Goal: Information Seeking & Learning: Learn about a topic

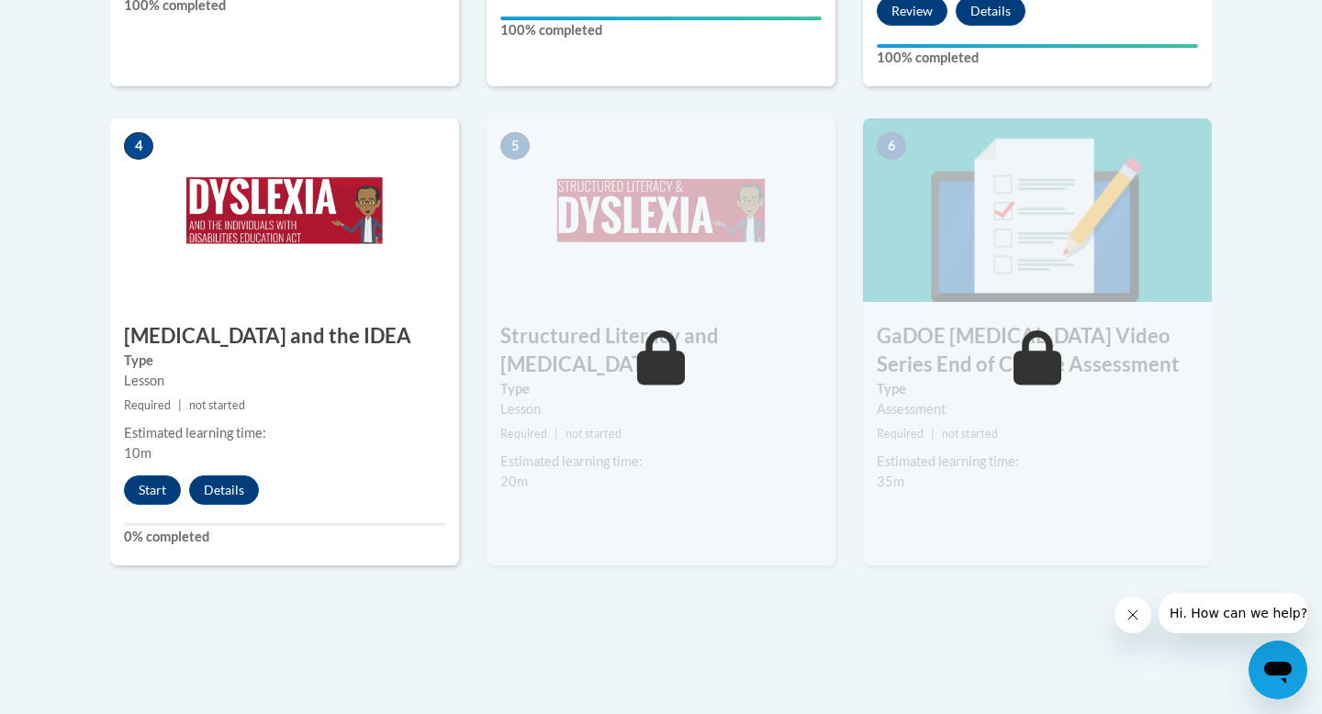
scroll to position [1074, 0]
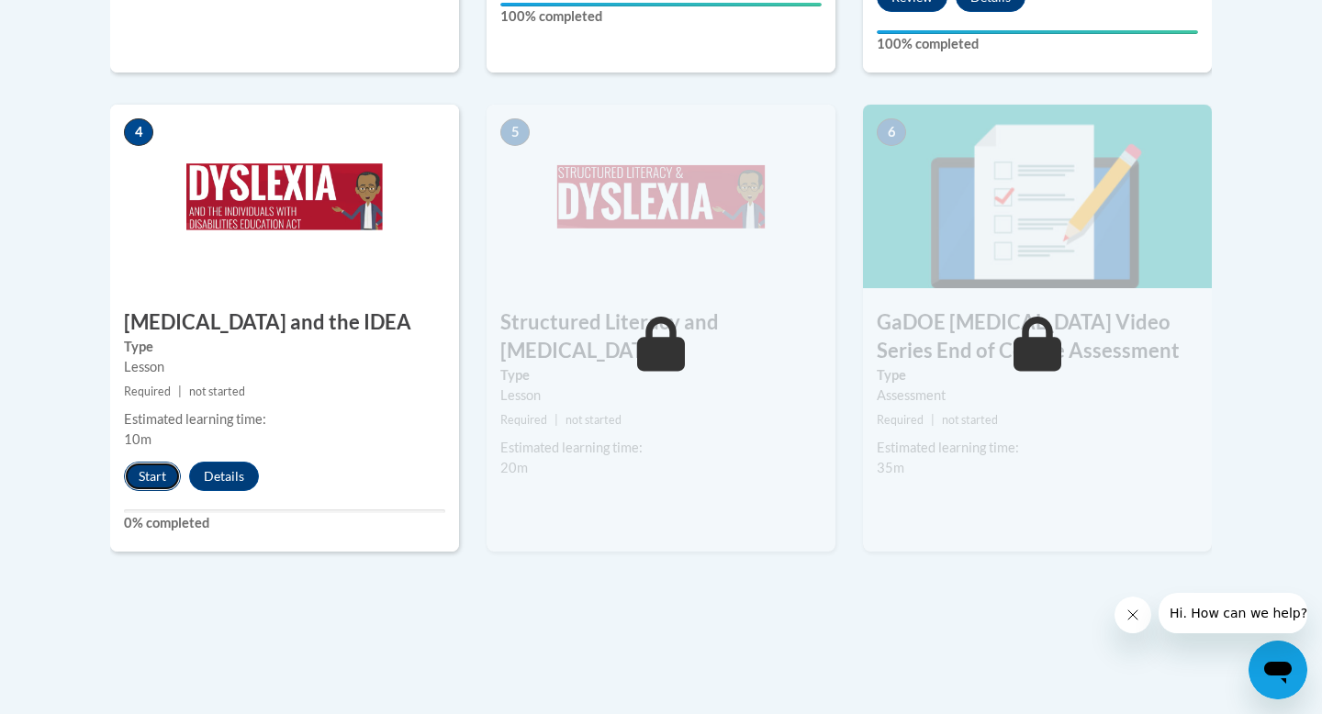
click at [156, 462] on button "Start" at bounding box center [152, 476] width 57 height 29
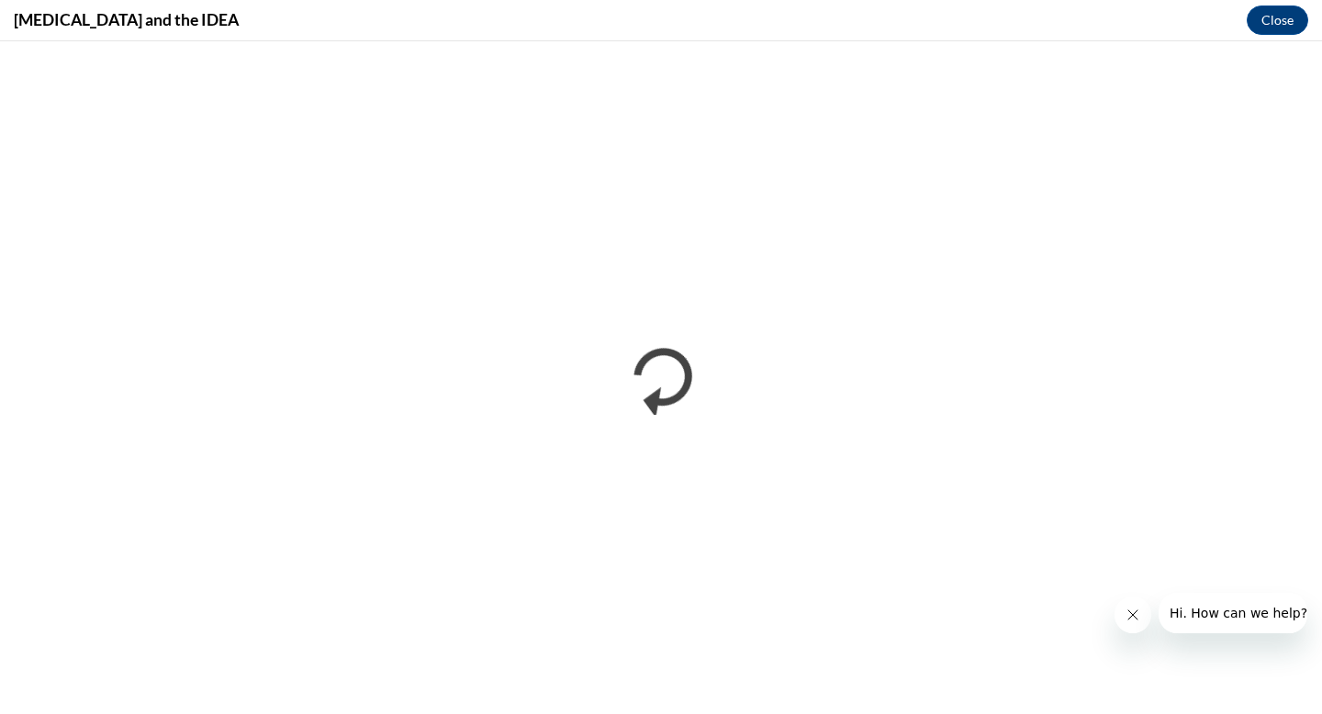
scroll to position [0, 0]
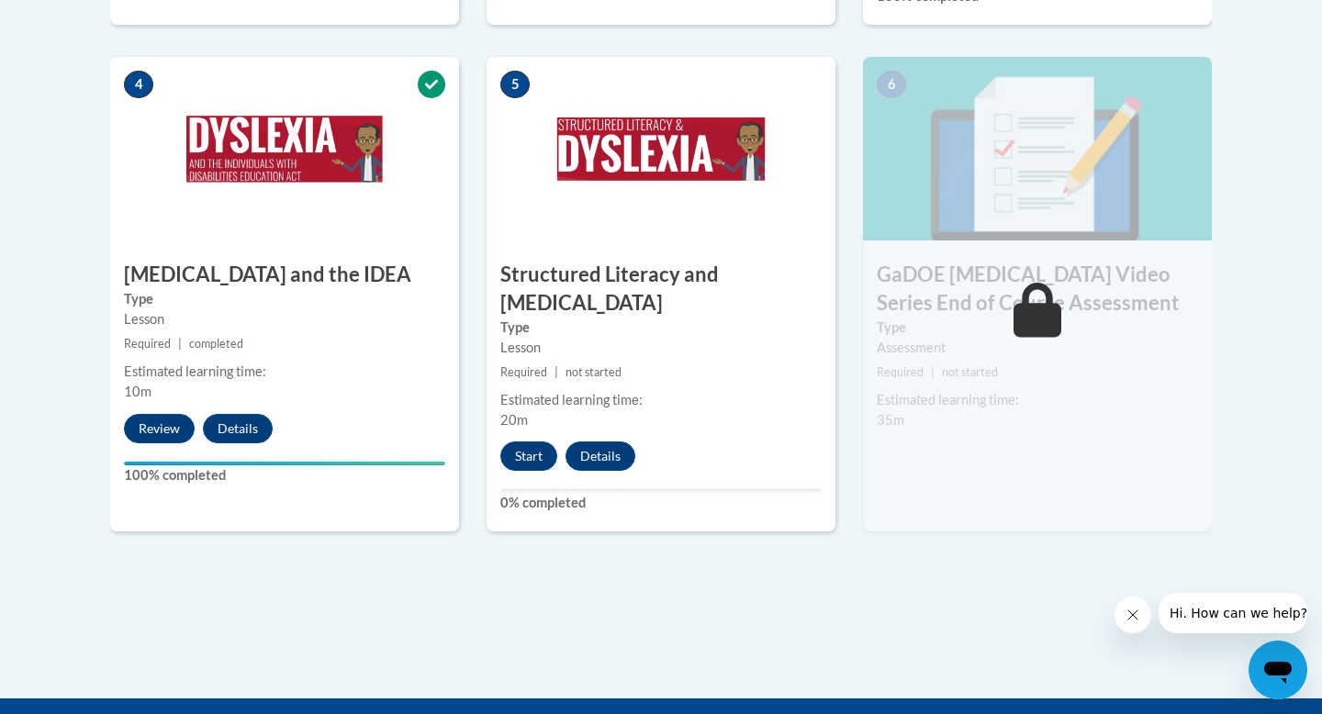
scroll to position [1114, 0]
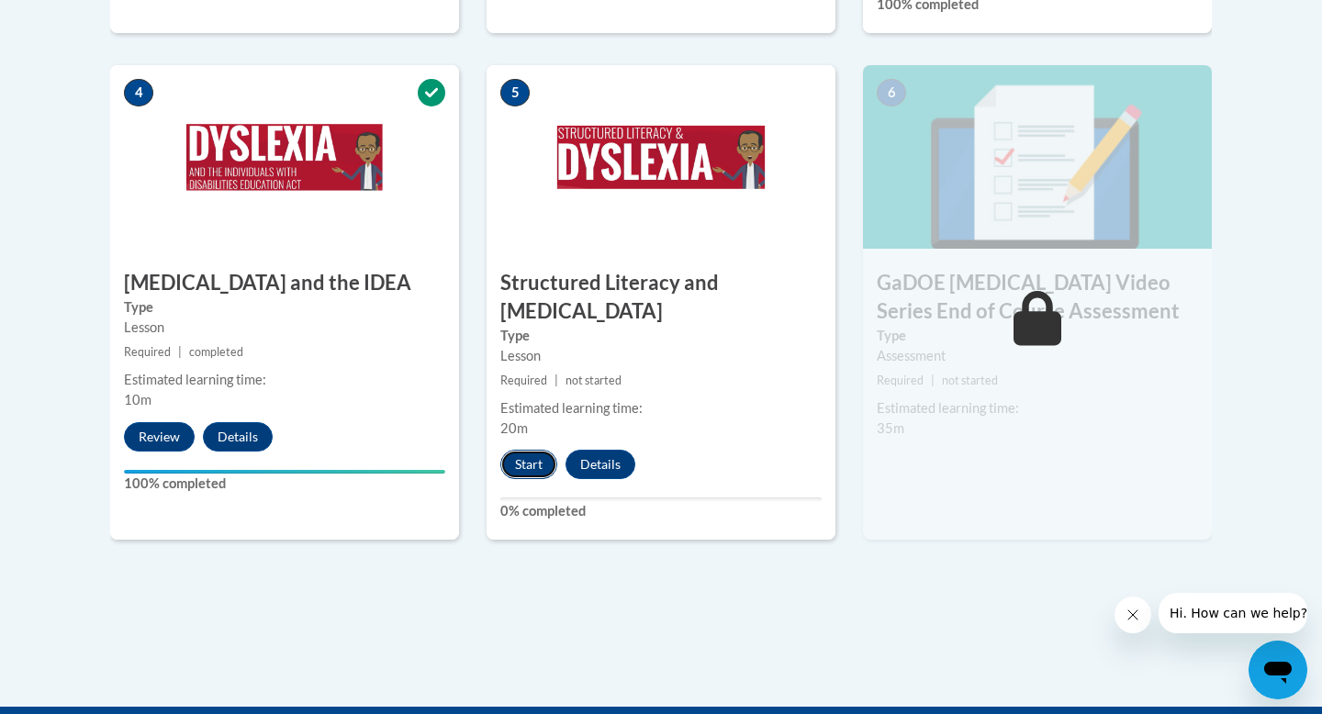
click at [518, 450] on button "Start" at bounding box center [528, 464] width 57 height 29
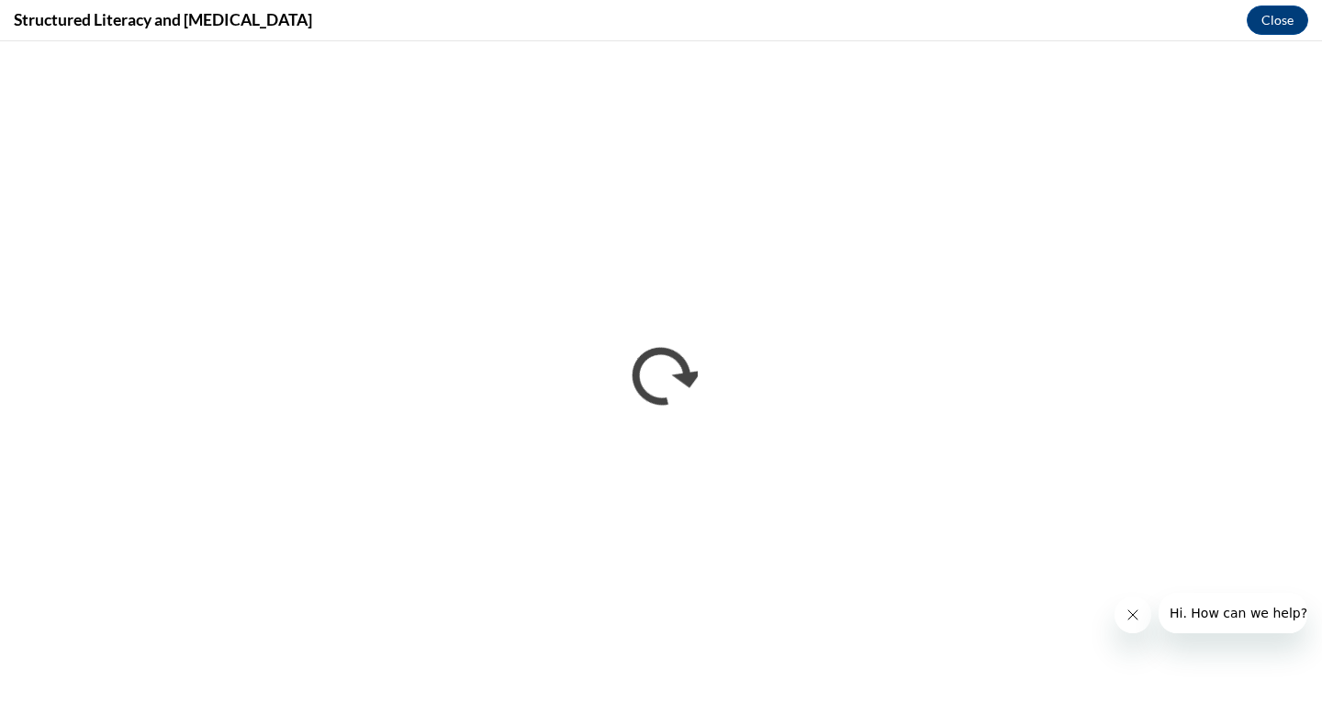
scroll to position [0, 0]
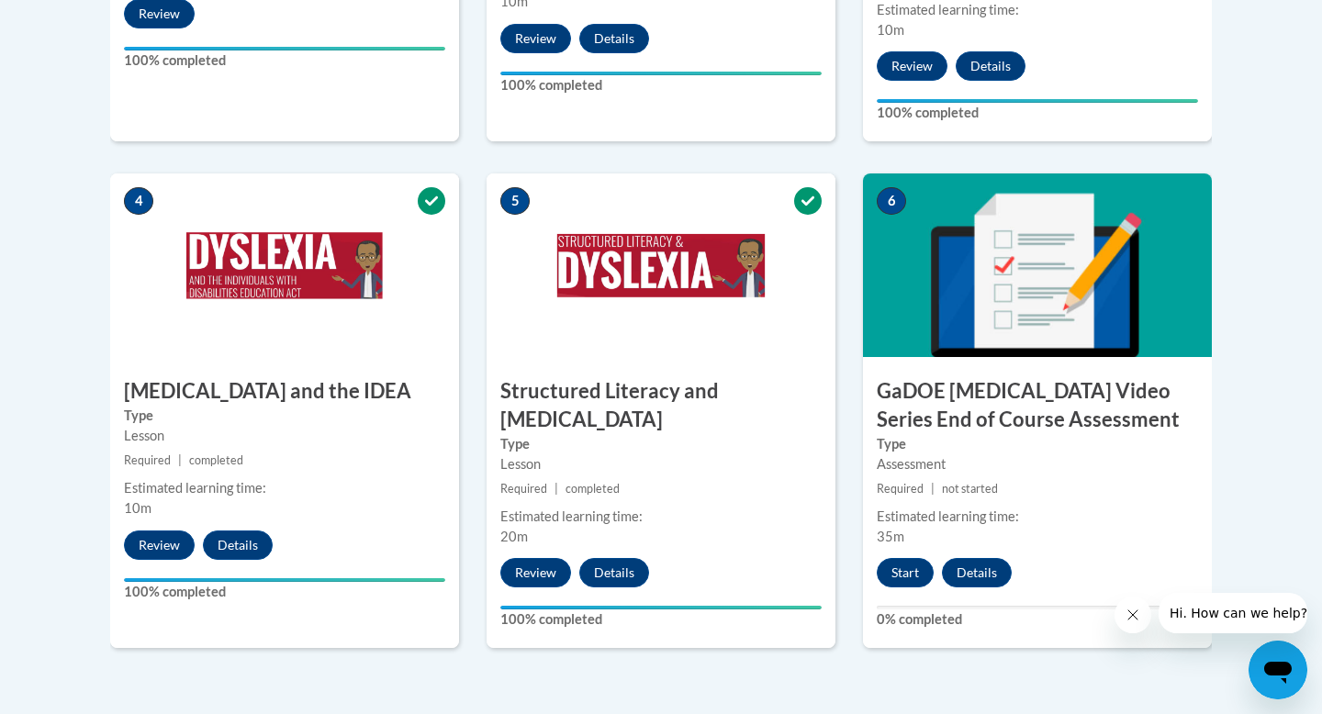
scroll to position [1026, 0]
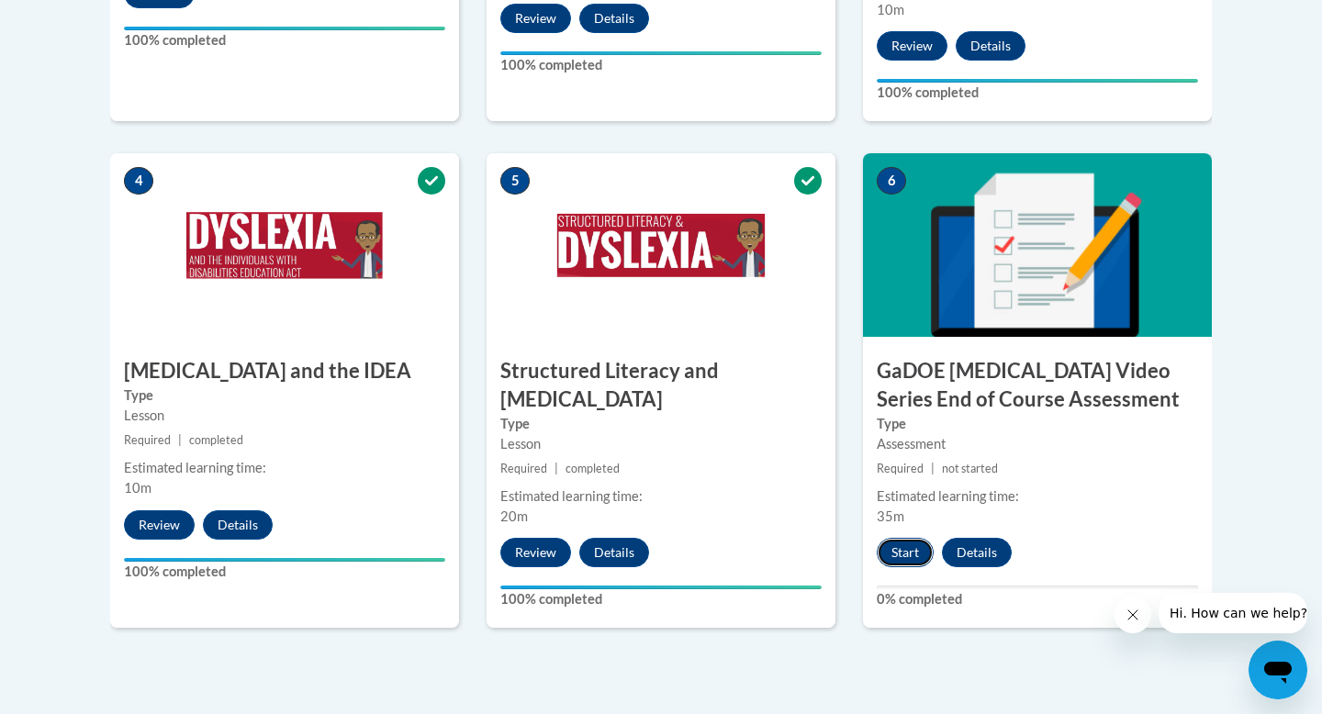
click at [914, 538] on button "Start" at bounding box center [905, 552] width 57 height 29
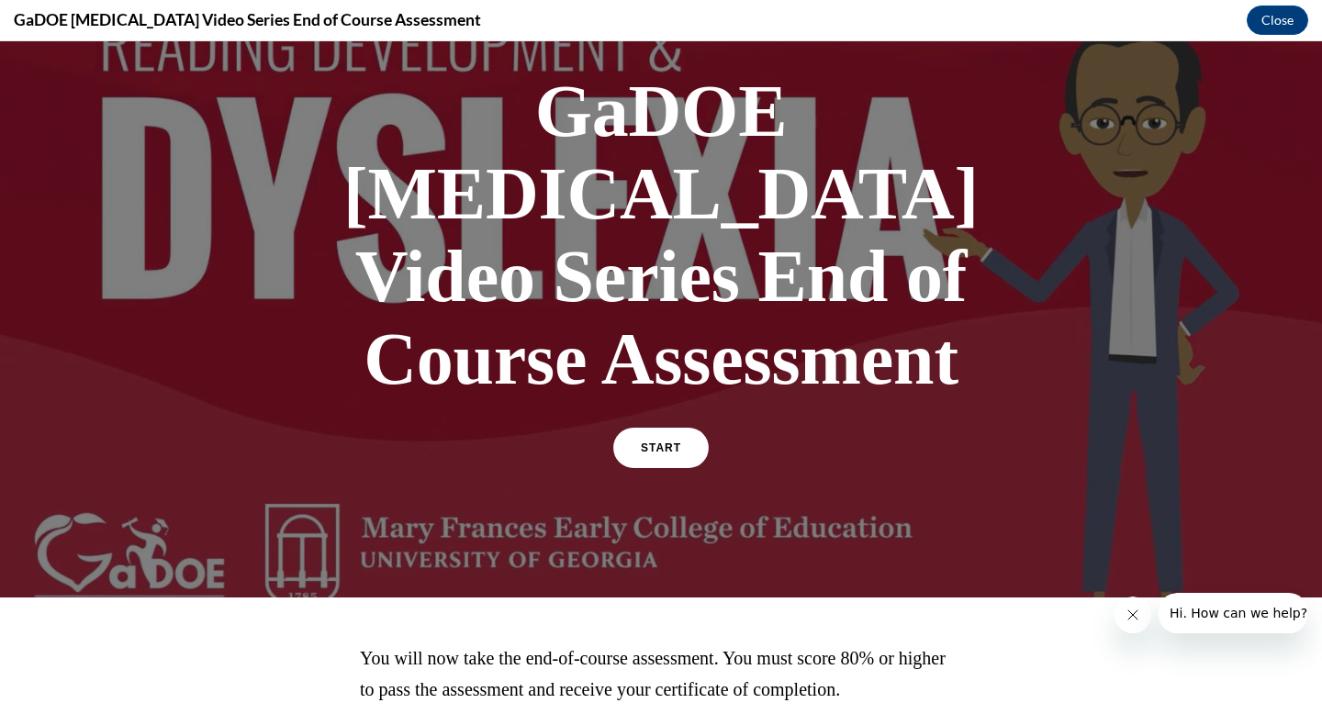
scroll to position [166, 0]
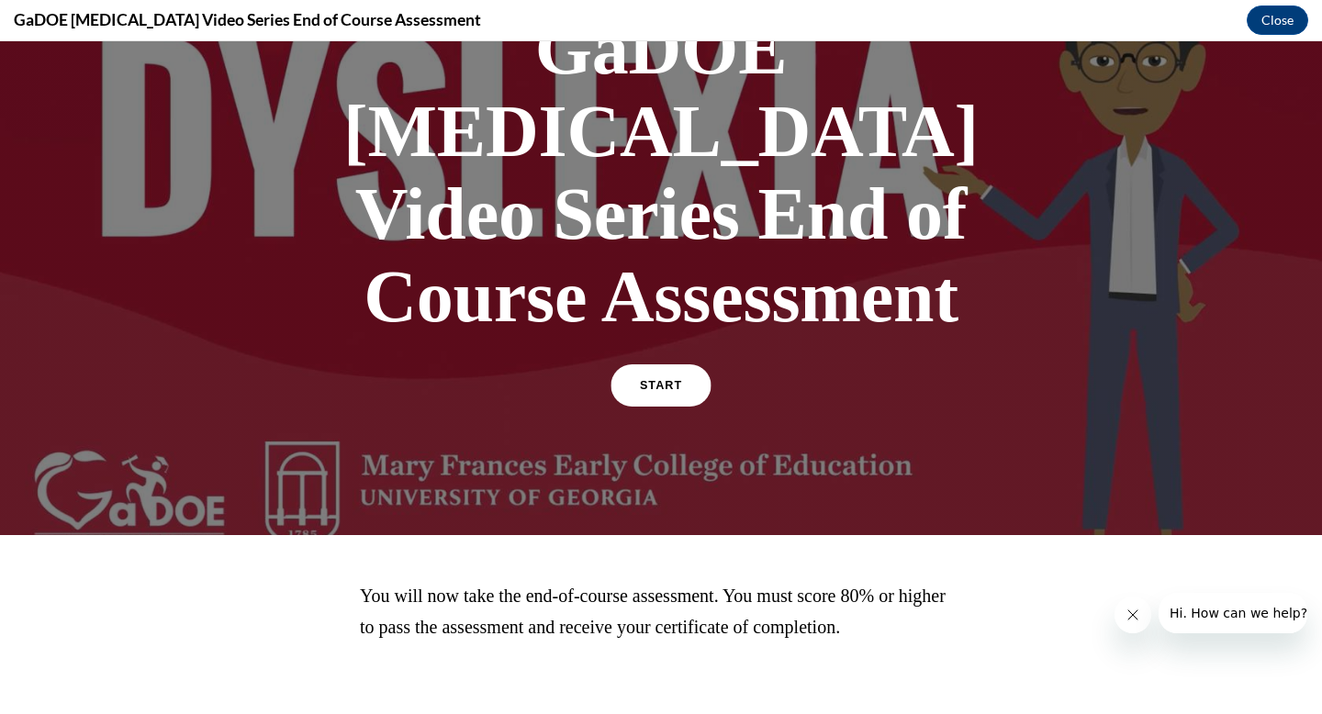
click at [680, 364] on link "START" at bounding box center [661, 385] width 100 height 42
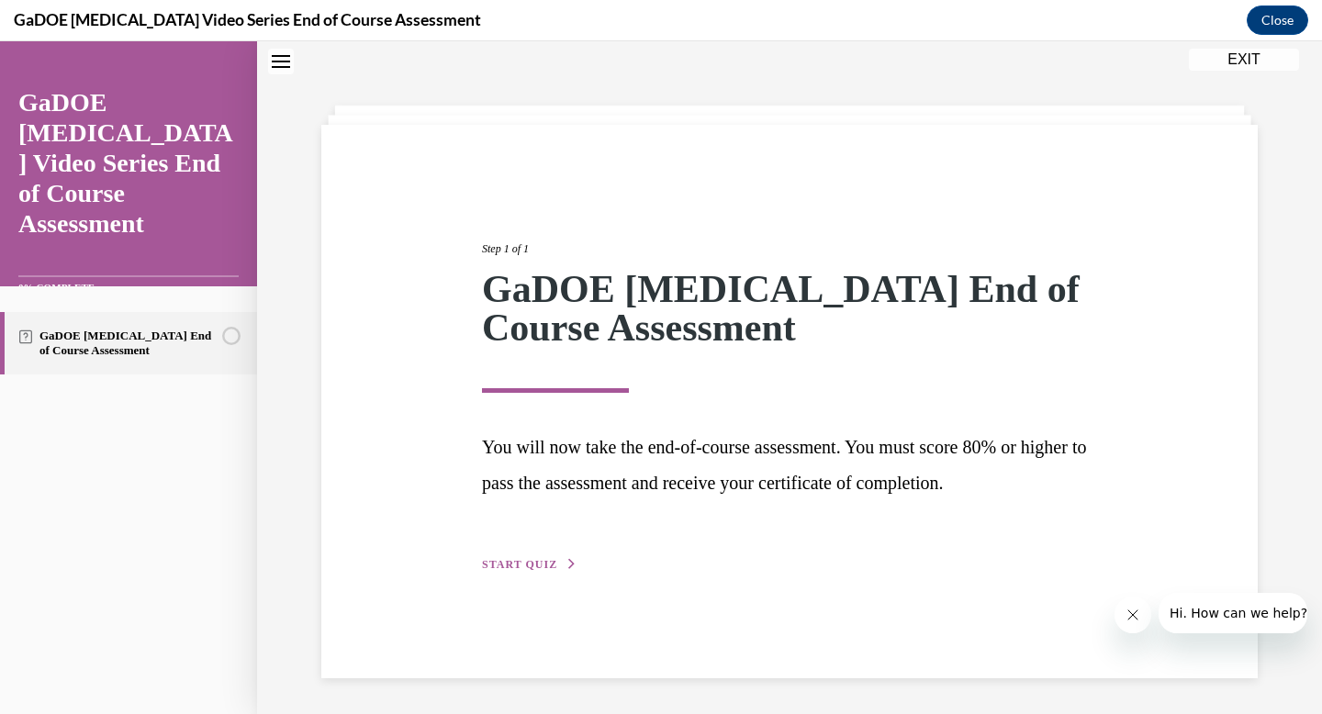
scroll to position [58, 0]
click at [546, 555] on button "START QUIZ" at bounding box center [529, 563] width 95 height 17
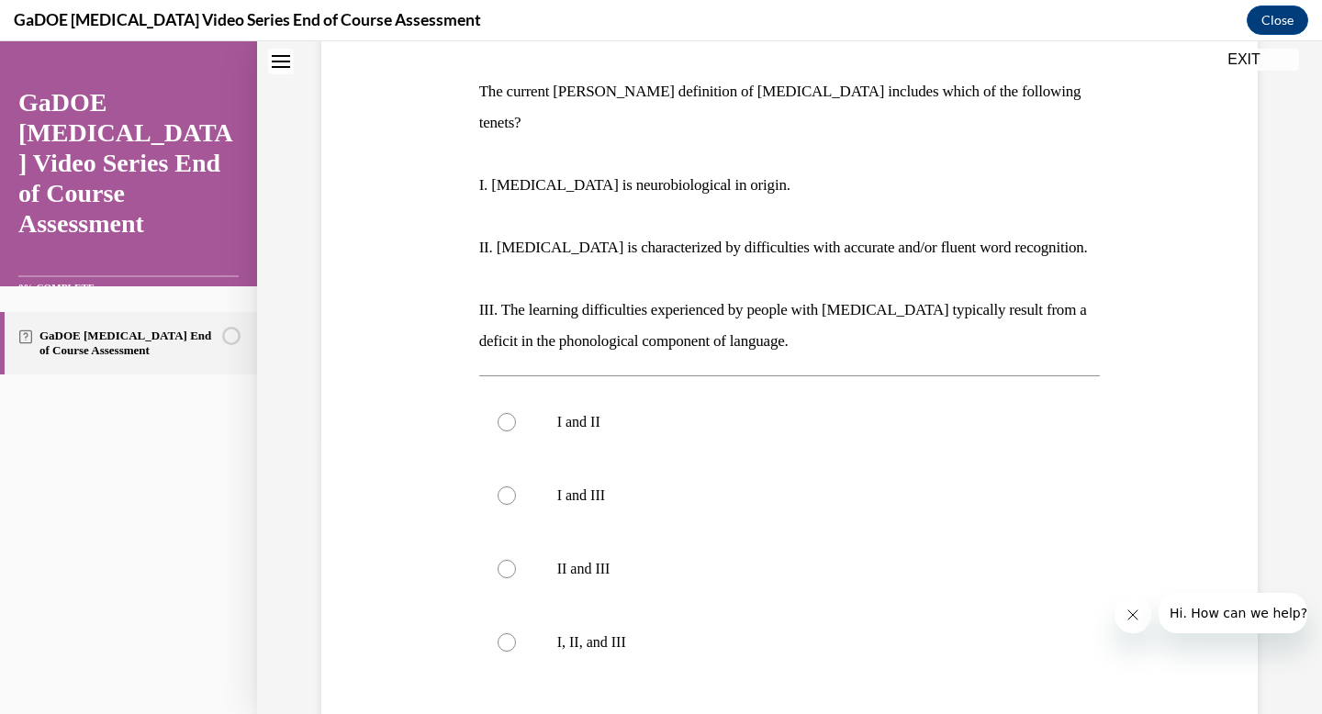
scroll to position [275, 0]
click at [513, 633] on div at bounding box center [507, 642] width 18 height 18
click at [513, 633] on input "I, II, and III" at bounding box center [507, 642] width 18 height 18
radio input "true"
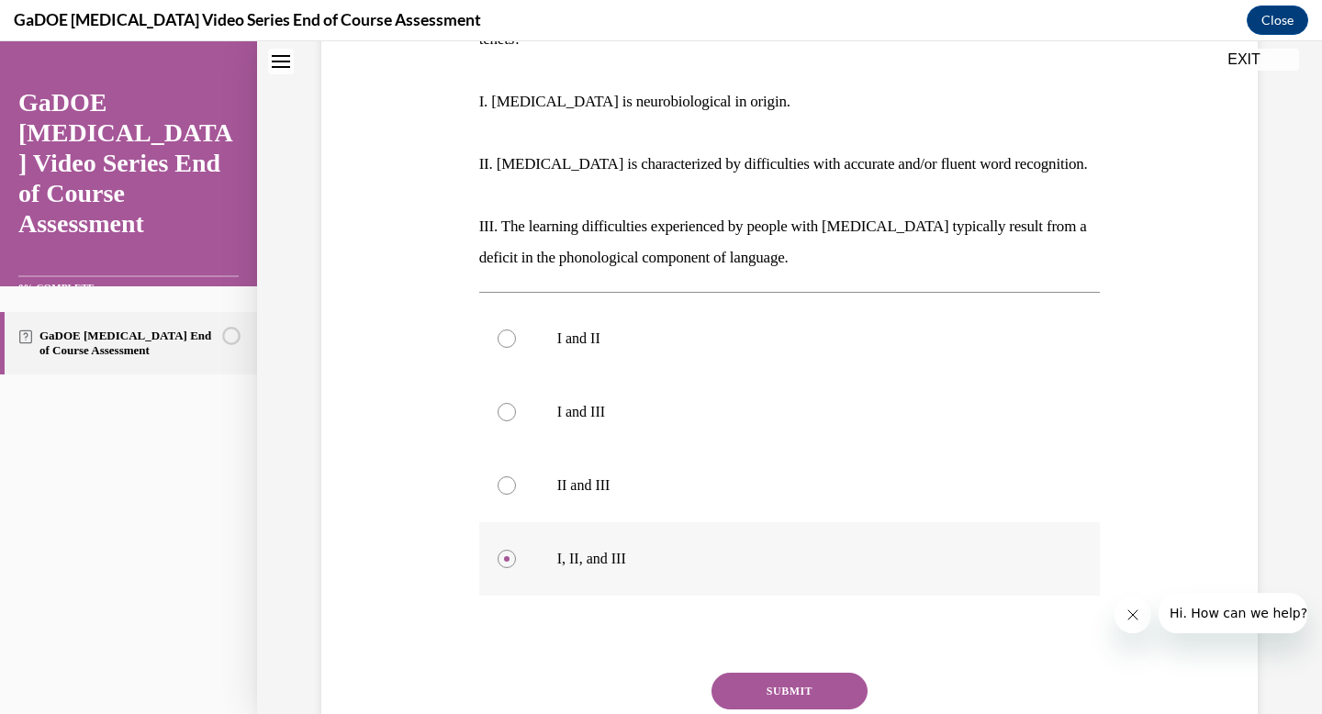
scroll to position [361, 0]
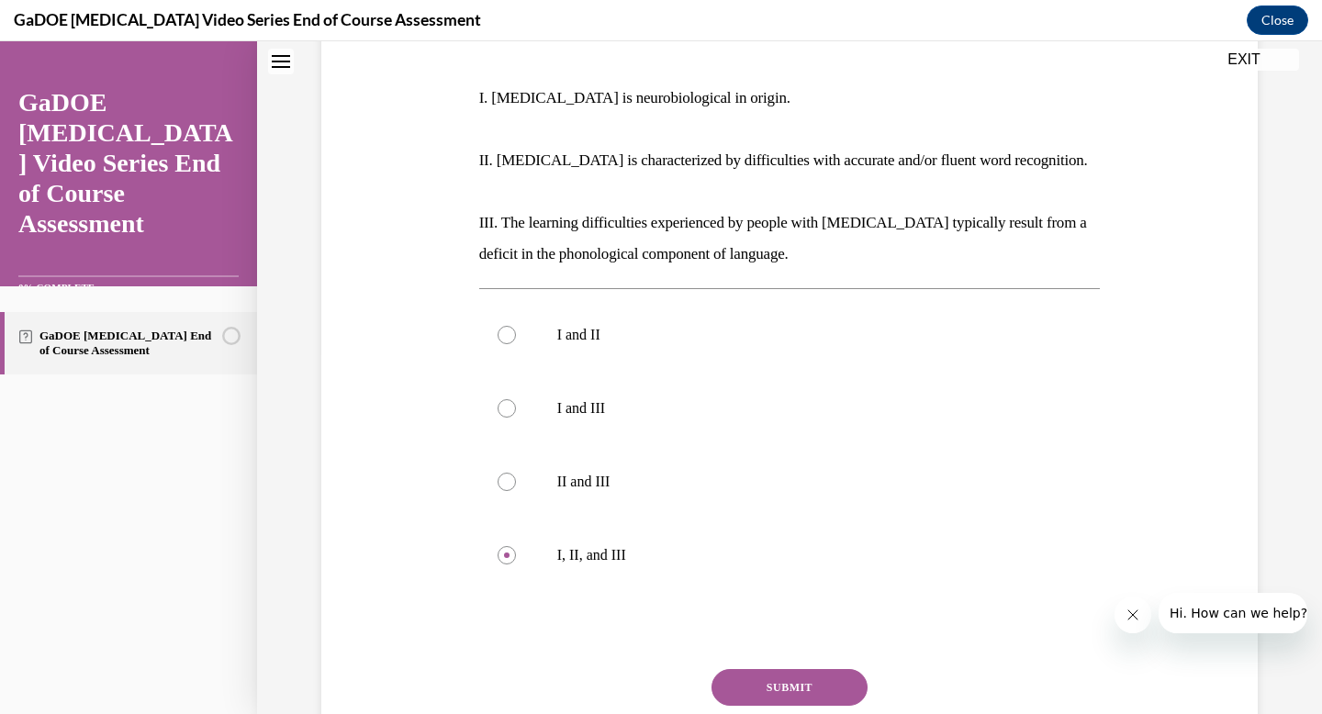
click at [760, 669] on button "SUBMIT" at bounding box center [790, 687] width 156 height 37
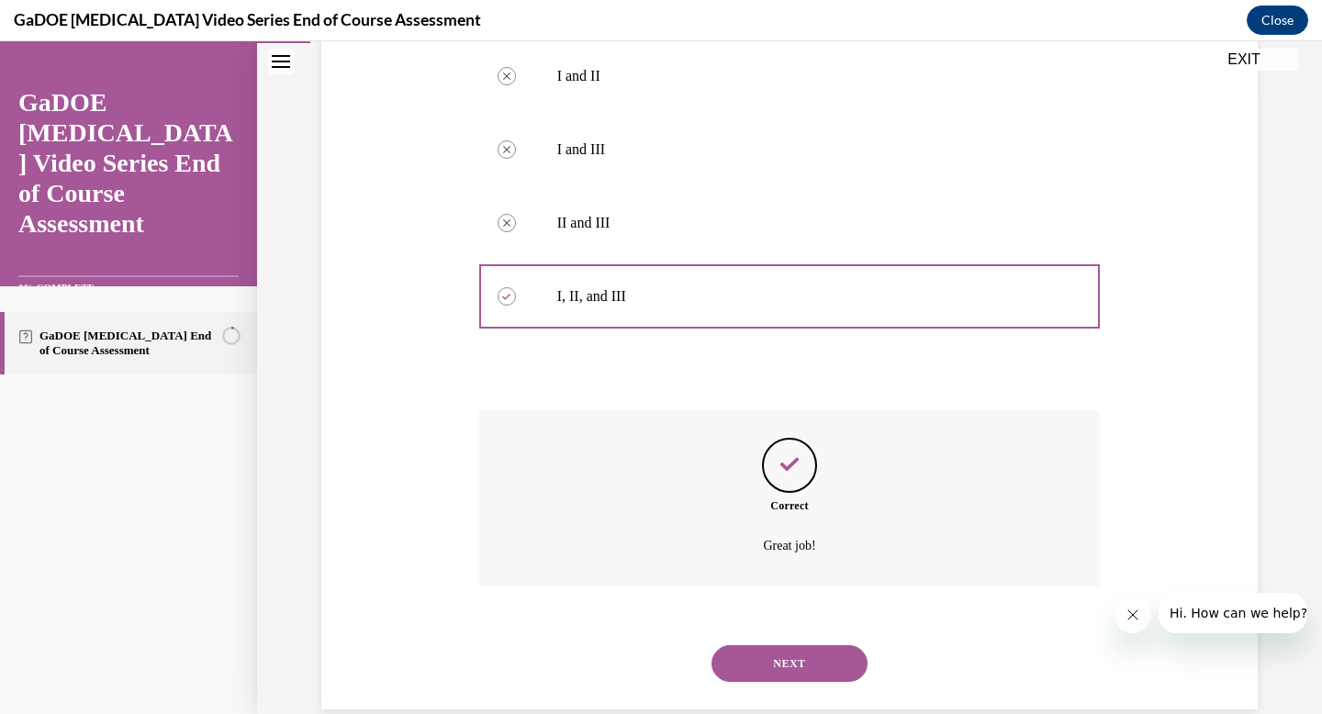
scroll to position [621, 0]
click at [761, 645] on button "NEXT" at bounding box center [790, 663] width 156 height 37
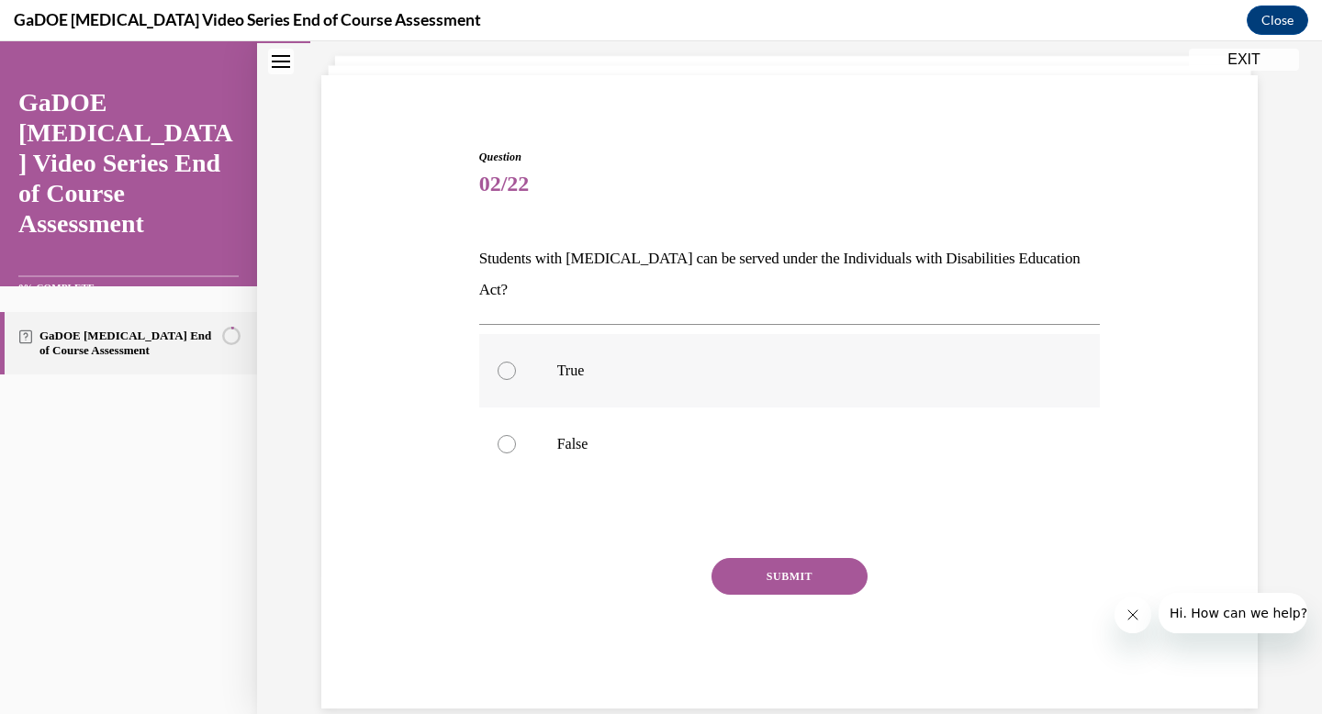
click at [501, 362] on div at bounding box center [507, 371] width 18 height 18
click at [501, 362] on input "True" at bounding box center [507, 371] width 18 height 18
radio input "true"
click at [766, 558] on button "SUBMIT" at bounding box center [790, 576] width 156 height 37
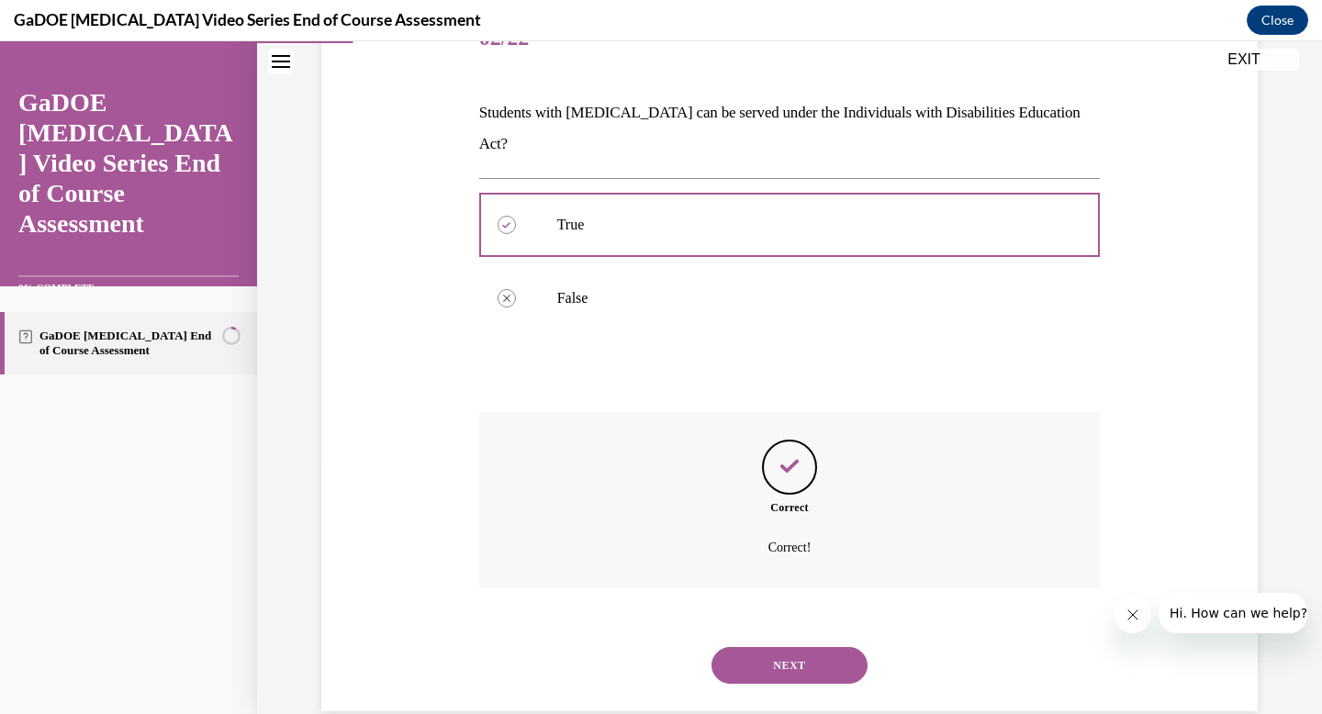
scroll to position [255, 0]
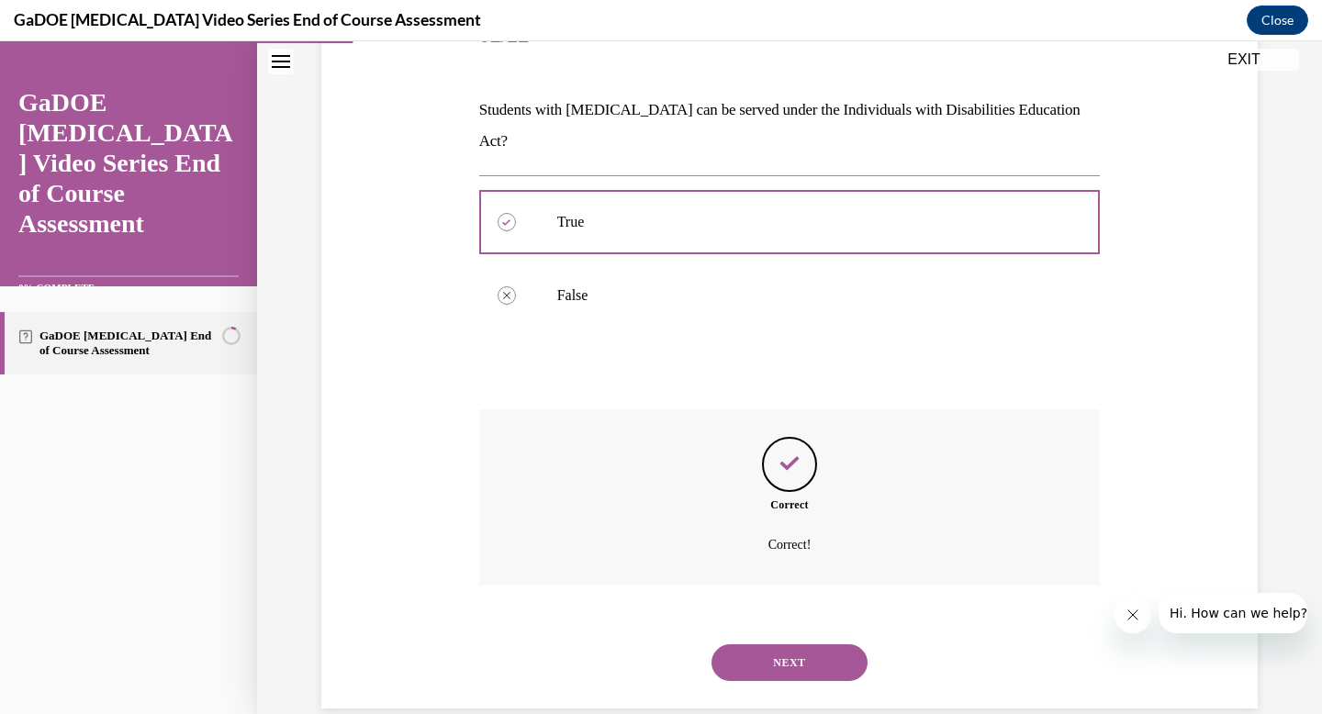
click at [772, 645] on button "NEXT" at bounding box center [790, 663] width 156 height 37
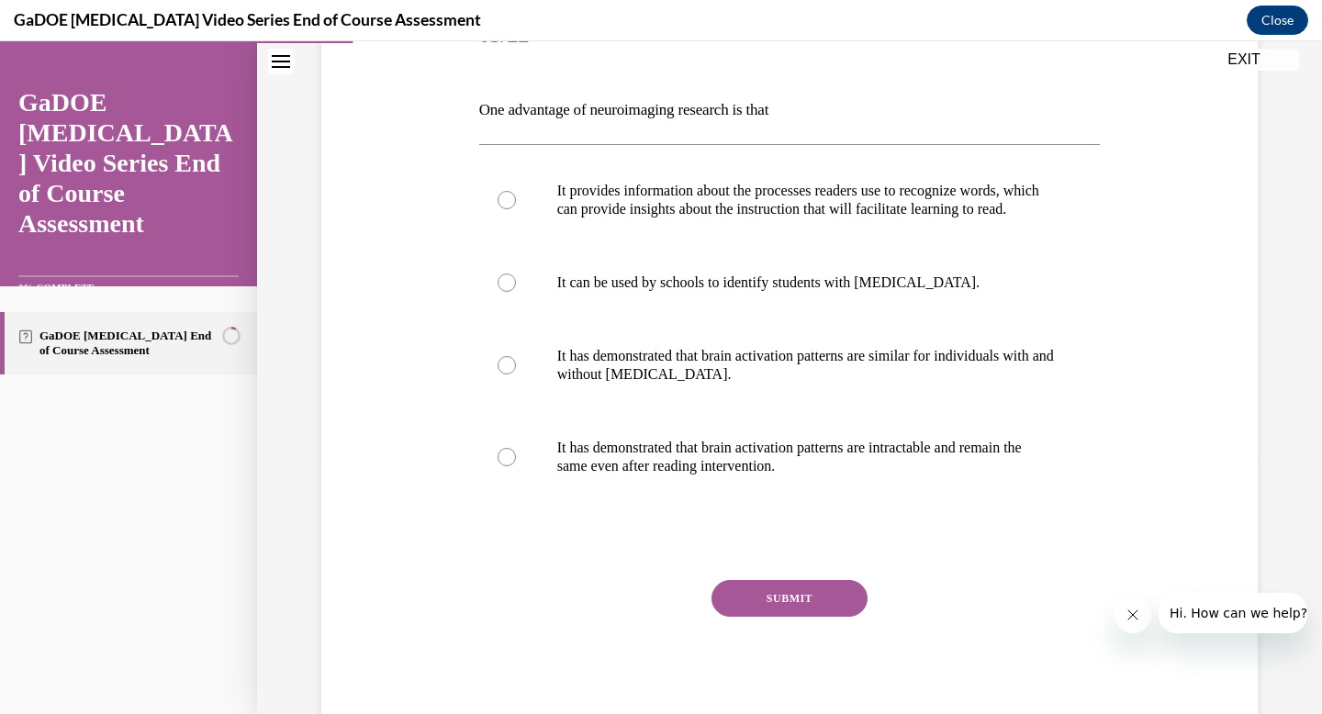
scroll to position [205, 0]
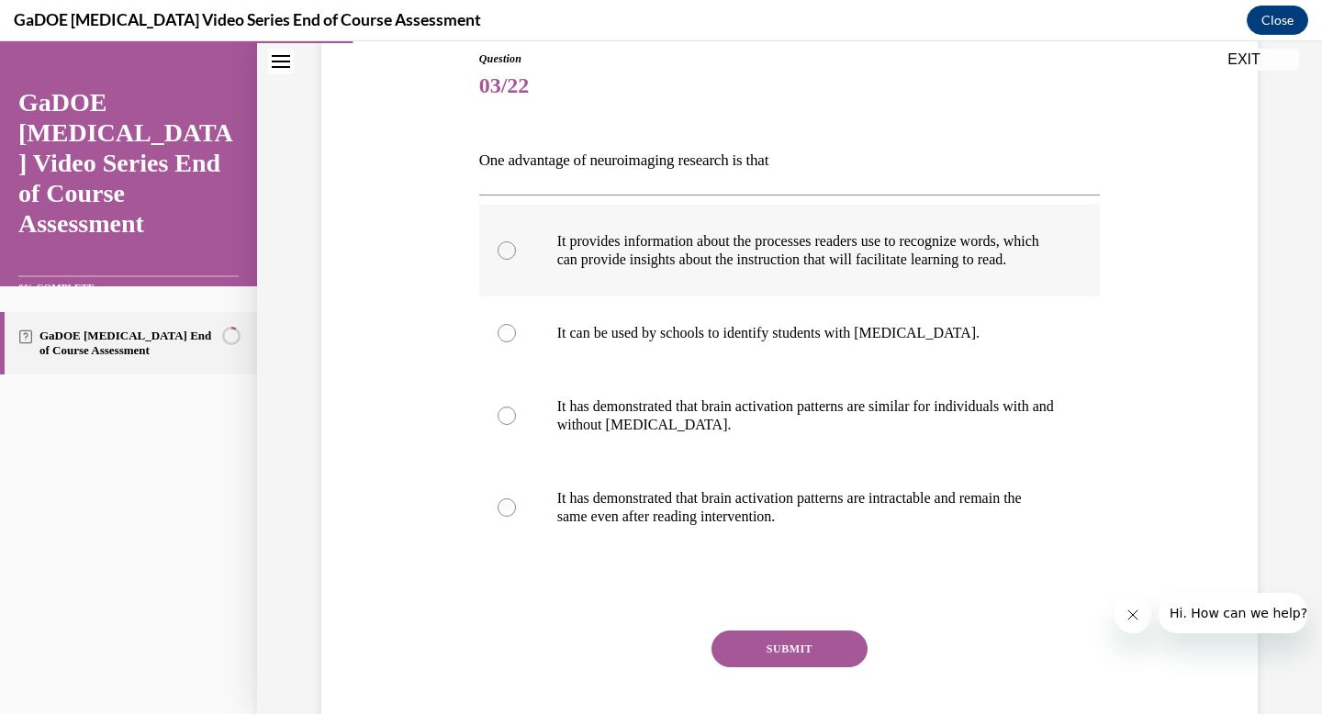
click at [519, 259] on label "It provides information about the processes readers use to recognize words, whi…" at bounding box center [790, 251] width 622 height 92
click at [516, 259] on input "It provides information about the processes readers use to recognize words, whi…" at bounding box center [507, 250] width 18 height 18
radio input "true"
click at [764, 657] on button "SUBMIT" at bounding box center [790, 649] width 156 height 37
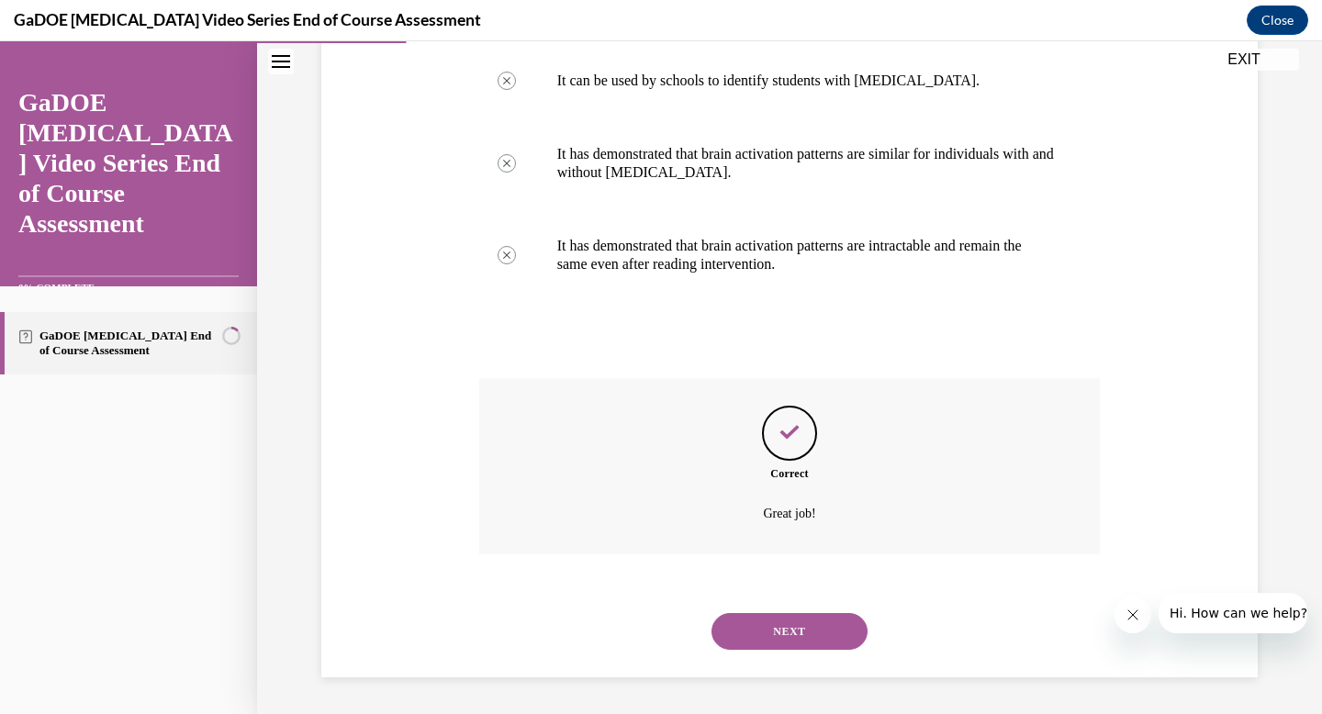
scroll to position [476, 0]
click at [777, 620] on button "NEXT" at bounding box center [790, 631] width 156 height 37
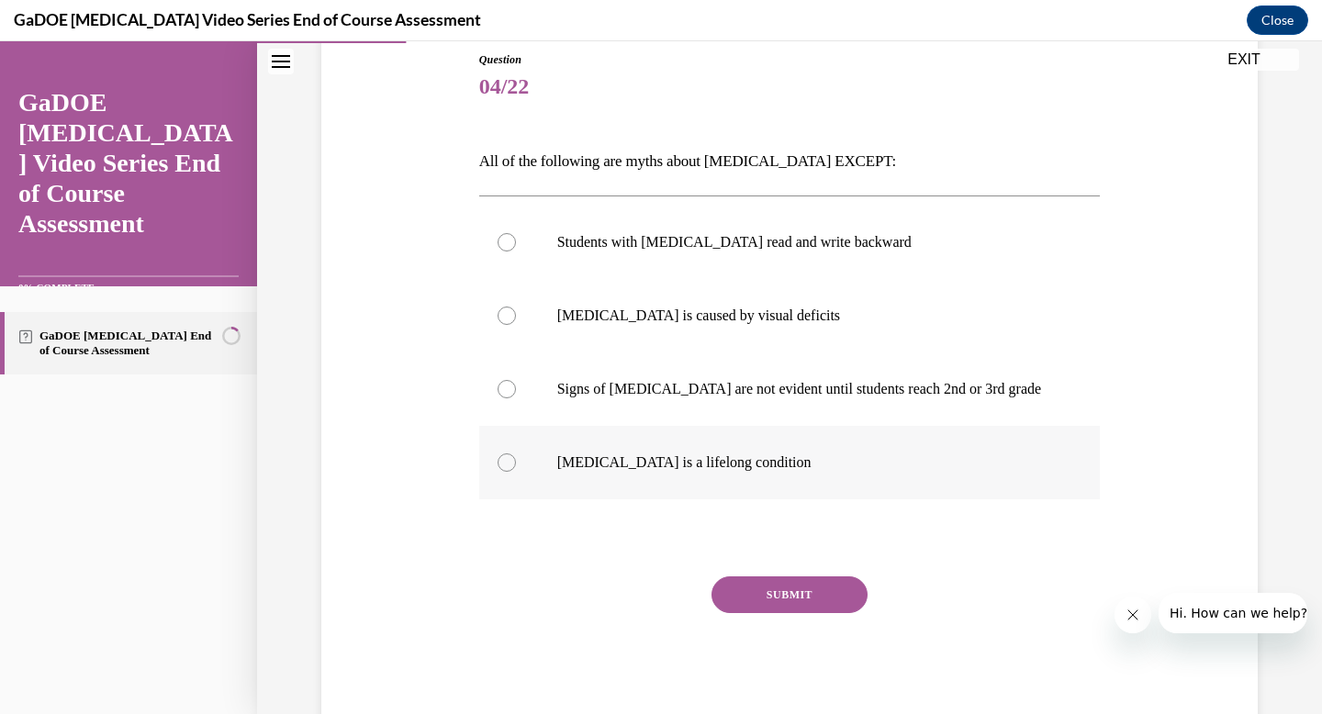
click at [510, 465] on div at bounding box center [507, 463] width 18 height 18
click at [510, 465] on input "Dyslexia is a lifelong condition" at bounding box center [507, 463] width 18 height 18
radio input "true"
click at [770, 591] on button "SUBMIT" at bounding box center [790, 595] width 156 height 37
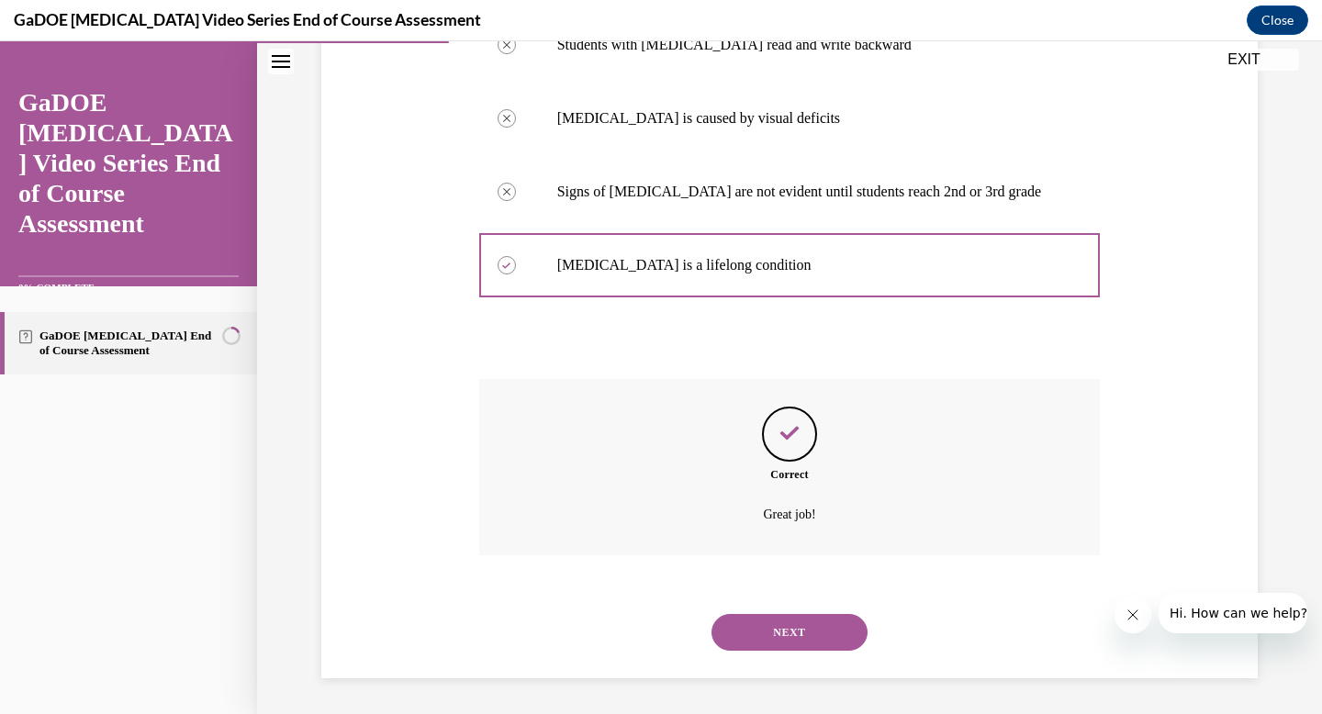
scroll to position [402, 0]
click at [768, 631] on button "NEXT" at bounding box center [790, 631] width 156 height 37
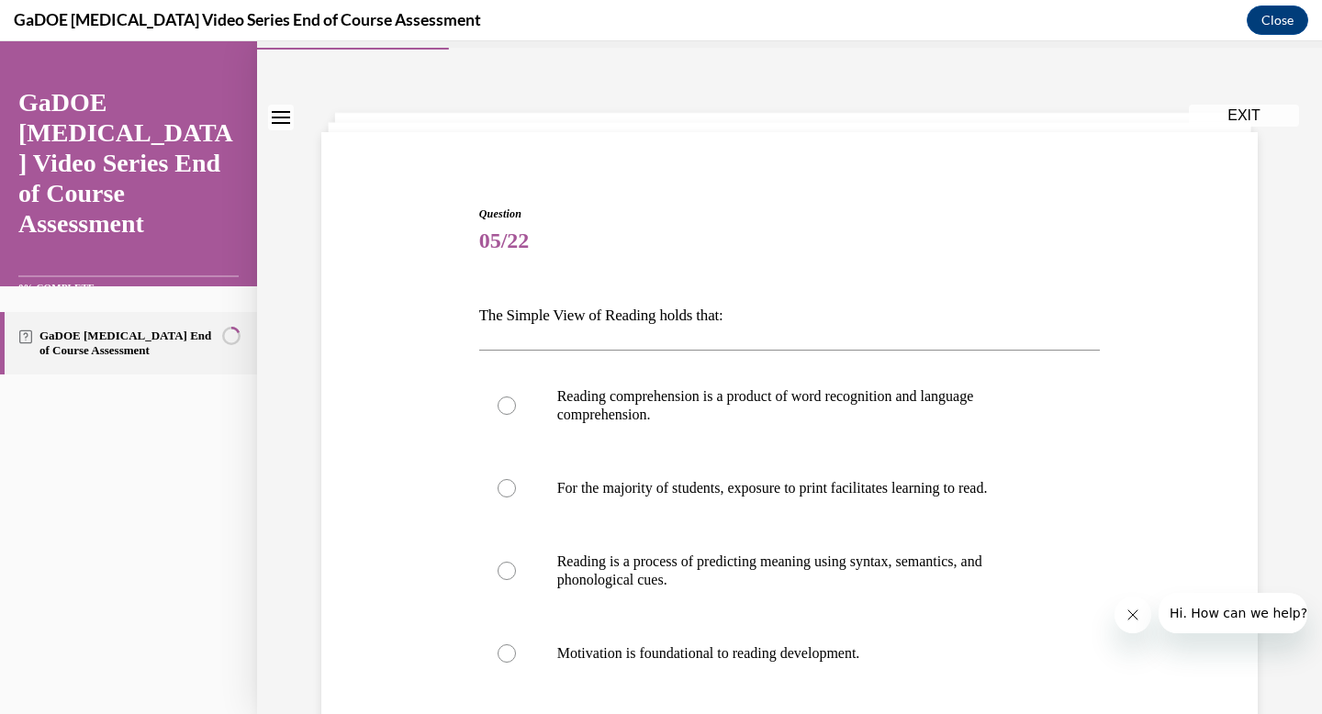
scroll to position [70, 0]
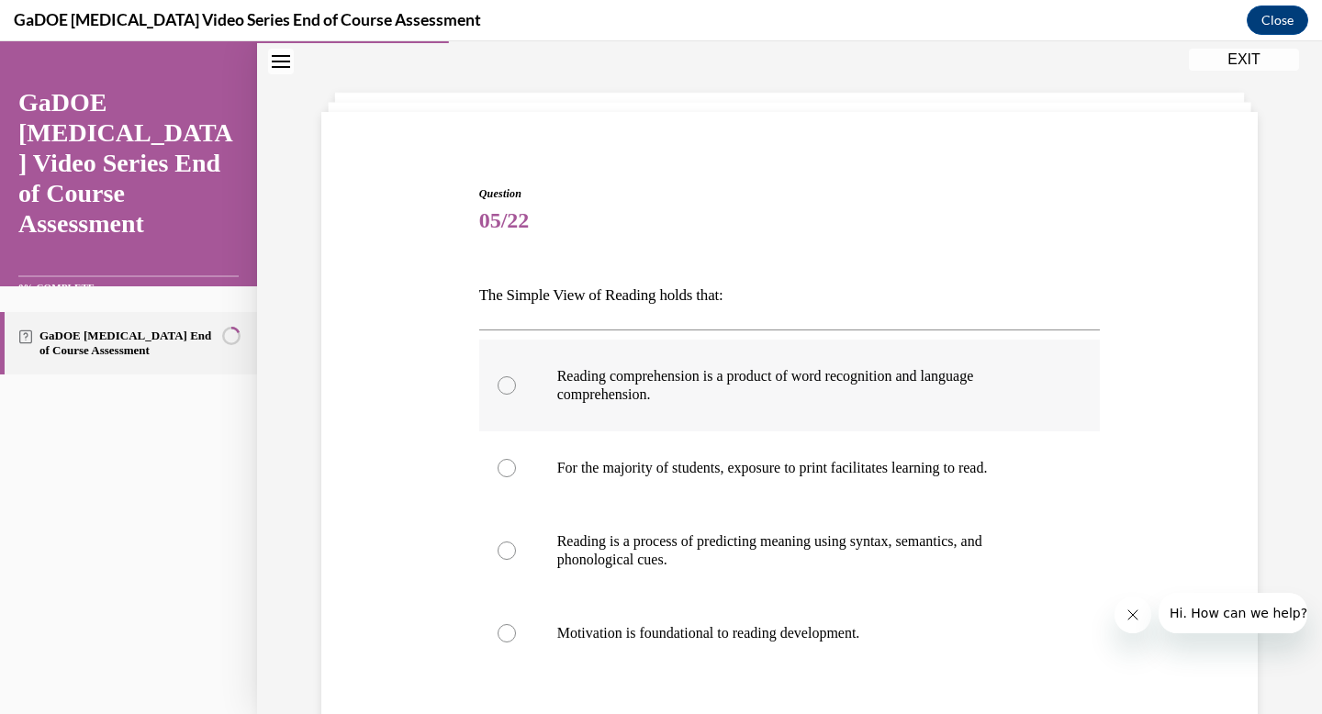
click at [511, 398] on label "Reading comprehension is a product of word recognition and language comprehensi…" at bounding box center [790, 386] width 622 height 92
click at [511, 395] on input "Reading comprehension is a product of word recognition and language comprehensi…" at bounding box center [507, 385] width 18 height 18
radio input "true"
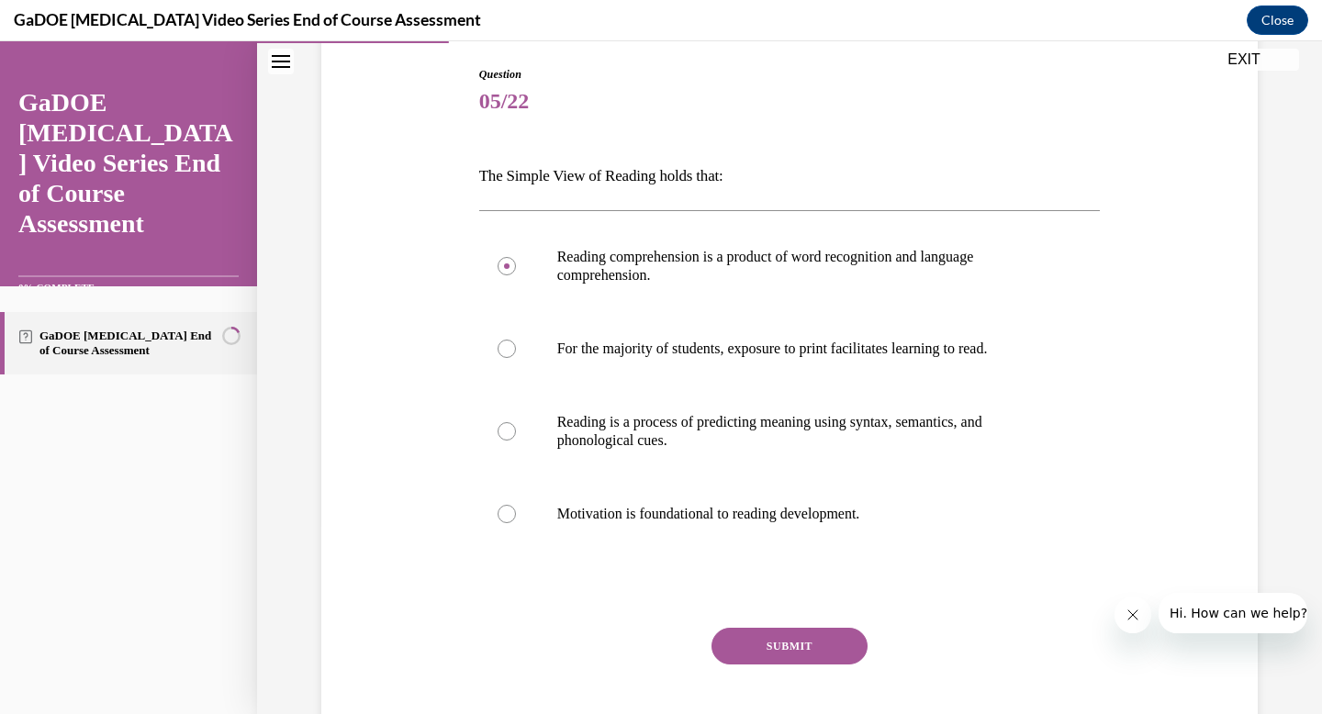
click at [757, 649] on button "SUBMIT" at bounding box center [790, 646] width 156 height 37
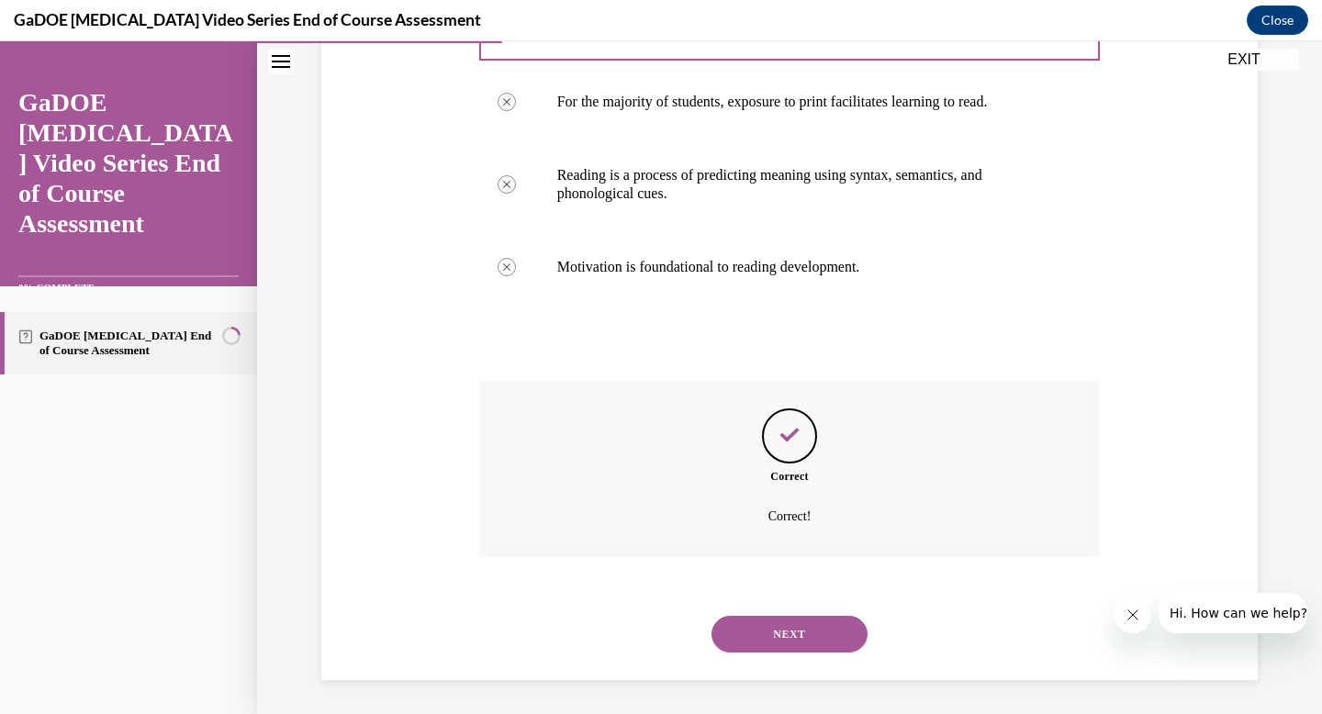
scroll to position [439, 0]
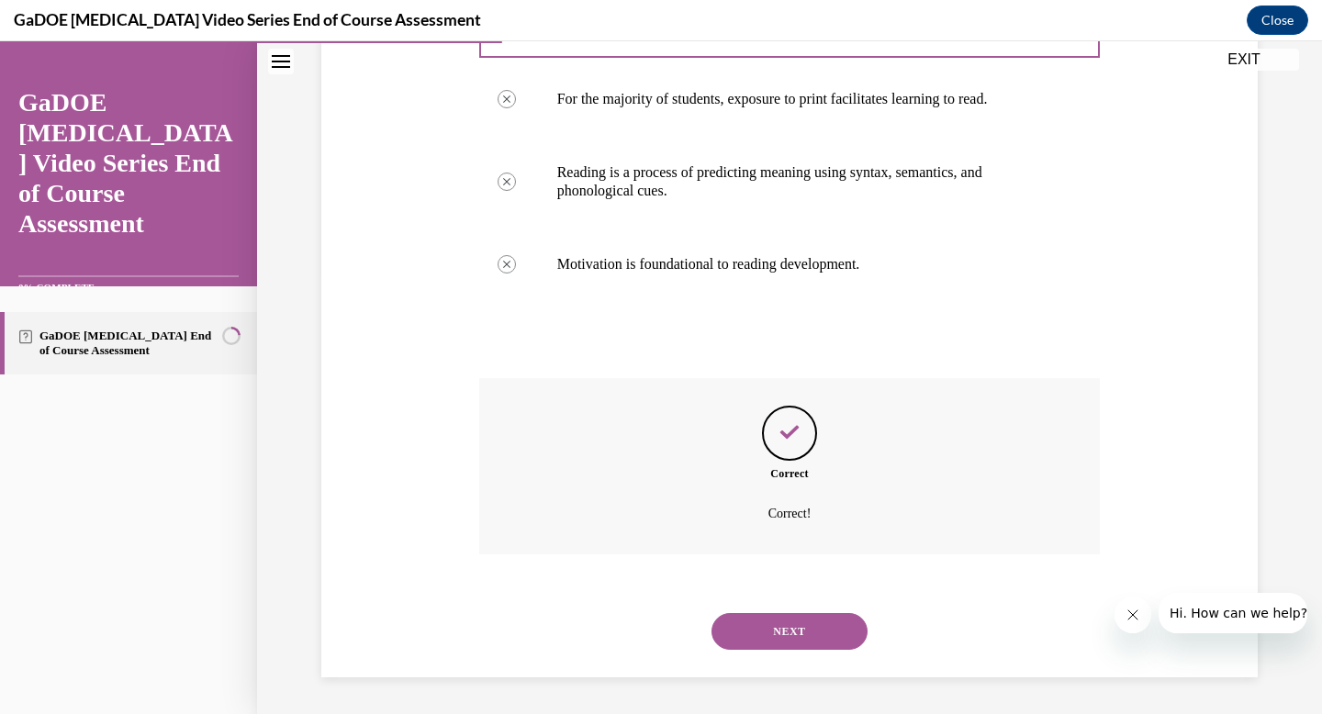
click at [771, 640] on button "NEXT" at bounding box center [790, 631] width 156 height 37
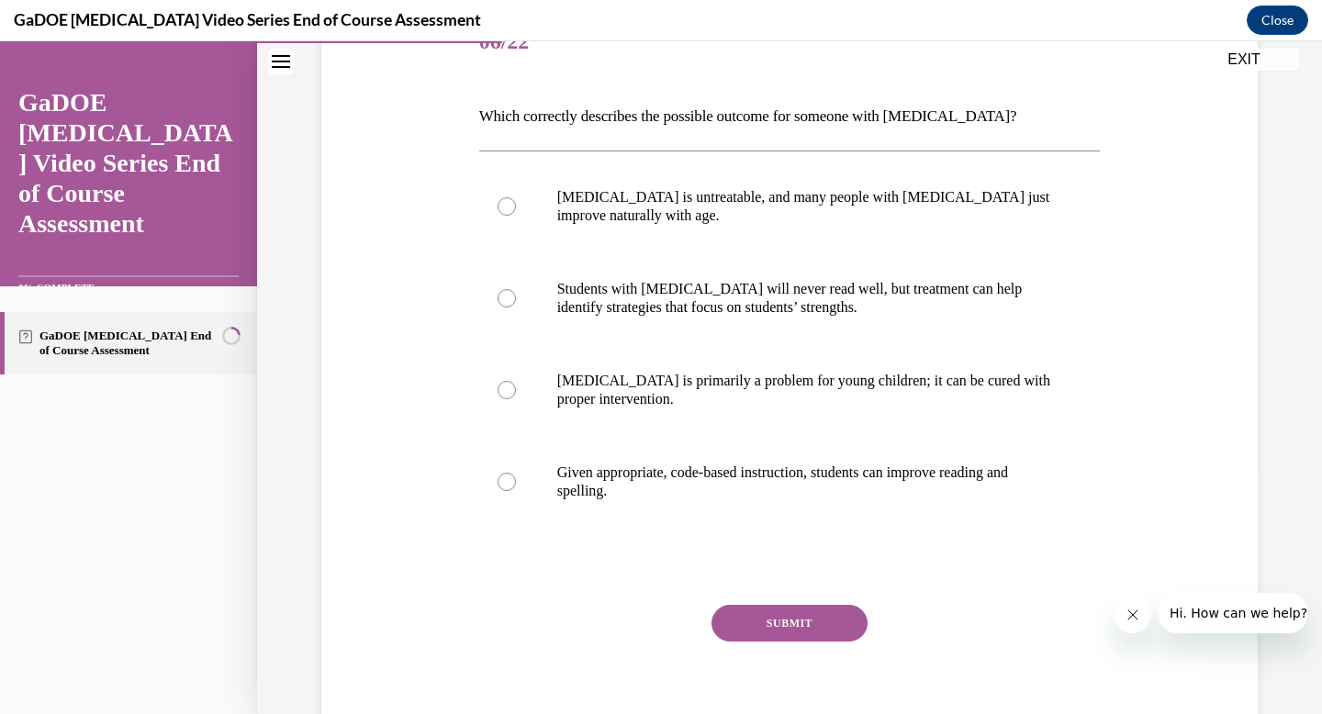
scroll to position [251, 0]
click at [509, 488] on div at bounding box center [507, 480] width 18 height 18
click at [509, 488] on input "Given appropriate, code-based instruction, students can improve reading and spe…" at bounding box center [507, 480] width 18 height 18
radio input "true"
click at [746, 615] on button "SUBMIT" at bounding box center [790, 621] width 156 height 37
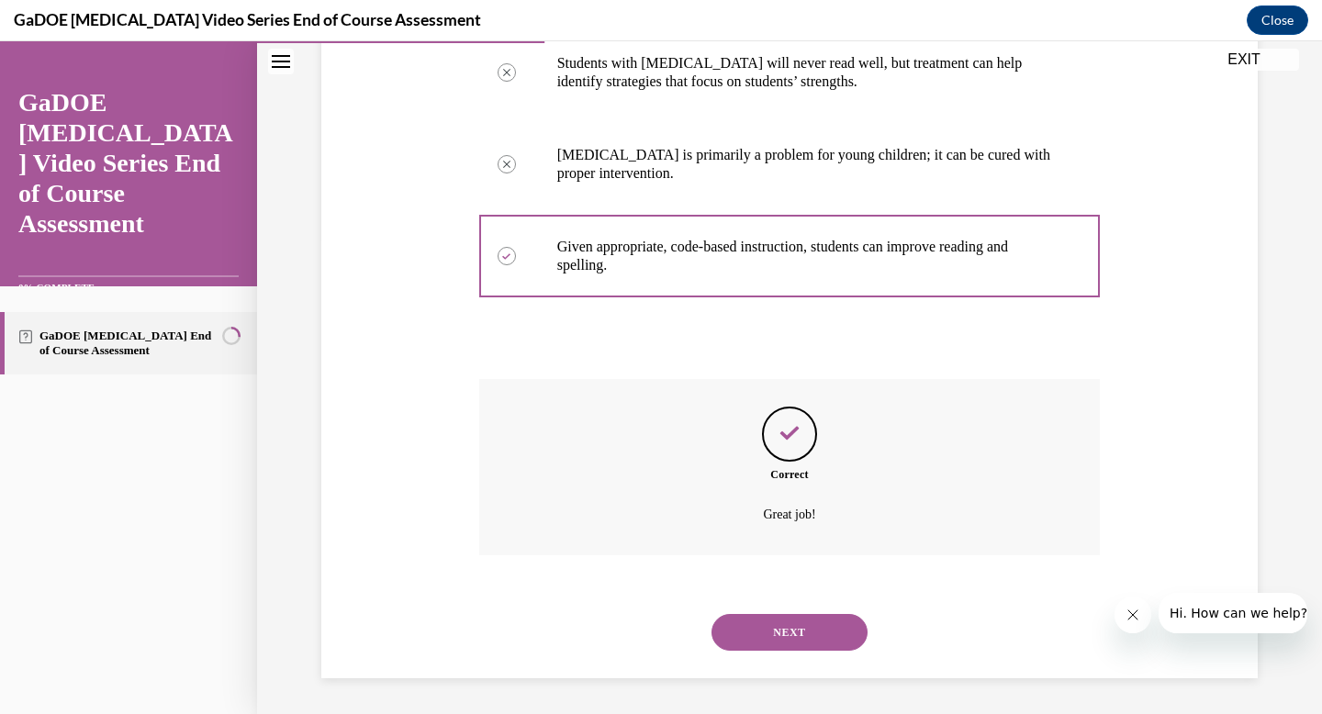
scroll to position [476, 0]
click at [760, 633] on button "NEXT" at bounding box center [790, 631] width 156 height 37
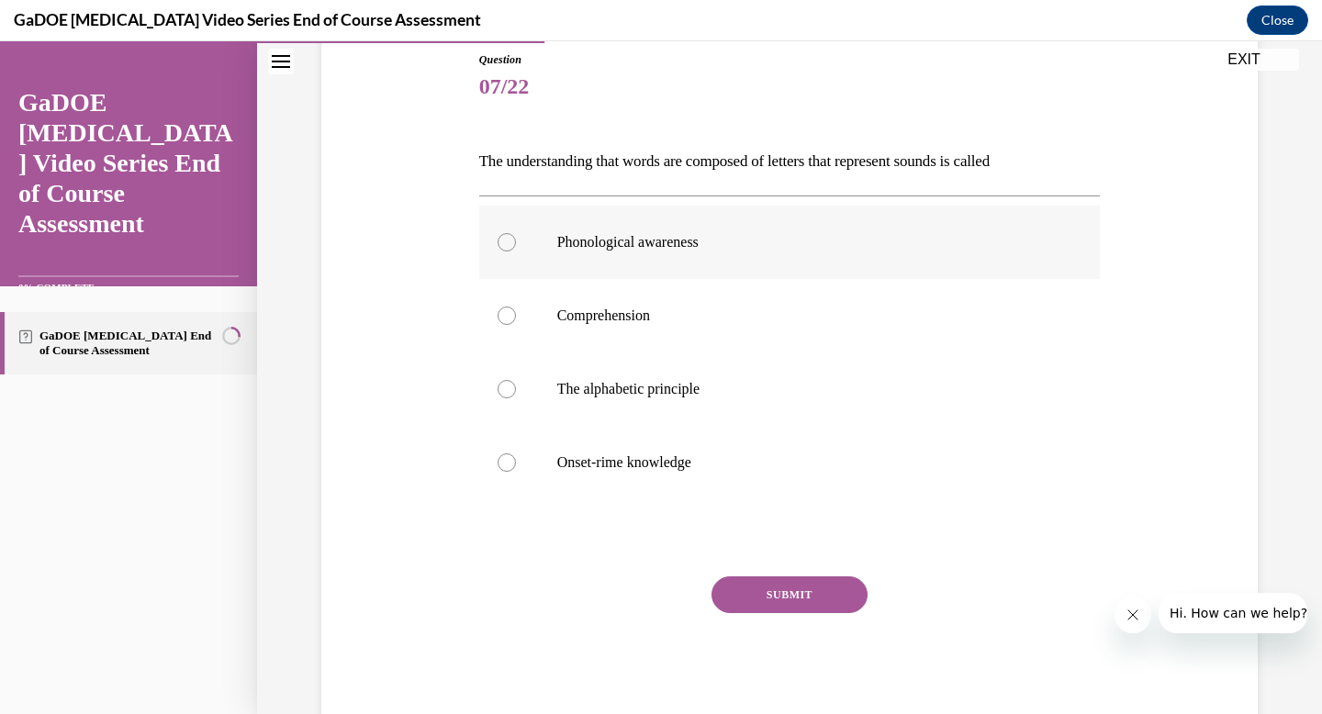
click at [508, 252] on label "Phonological awareness" at bounding box center [790, 242] width 622 height 73
click at [508, 252] on input "Phonological awareness" at bounding box center [507, 242] width 18 height 18
radio input "true"
click at [791, 590] on button "SUBMIT" at bounding box center [790, 595] width 156 height 37
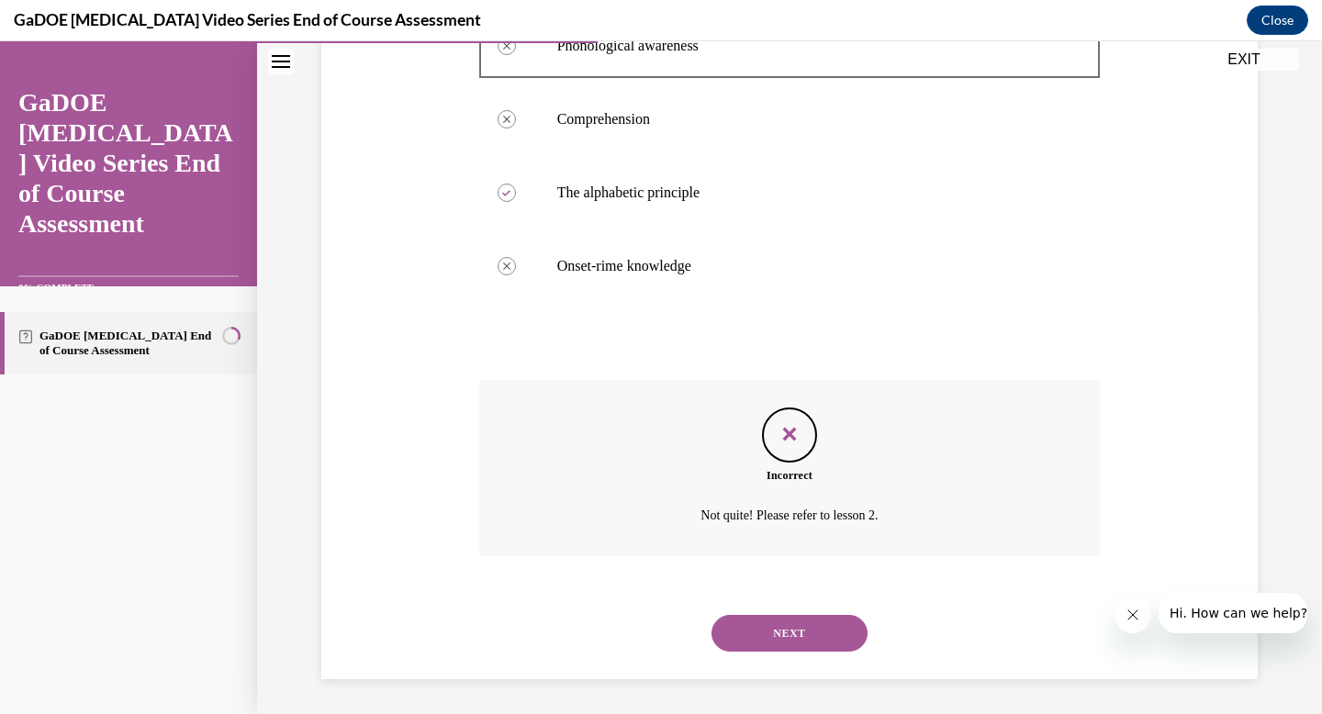
scroll to position [402, 0]
click at [776, 632] on button "NEXT" at bounding box center [790, 631] width 156 height 37
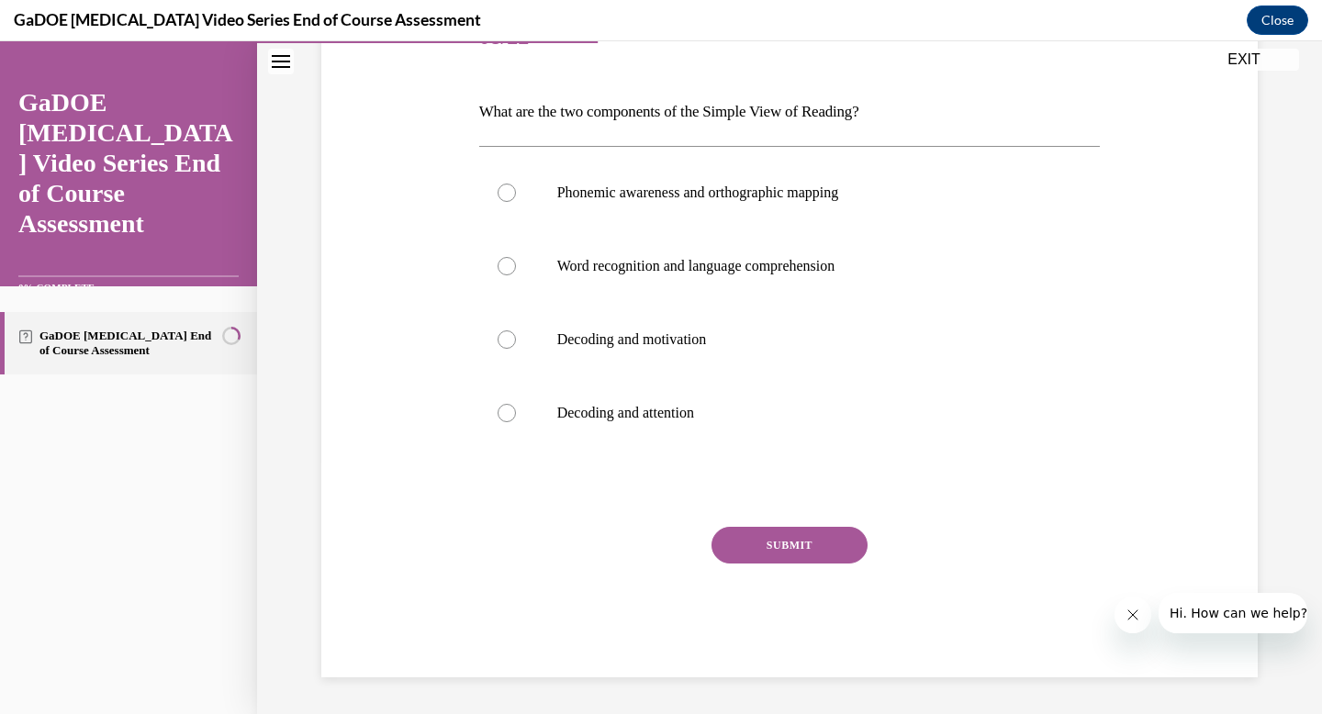
scroll to position [204, 0]
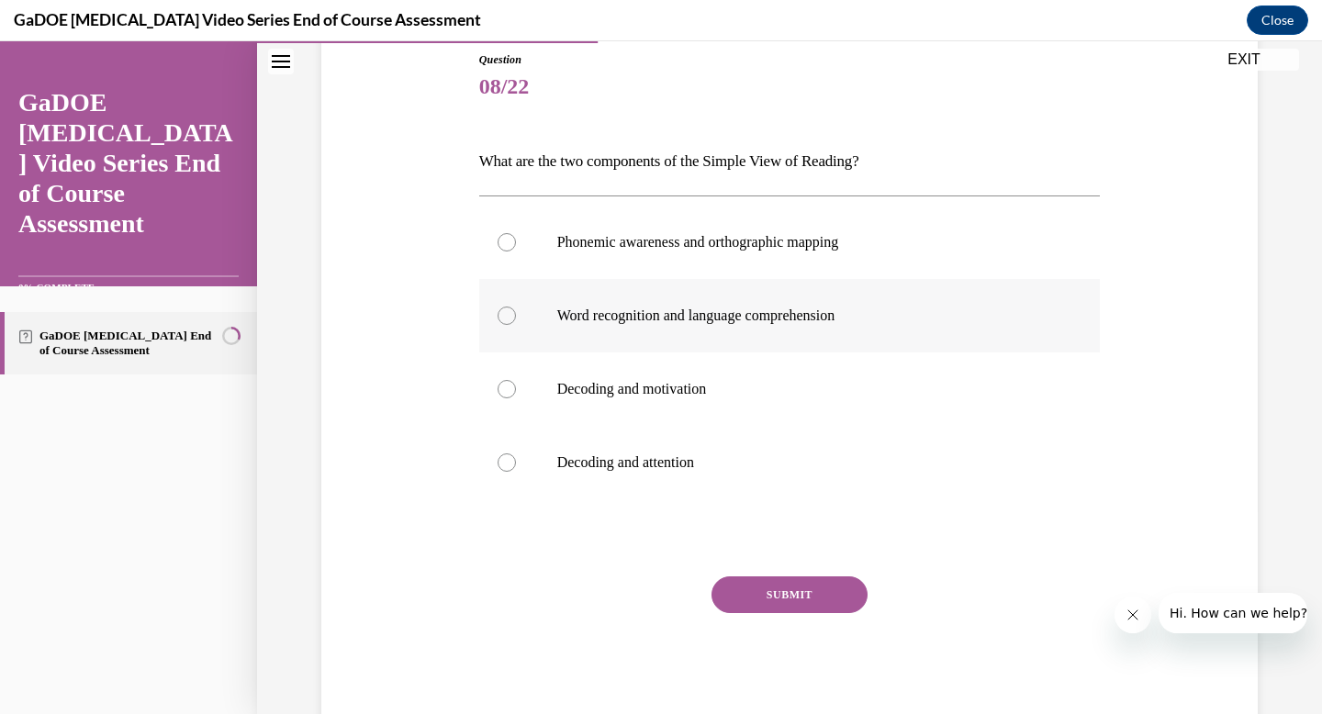
click at [513, 317] on div at bounding box center [507, 316] width 18 height 18
click at [513, 317] on input "Word recognition and language comprehension" at bounding box center [507, 316] width 18 height 18
radio input "true"
click at [759, 598] on button "SUBMIT" at bounding box center [790, 595] width 156 height 37
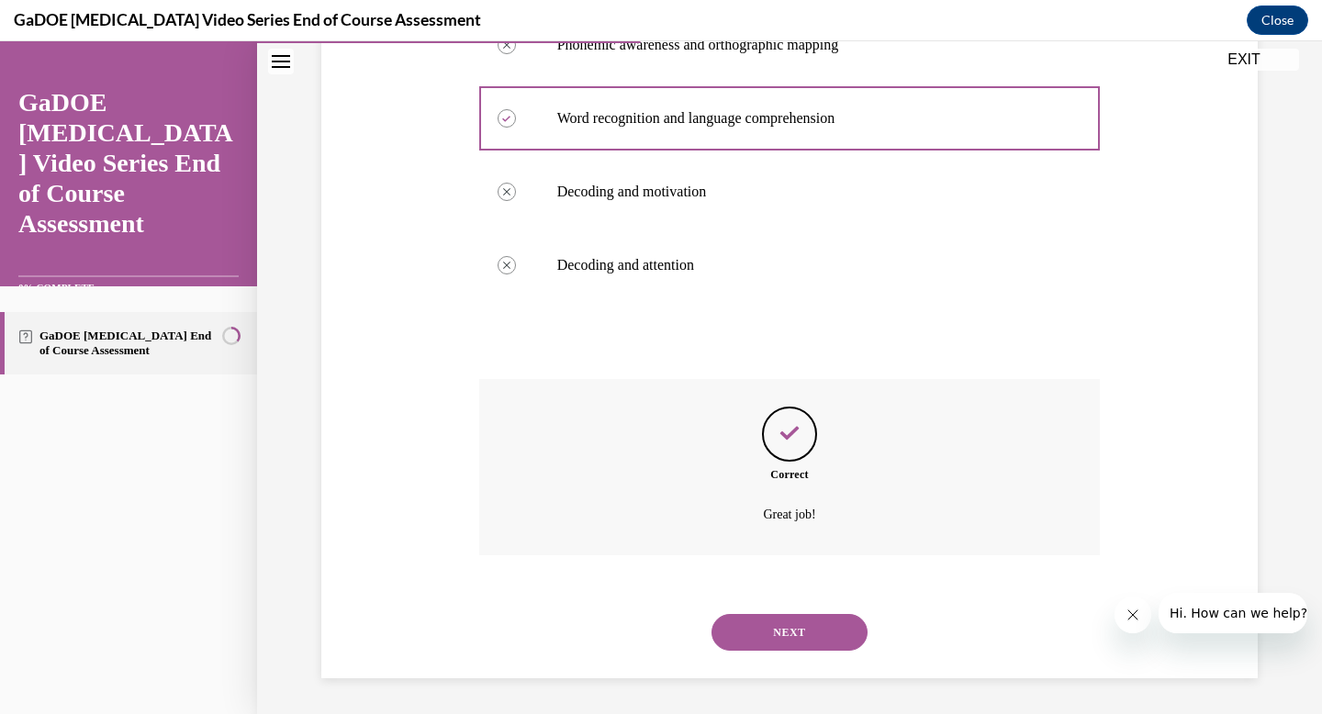
scroll to position [402, 0]
click at [775, 625] on button "NEXT" at bounding box center [790, 631] width 156 height 37
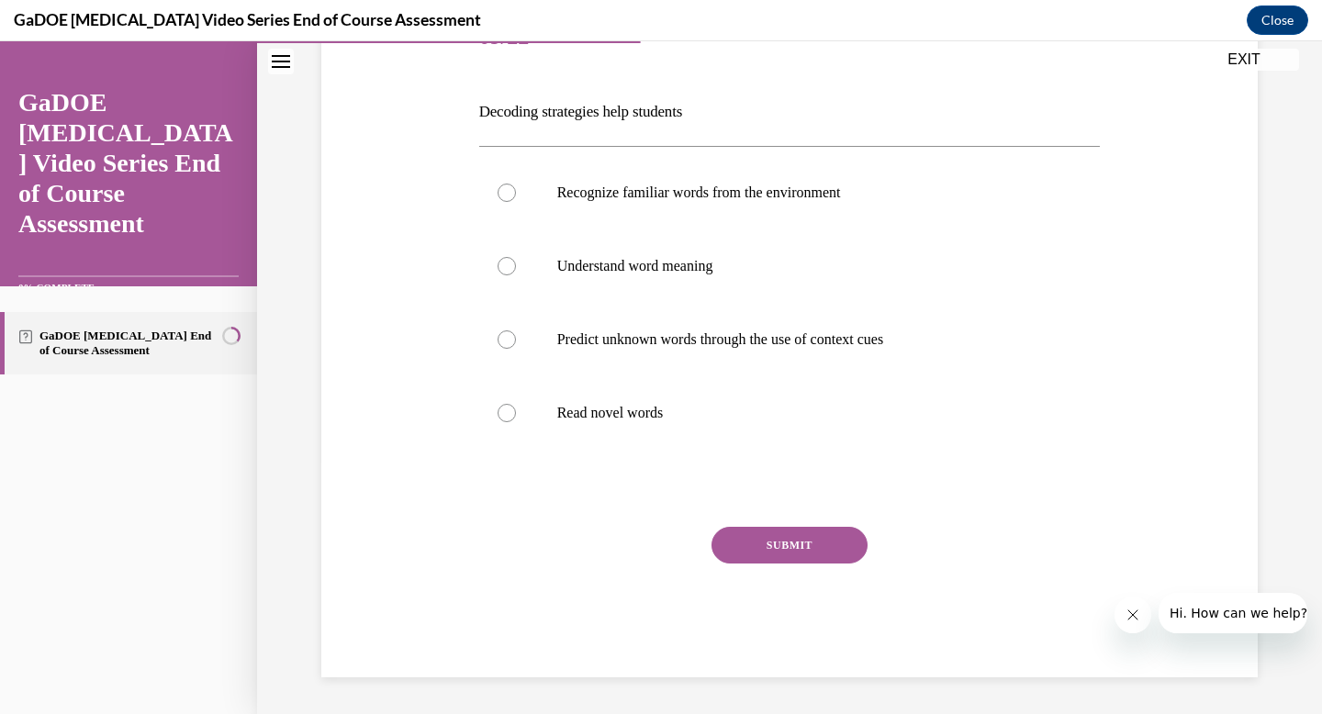
scroll to position [204, 0]
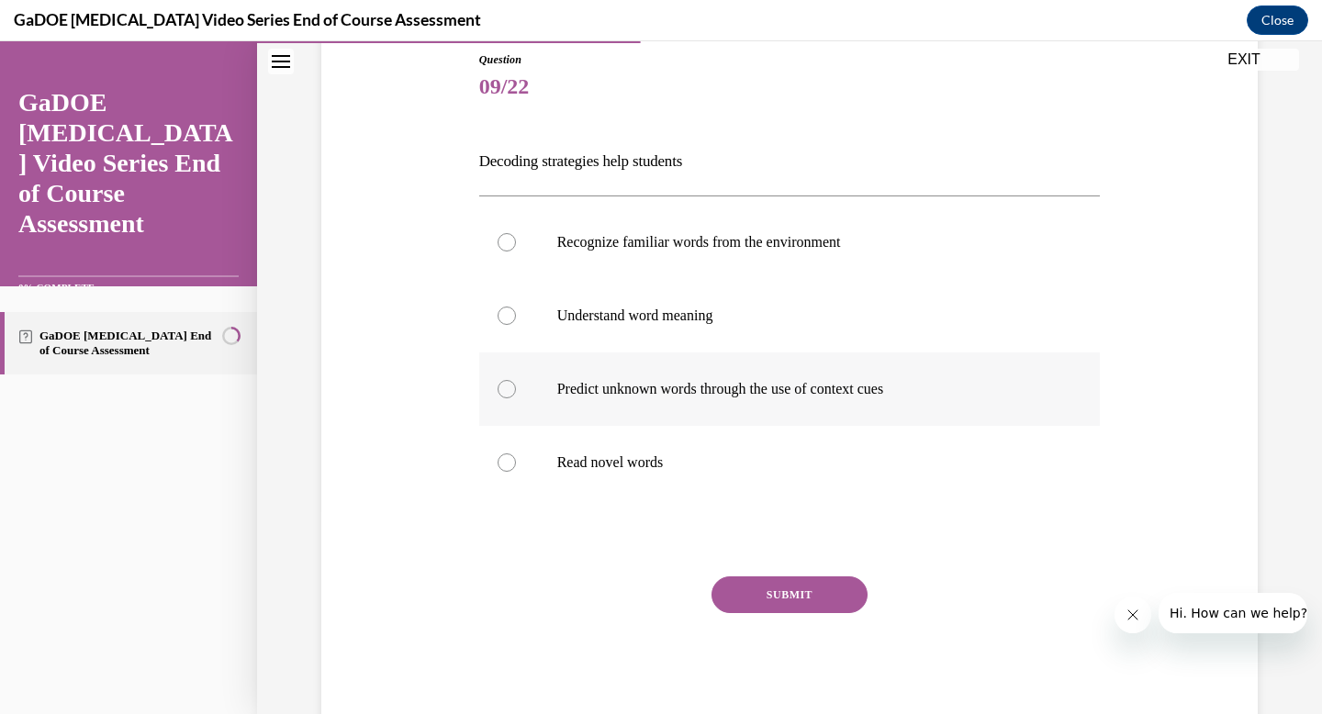
click at [507, 402] on label "Predict unknown words through the use of context cues" at bounding box center [790, 389] width 622 height 73
click at [507, 398] on input "Predict unknown words through the use of context cues" at bounding box center [507, 389] width 18 height 18
radio input "true"
click at [785, 589] on button "SUBMIT" at bounding box center [790, 595] width 156 height 37
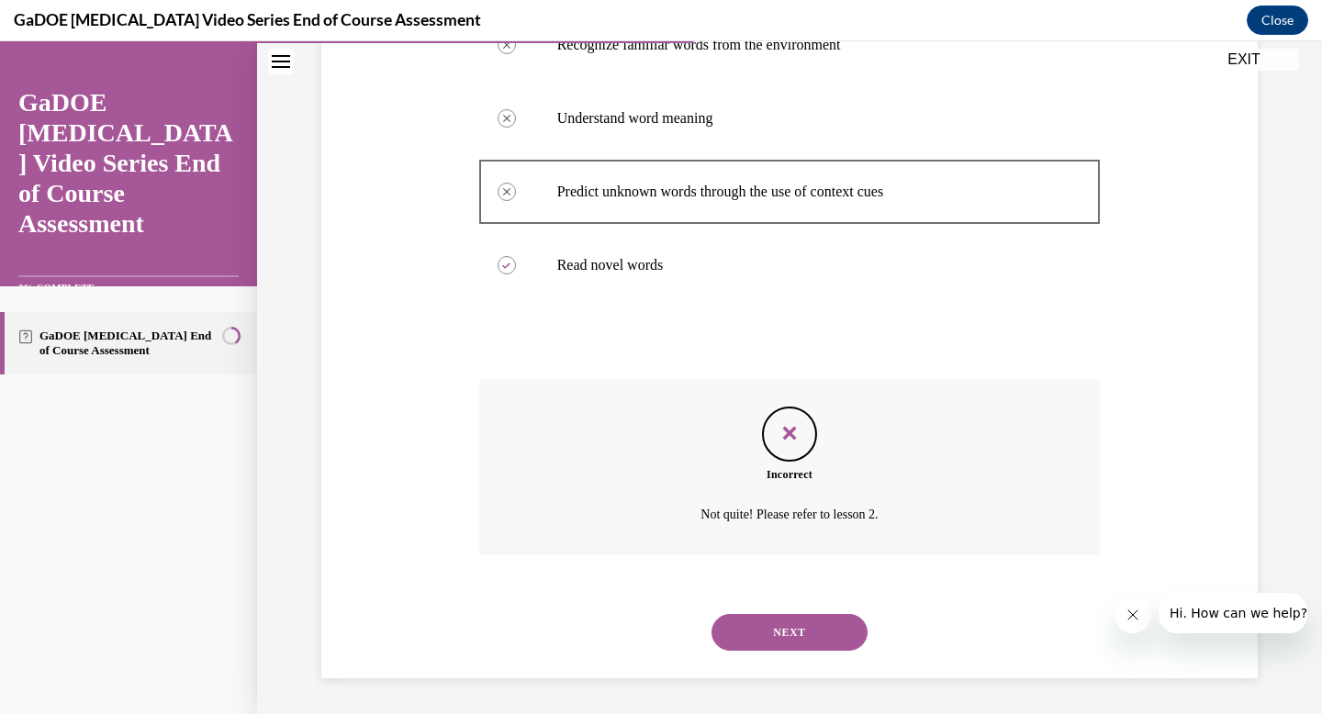
scroll to position [402, 0]
click at [779, 656] on div "NEXT" at bounding box center [790, 631] width 622 height 73
click at [774, 633] on button "NEXT" at bounding box center [790, 631] width 156 height 37
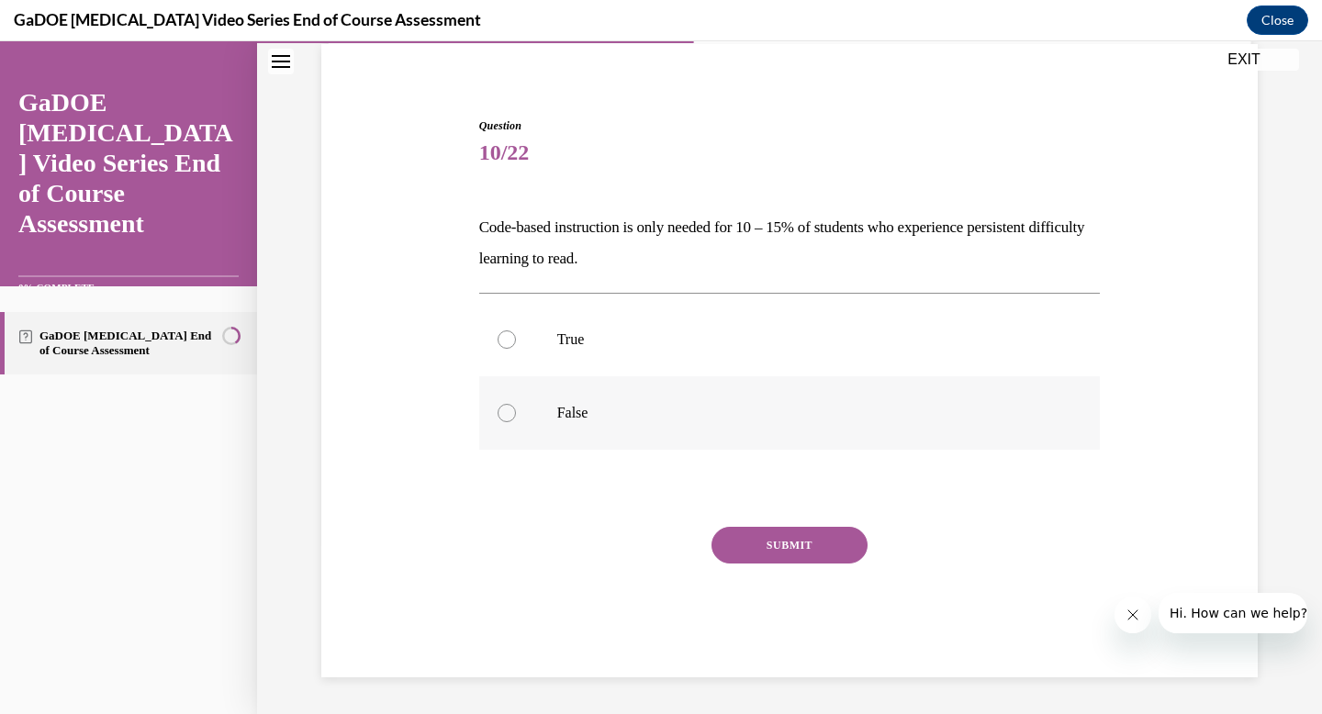
click at [506, 410] on div at bounding box center [507, 413] width 18 height 18
click at [506, 410] on input "False" at bounding box center [507, 413] width 18 height 18
radio input "true"
click at [755, 533] on button "SUBMIT" at bounding box center [790, 545] width 156 height 37
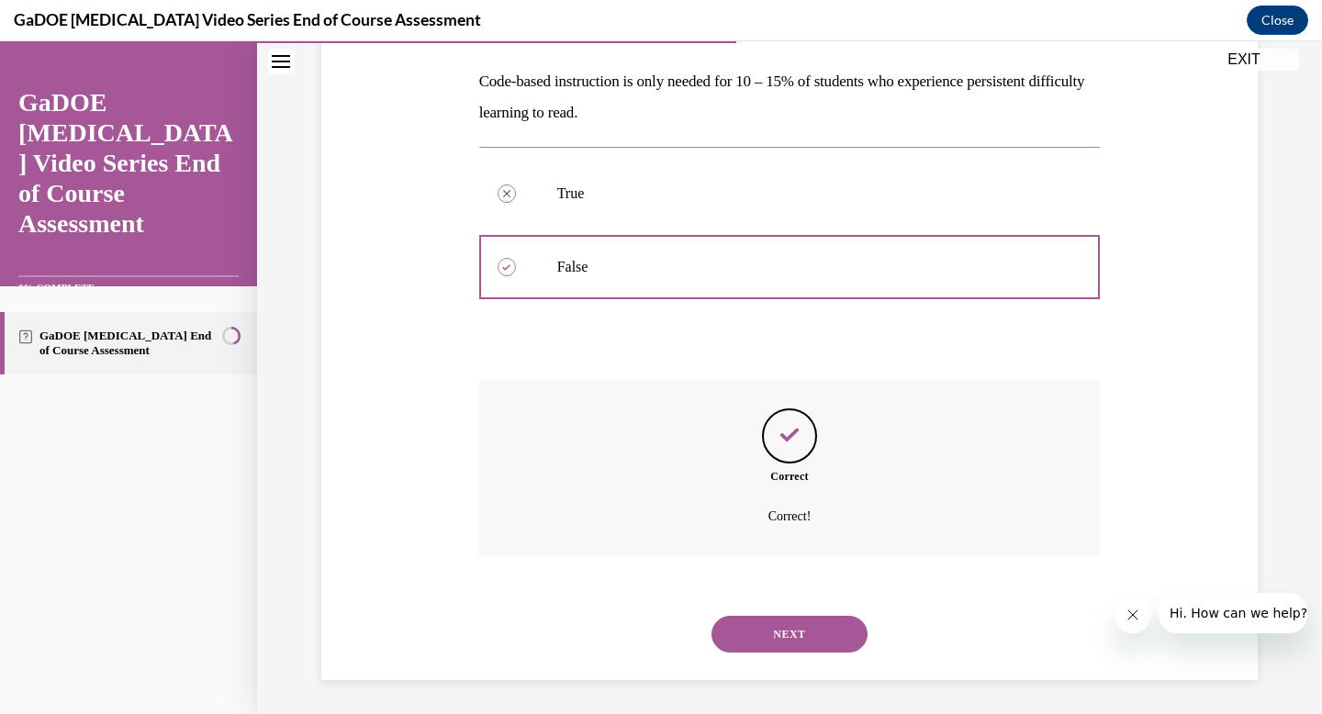
scroll to position [286, 0]
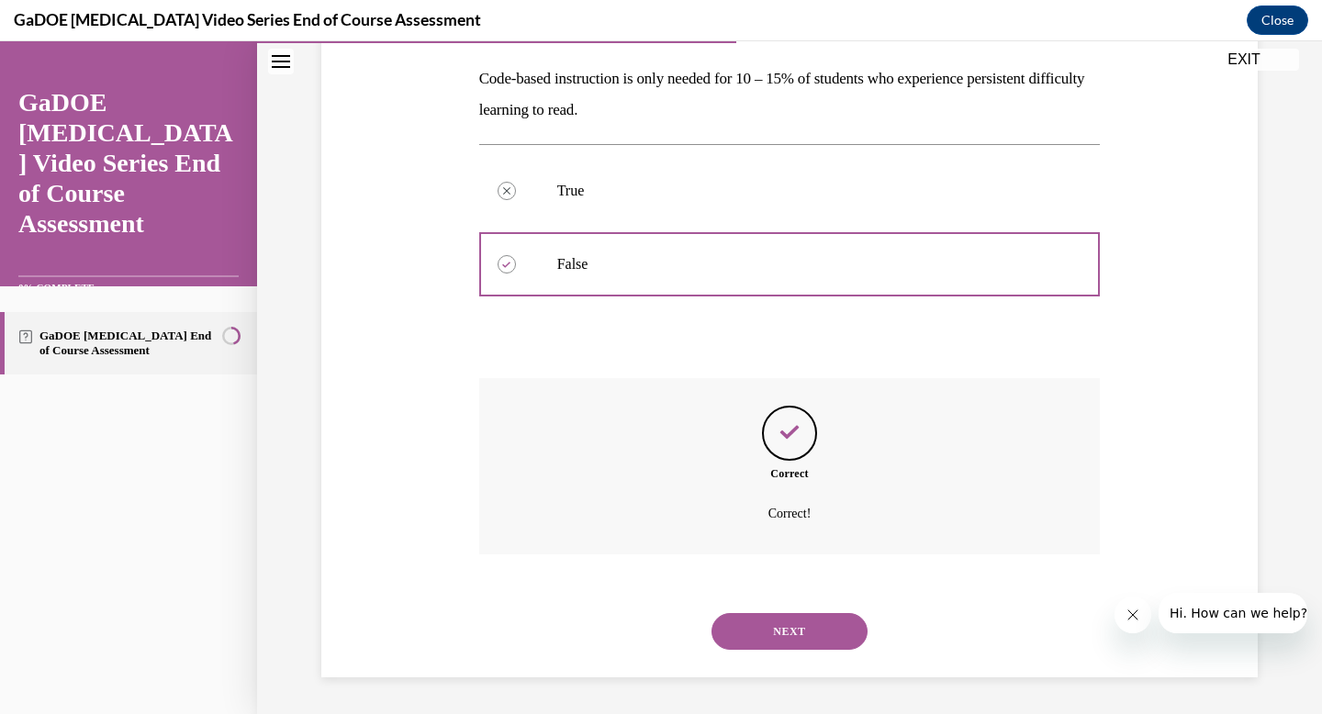
click at [779, 638] on button "NEXT" at bounding box center [790, 631] width 156 height 37
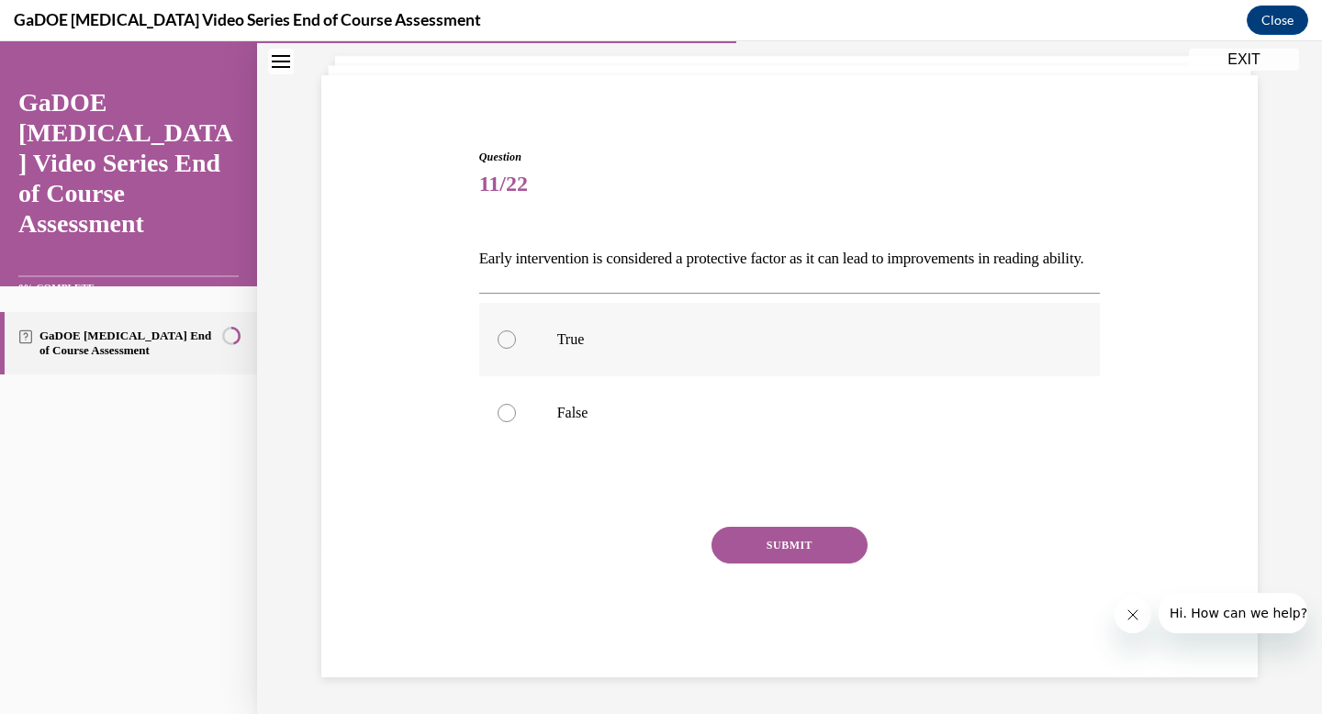
click at [503, 348] on div at bounding box center [507, 340] width 18 height 18
click at [503, 348] on input "True" at bounding box center [507, 340] width 18 height 18
radio input "true"
click at [738, 539] on button "SUBMIT" at bounding box center [790, 545] width 156 height 37
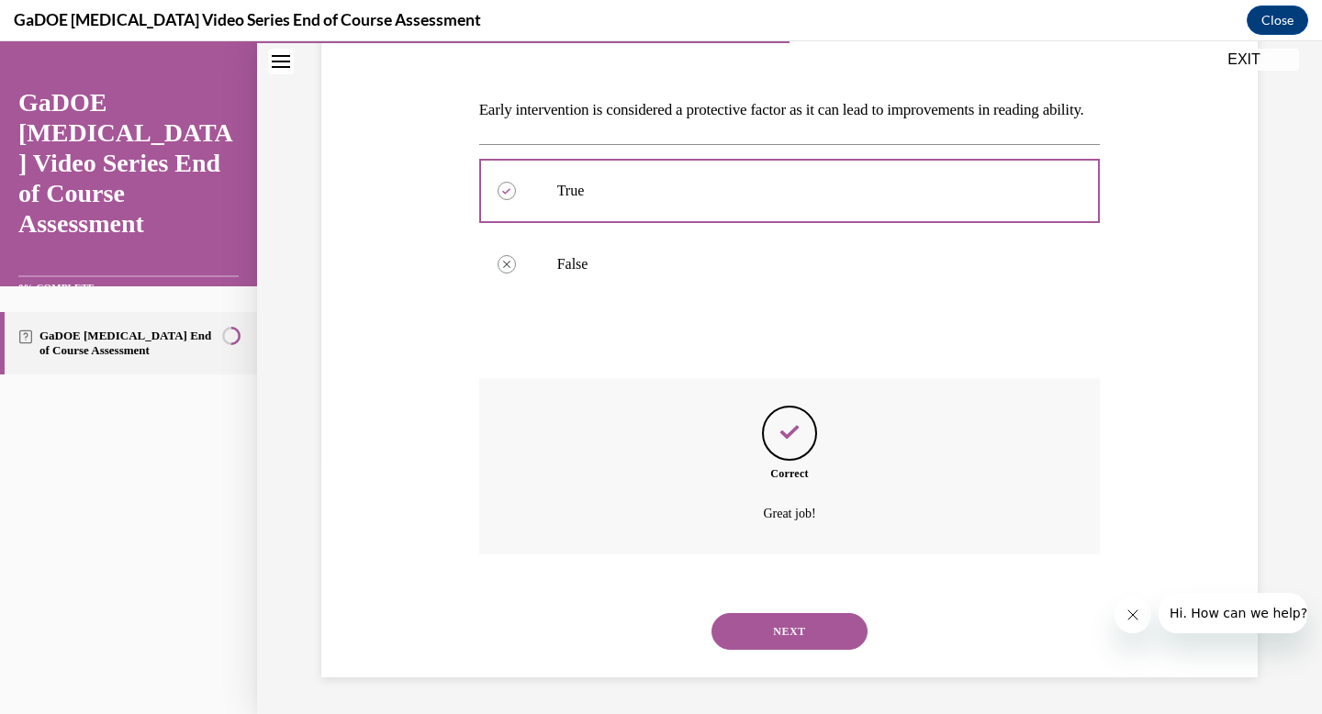
scroll to position [286, 0]
click at [779, 636] on button "NEXT" at bounding box center [790, 631] width 156 height 37
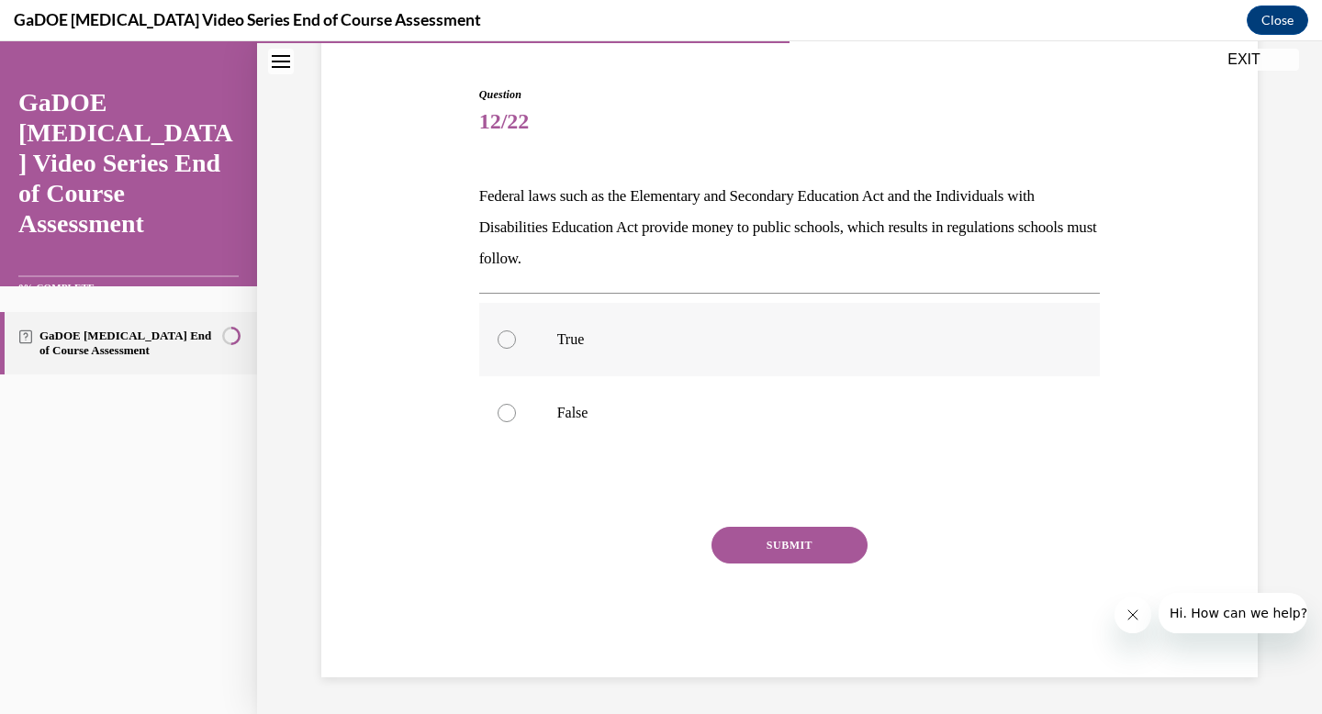
click at [507, 353] on label "True" at bounding box center [790, 339] width 622 height 73
click at [507, 349] on input "True" at bounding box center [507, 340] width 18 height 18
radio input "true"
click at [761, 558] on button "SUBMIT" at bounding box center [790, 545] width 156 height 37
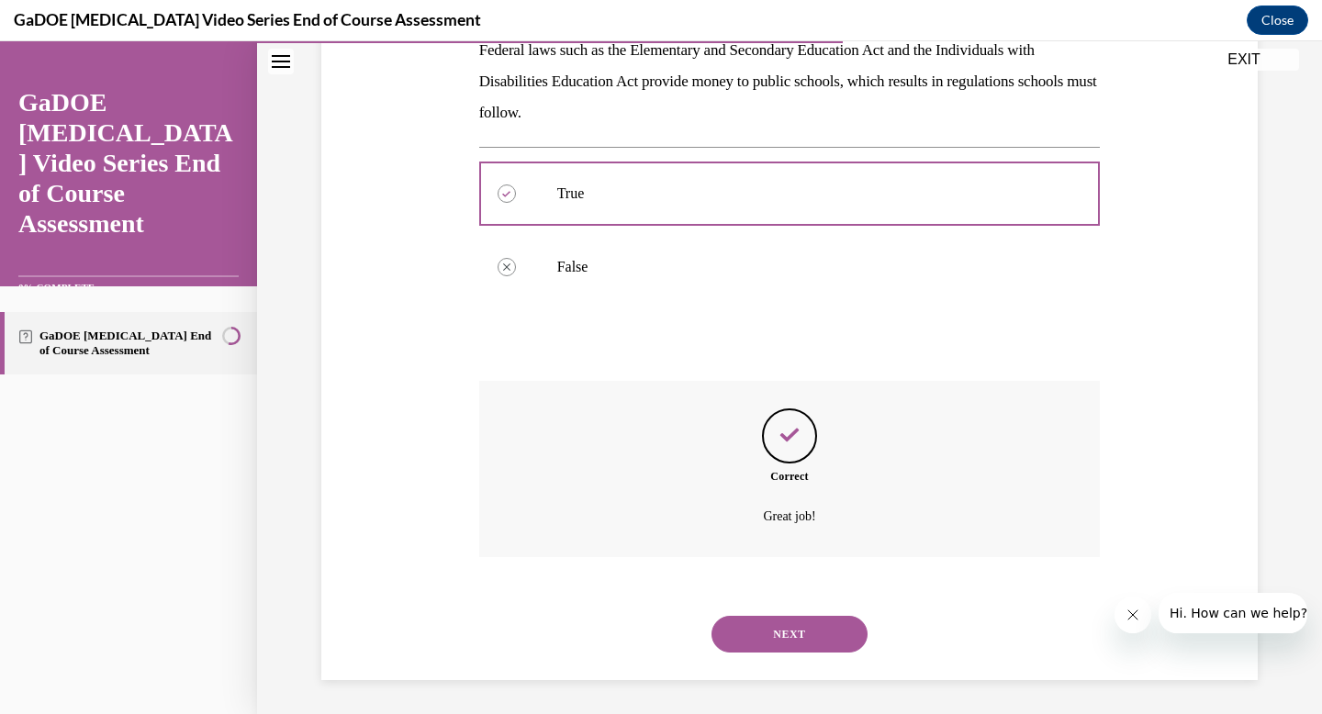
scroll to position [318, 0]
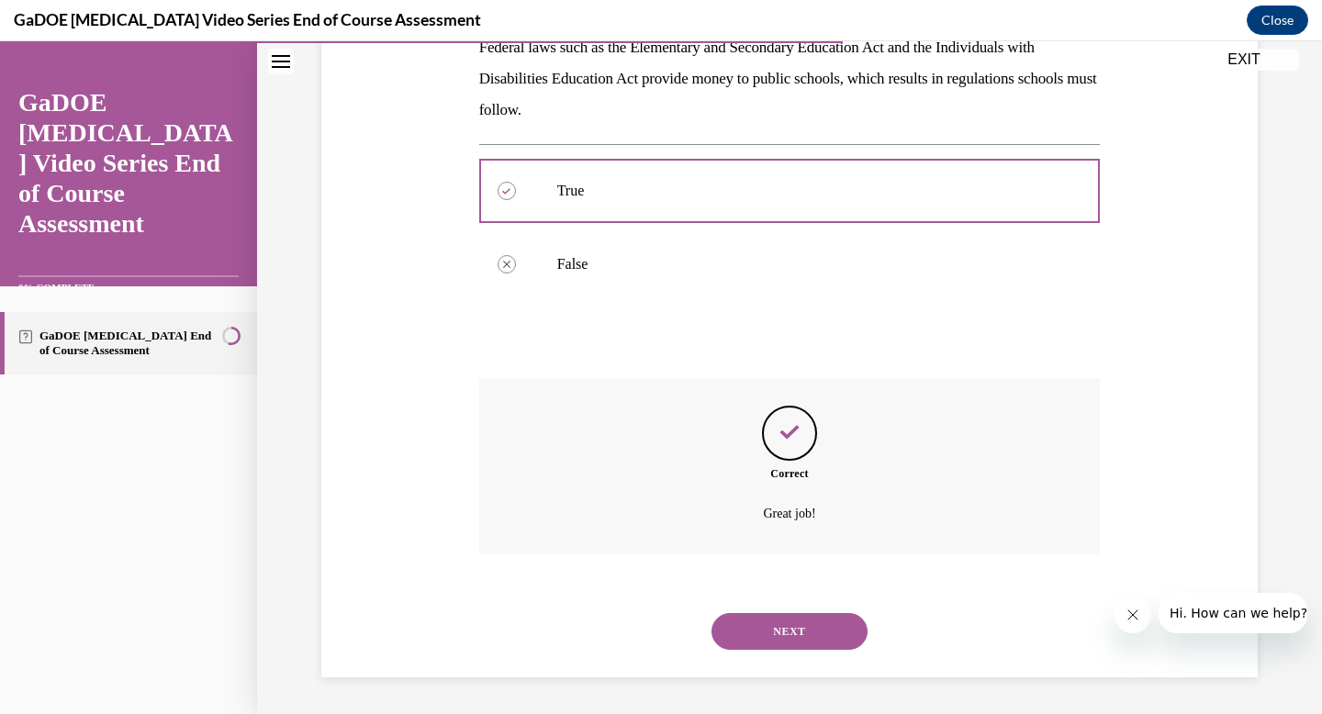
click at [766, 616] on button "NEXT" at bounding box center [790, 631] width 156 height 37
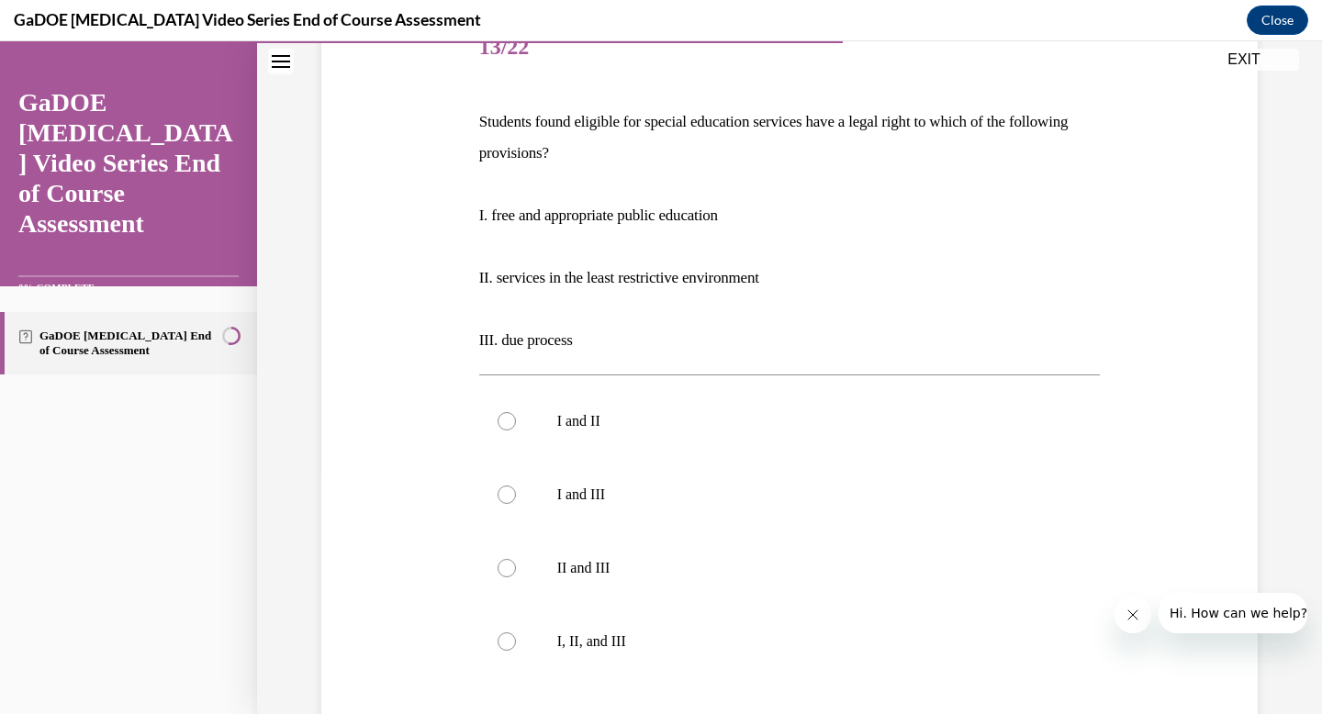
scroll to position [245, 0]
click at [512, 638] on div at bounding box center [507, 640] width 18 height 18
click at [512, 638] on input "I, II, and III" at bounding box center [507, 640] width 18 height 18
radio input "true"
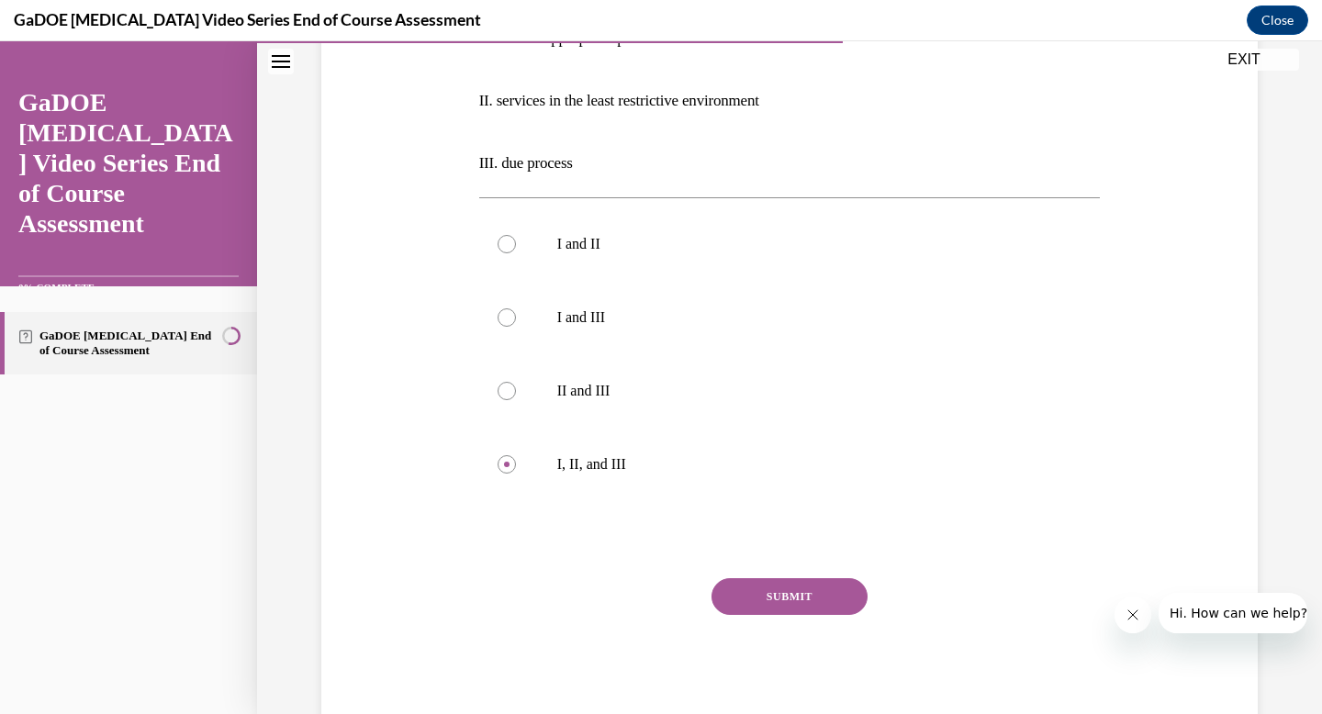
click at [751, 606] on button "SUBMIT" at bounding box center [790, 596] width 156 height 37
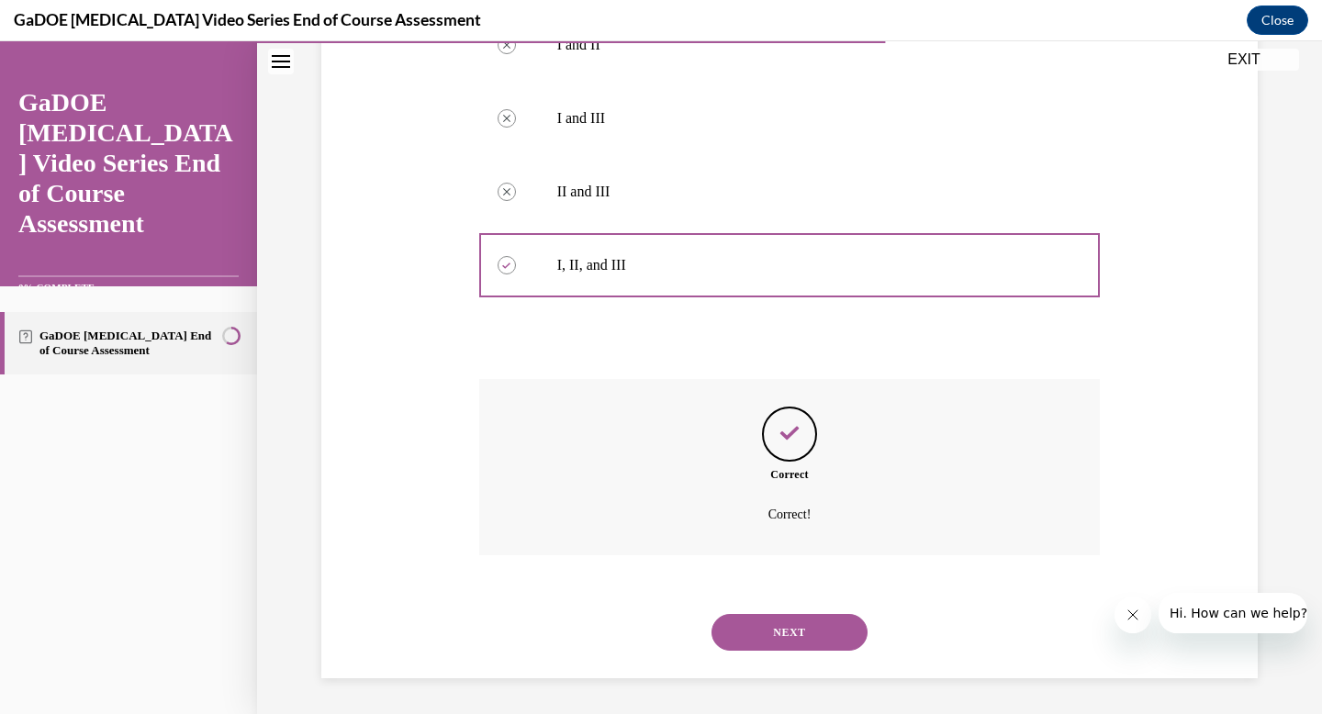
scroll to position [621, 0]
click at [760, 636] on button "NEXT" at bounding box center [790, 631] width 156 height 37
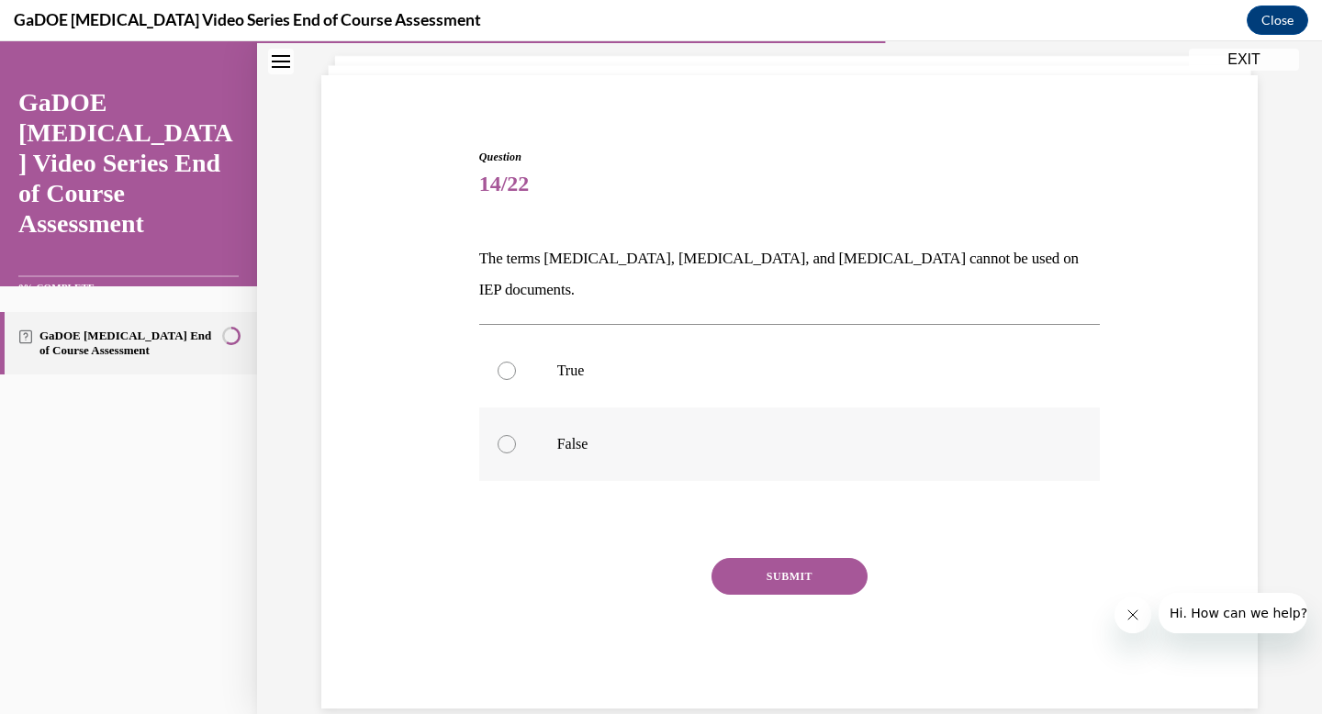
click at [524, 414] on label "False" at bounding box center [790, 444] width 622 height 73
click at [516, 435] on input "False" at bounding box center [507, 444] width 18 height 18
radio input "true"
click at [731, 558] on button "SUBMIT" at bounding box center [790, 576] width 156 height 37
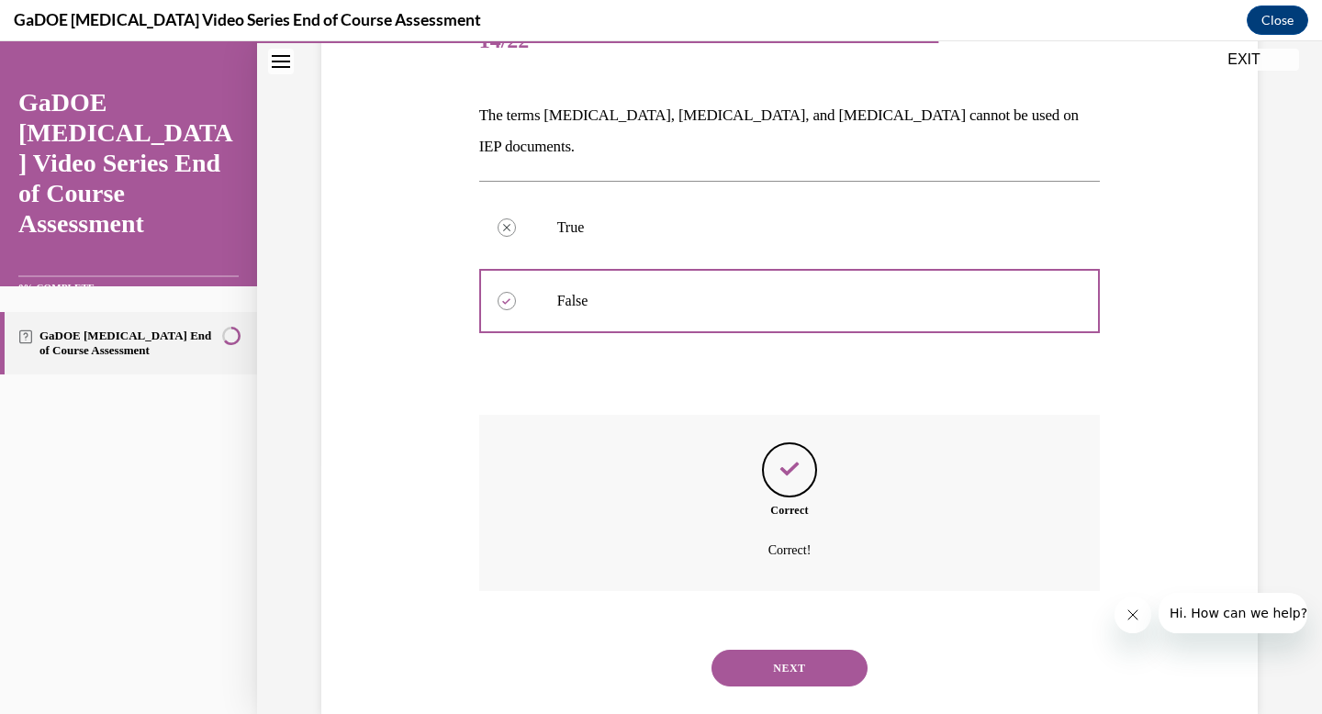
scroll to position [255, 0]
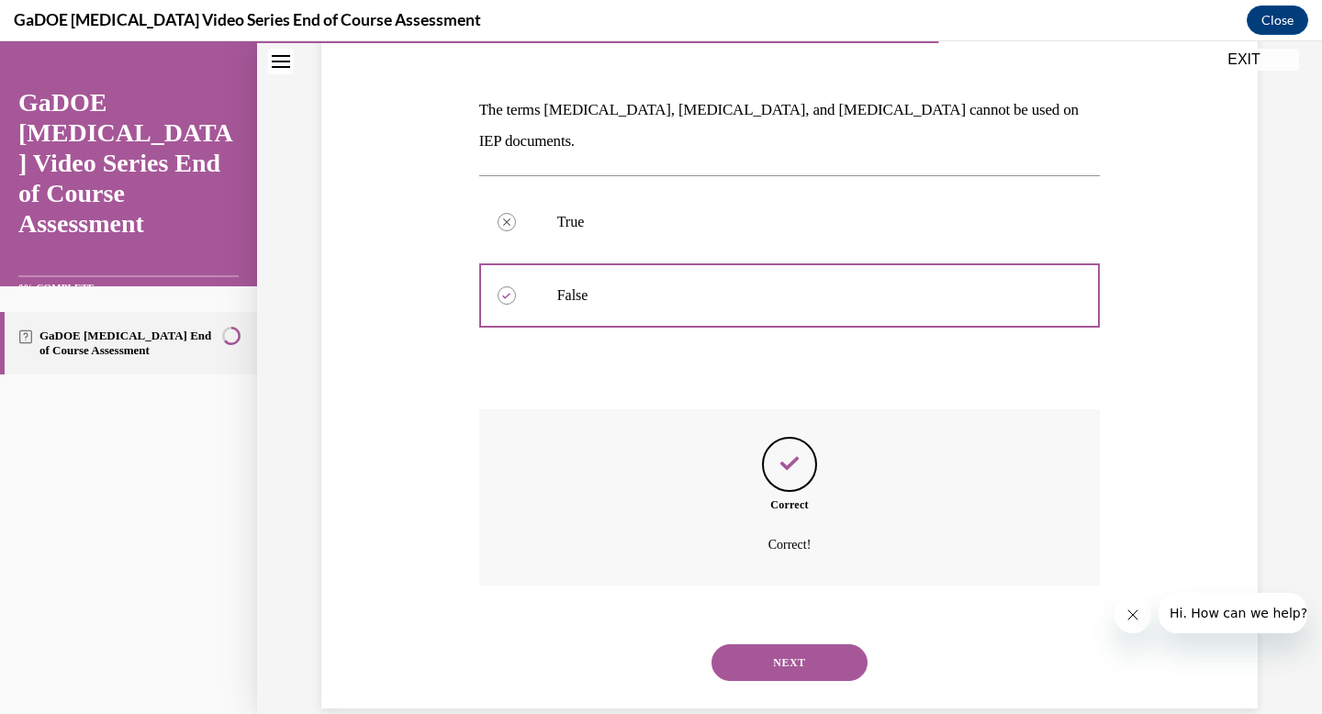
click at [771, 645] on button "NEXT" at bounding box center [790, 663] width 156 height 37
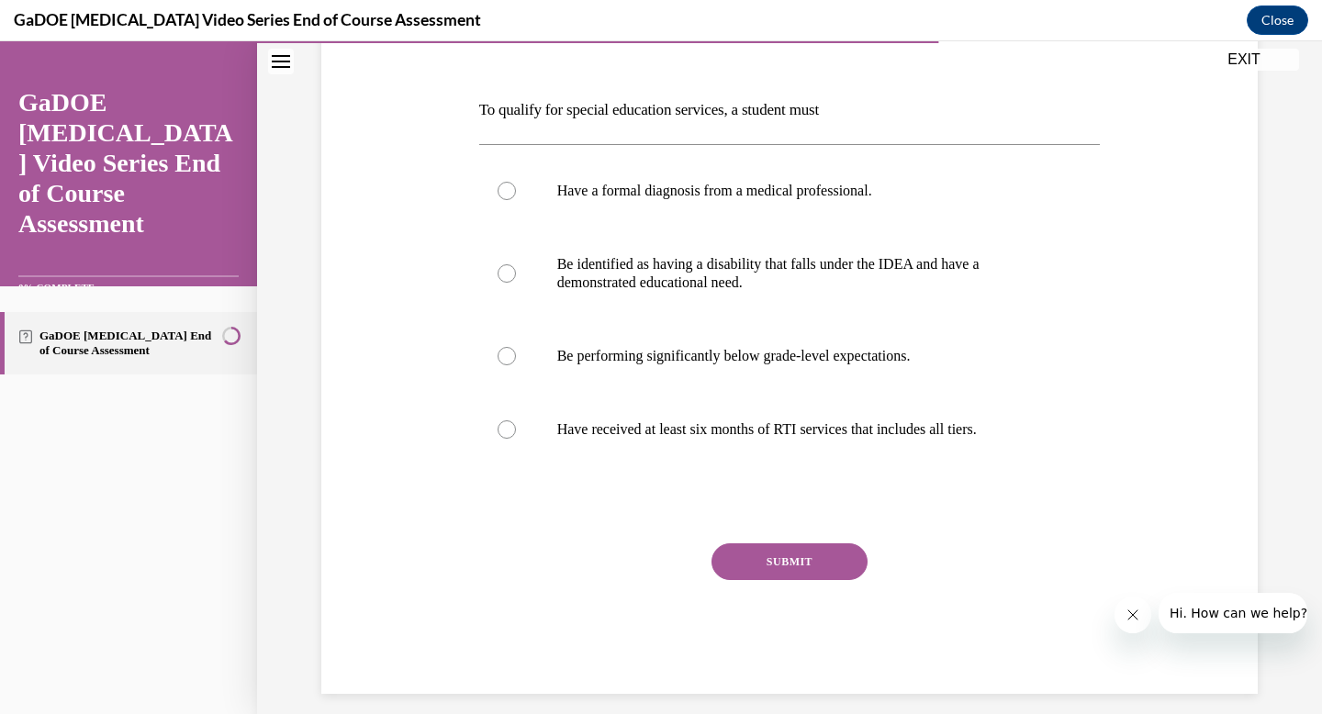
scroll to position [205, 0]
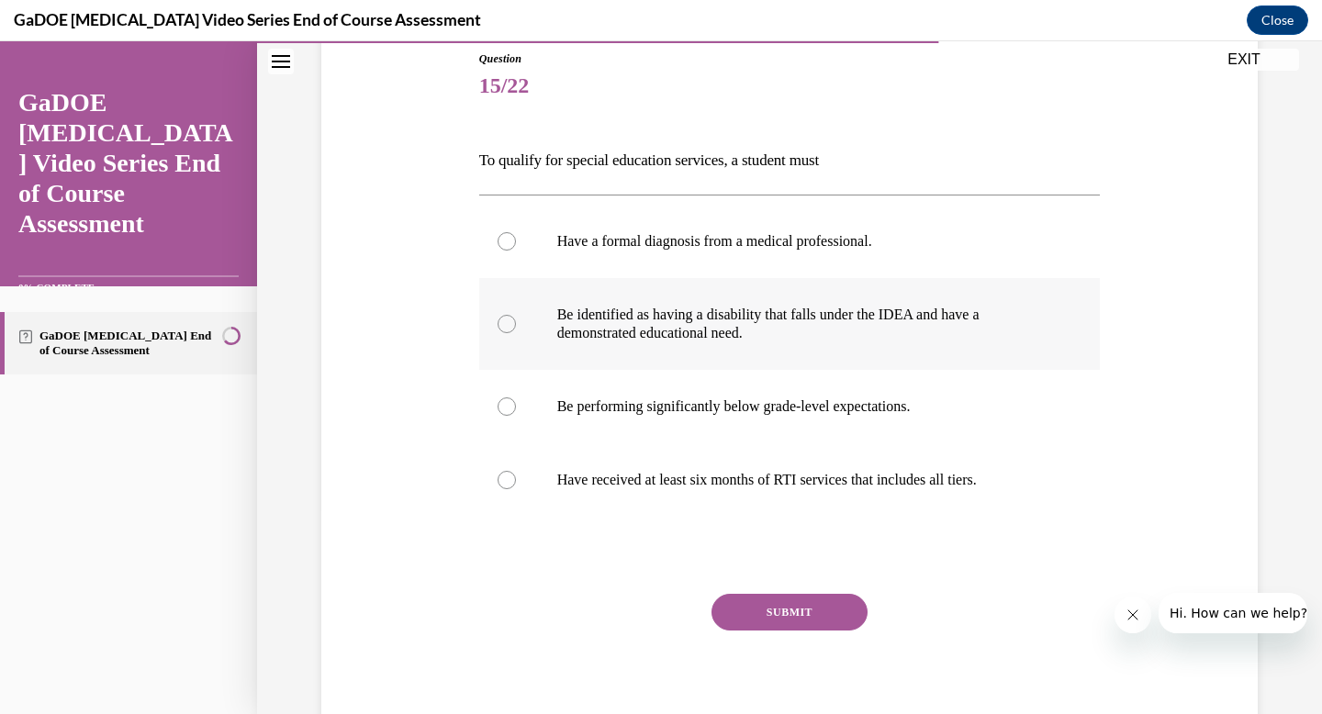
click at [507, 329] on div at bounding box center [507, 324] width 18 height 18
click at [507, 329] on input "Be identified as having a disability that falls under the IDEA and have a demon…" at bounding box center [507, 324] width 18 height 18
radio input "true"
click at [771, 607] on button "SUBMIT" at bounding box center [790, 612] width 156 height 37
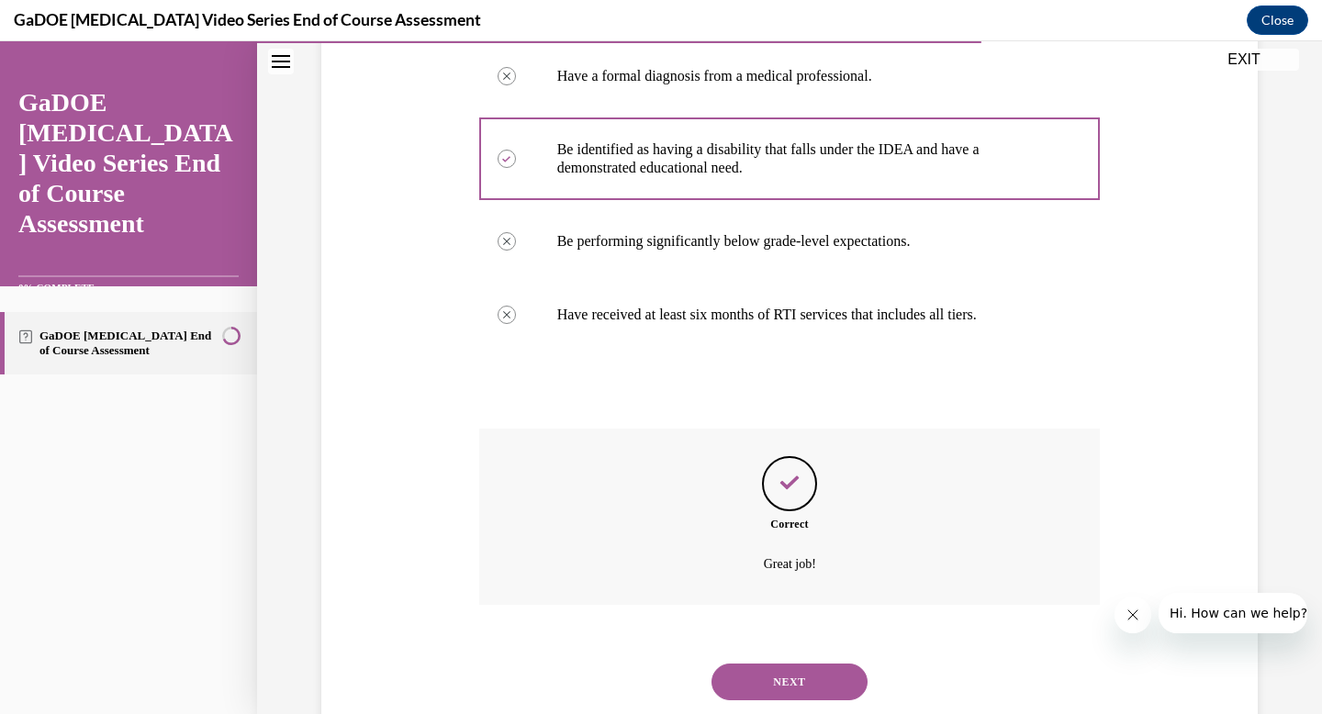
scroll to position [420, 0]
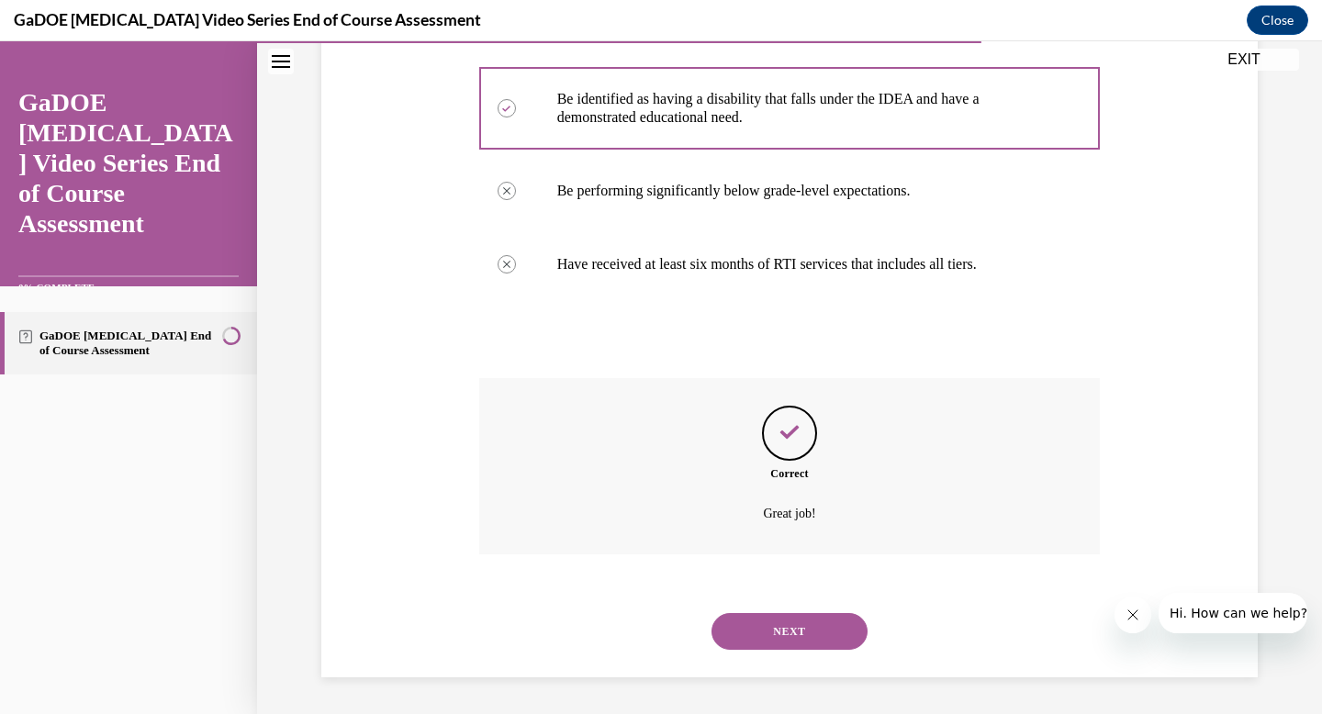
click at [779, 633] on button "NEXT" at bounding box center [790, 631] width 156 height 37
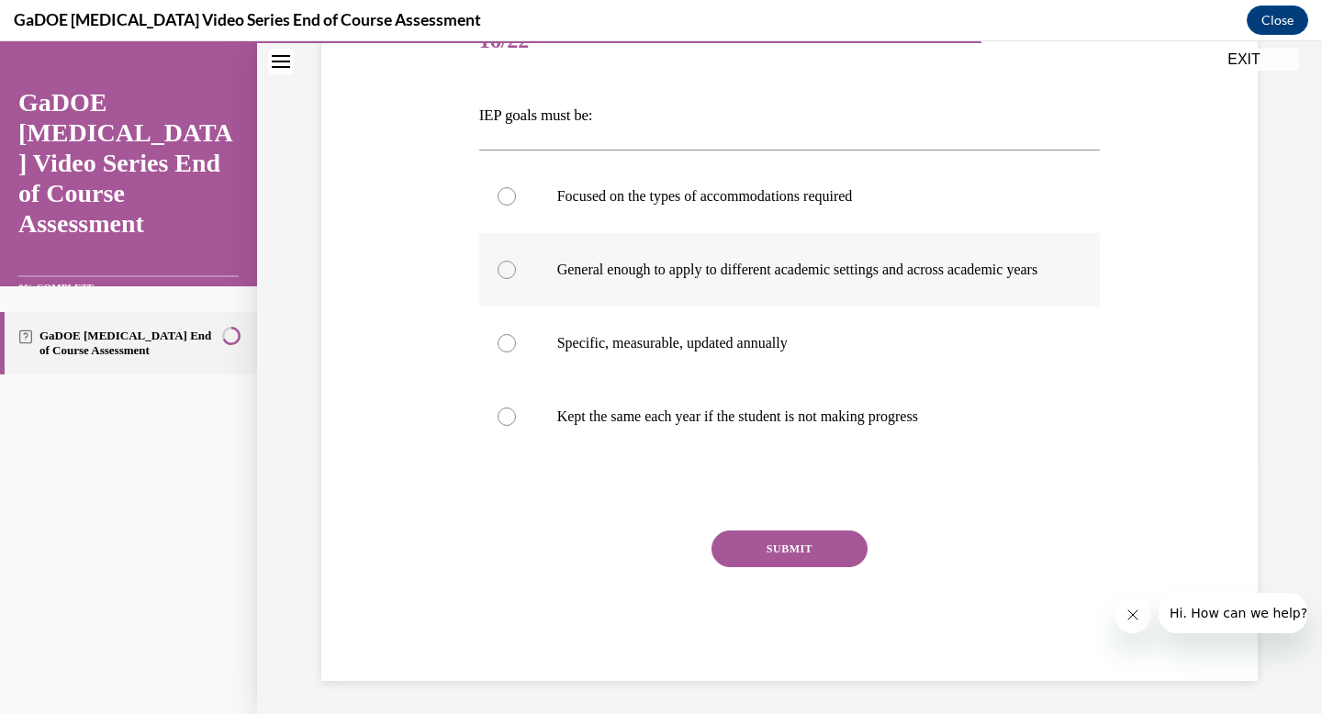
scroll to position [253, 0]
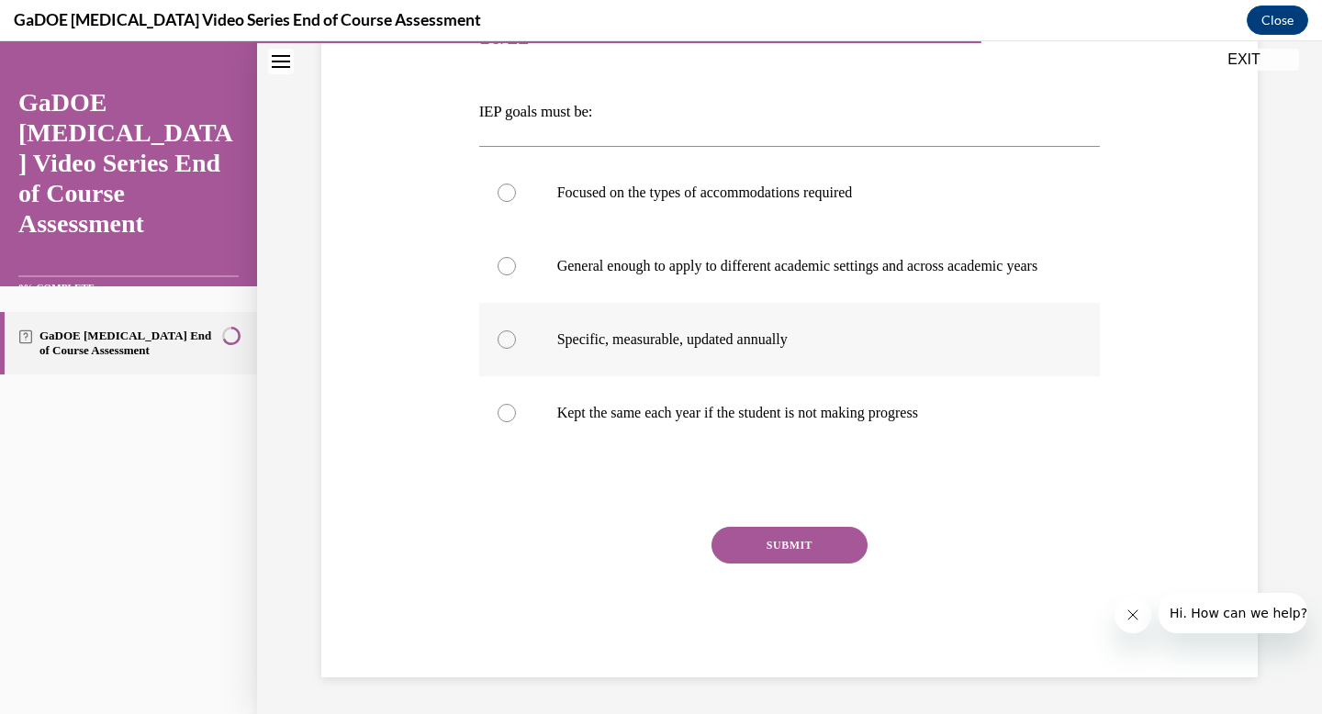
click at [511, 349] on div at bounding box center [507, 340] width 18 height 18
click at [511, 349] on input "Specific, measurable, updated annually" at bounding box center [507, 340] width 18 height 18
radio input "true"
click at [747, 562] on button "SUBMIT" at bounding box center [790, 545] width 156 height 37
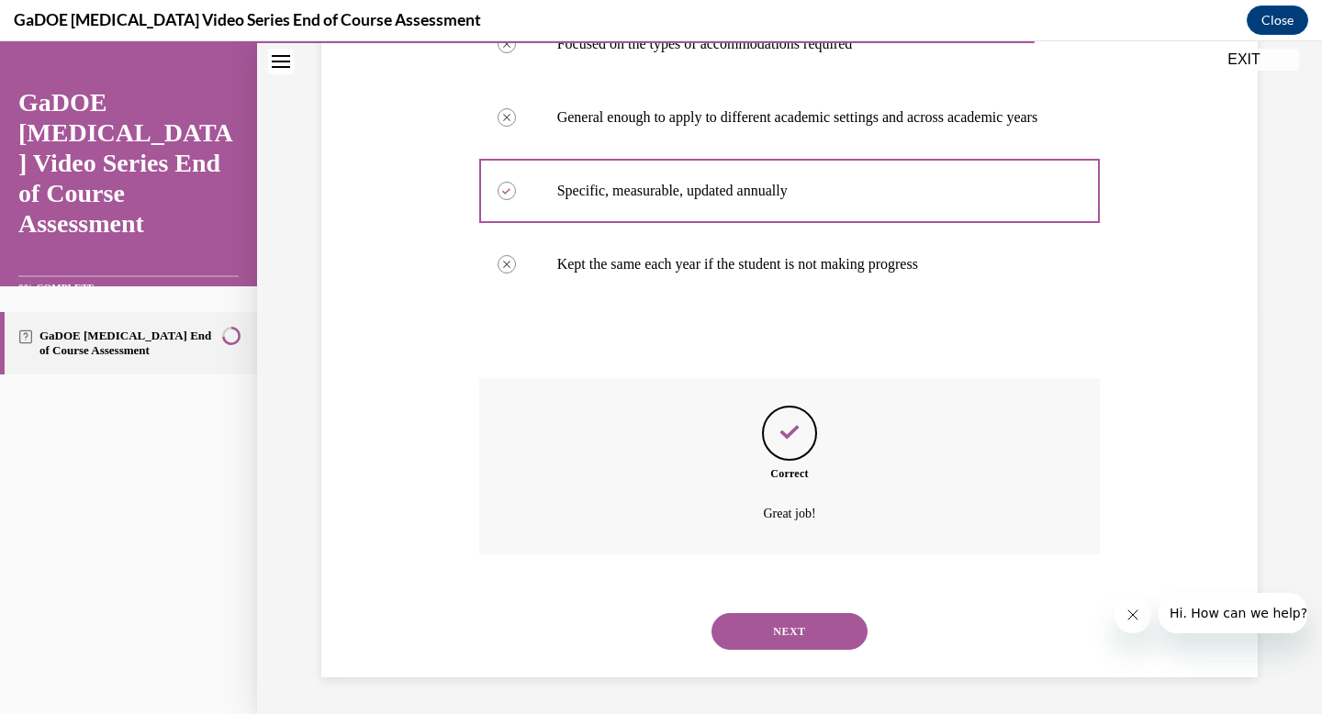
scroll to position [420, 0]
click at [780, 622] on button "NEXT" at bounding box center [790, 631] width 156 height 37
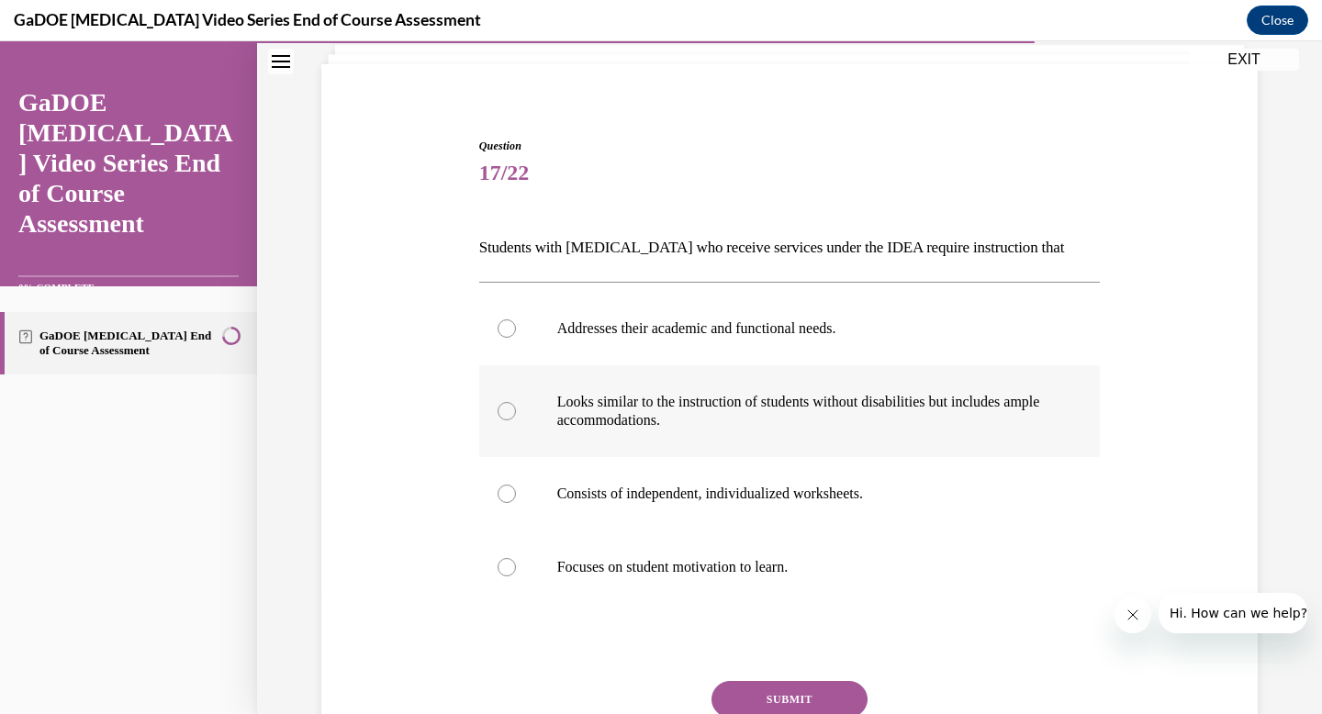
scroll to position [119, 0]
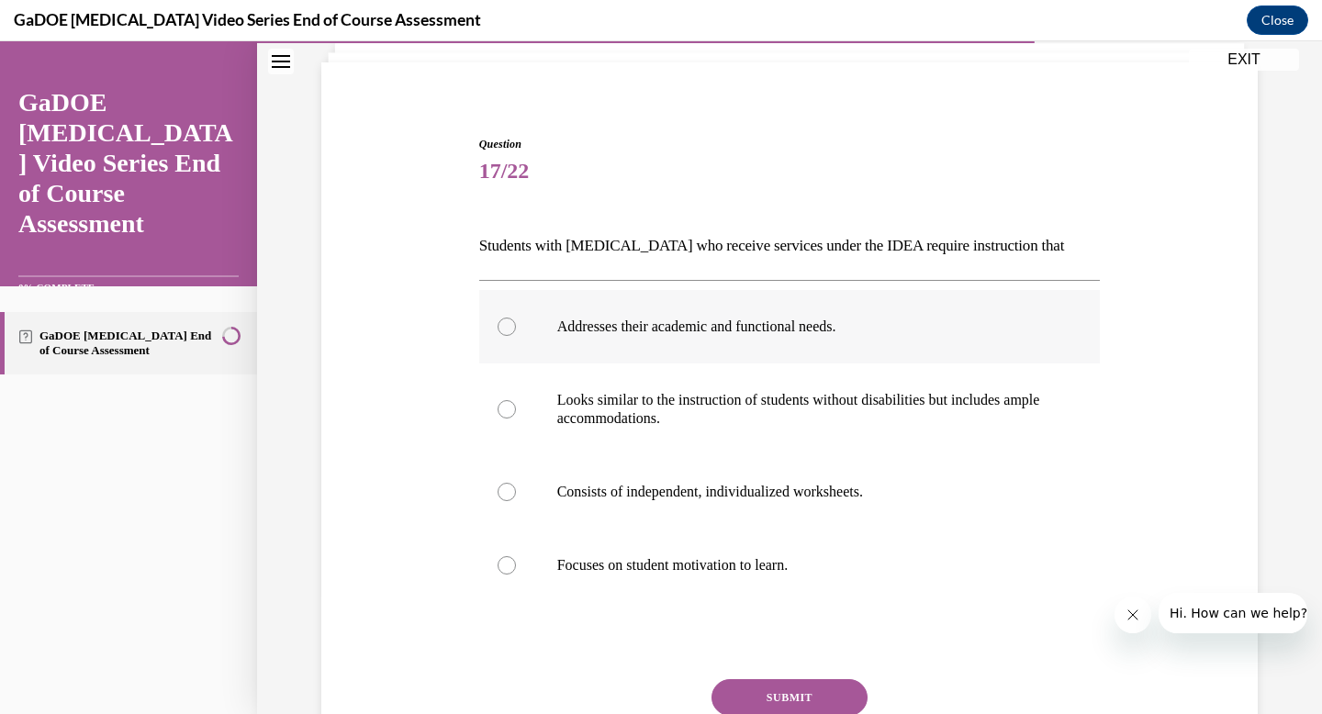
click at [512, 330] on div at bounding box center [507, 327] width 18 height 18
click at [512, 330] on input "Addresses their academic and functional needs." at bounding box center [507, 327] width 18 height 18
radio input "true"
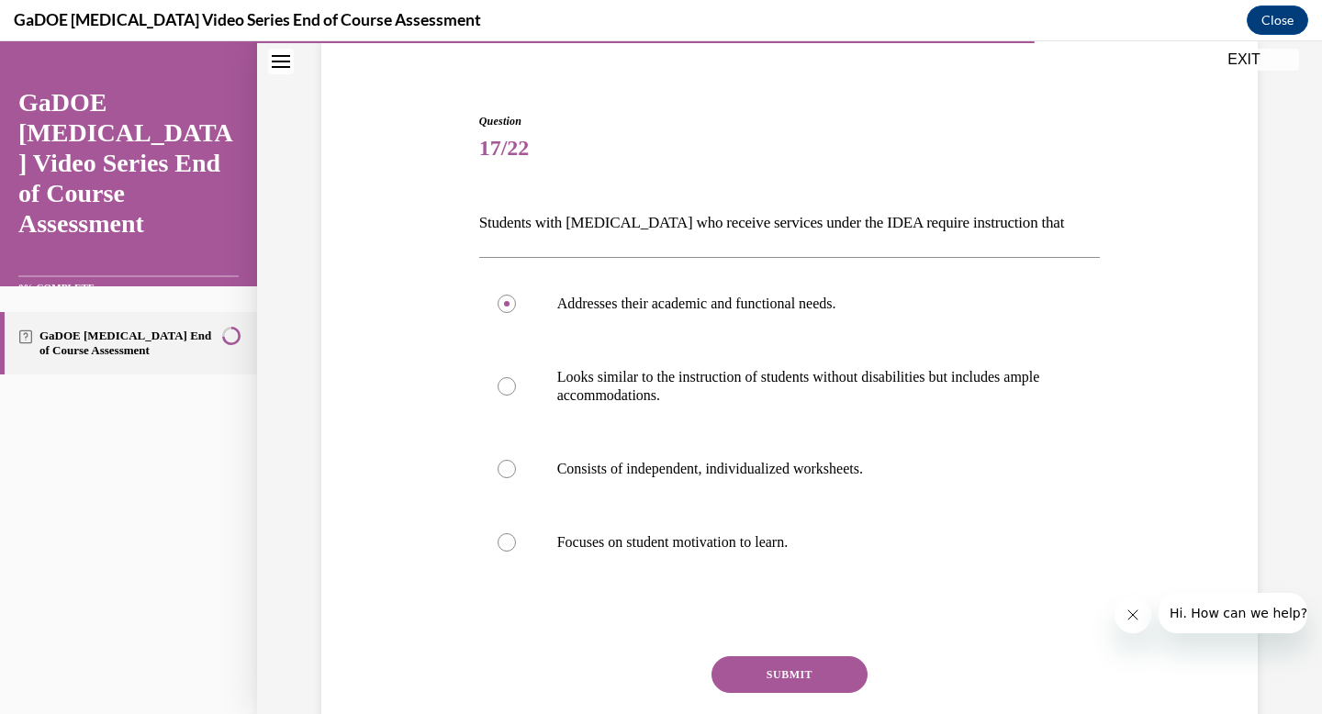
click at [738, 678] on button "SUBMIT" at bounding box center [790, 674] width 156 height 37
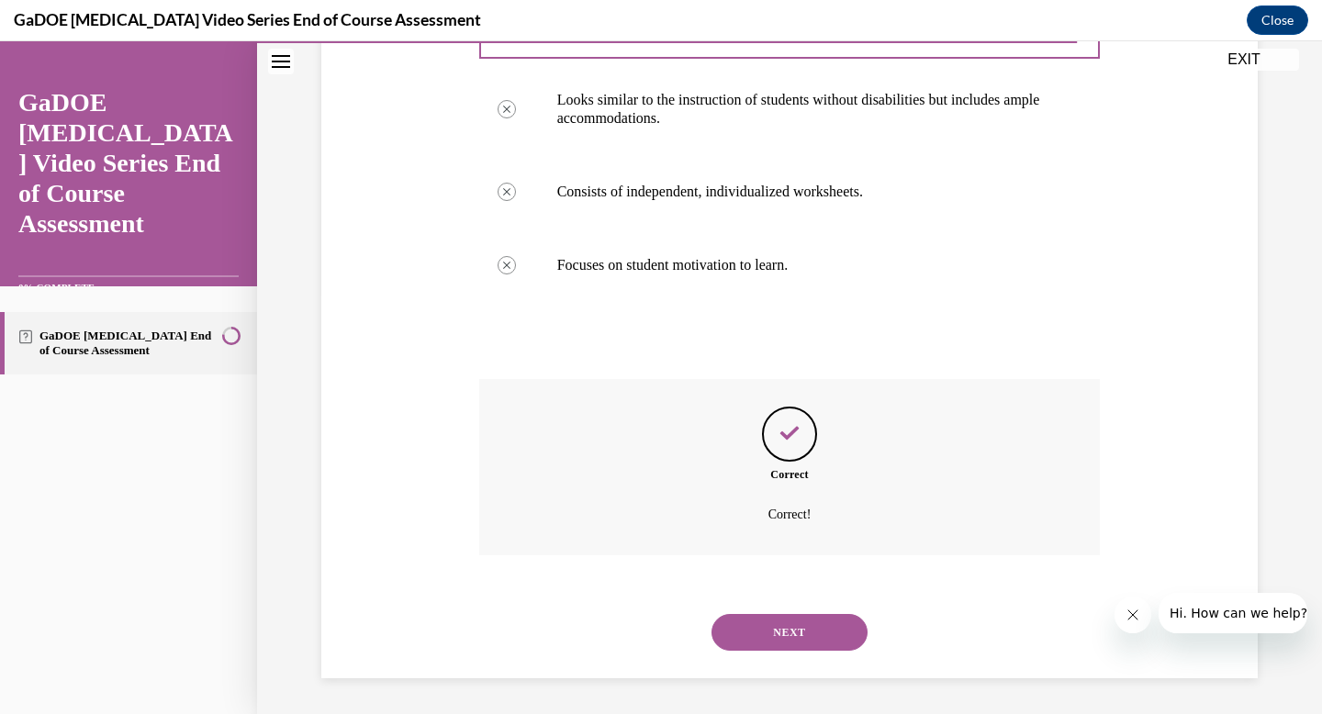
scroll to position [420, 0]
click at [763, 645] on button "NEXT" at bounding box center [790, 631] width 156 height 37
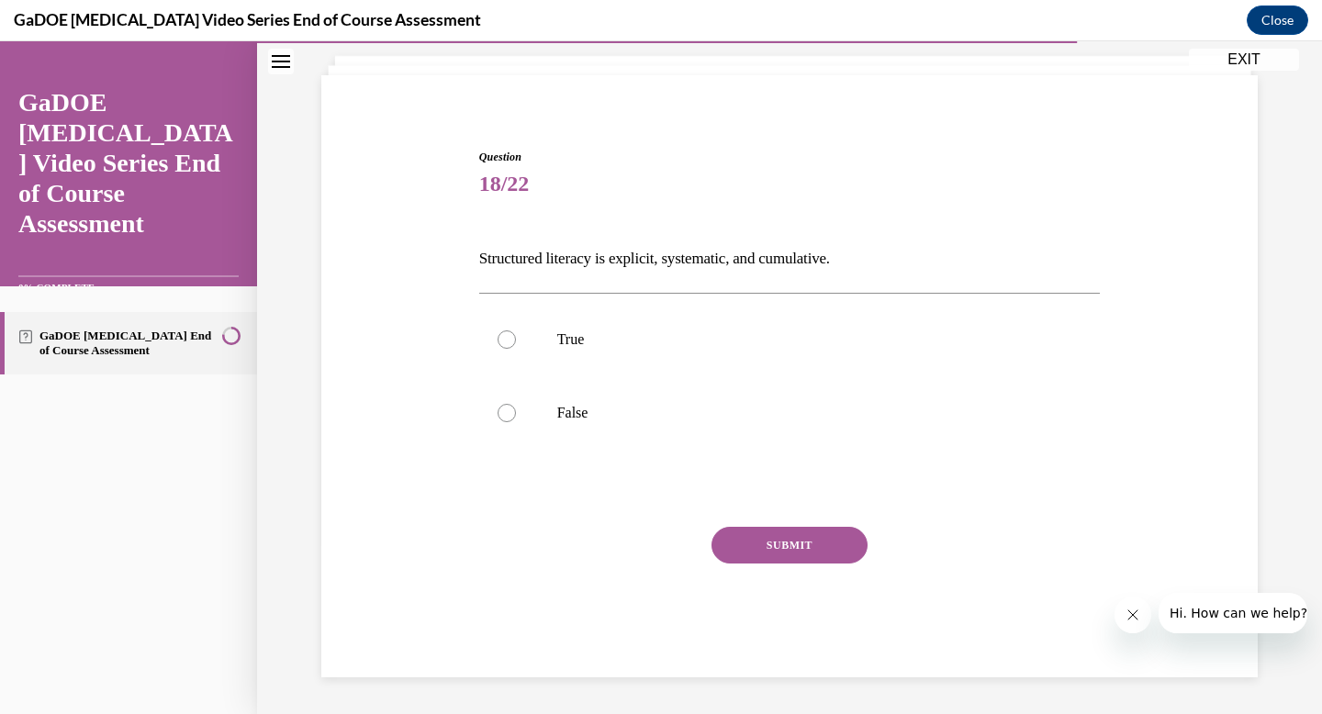
scroll to position [107, 0]
click at [530, 339] on label "True" at bounding box center [790, 339] width 622 height 73
click at [516, 339] on input "True" at bounding box center [507, 340] width 18 height 18
radio input "true"
click at [744, 557] on button "SUBMIT" at bounding box center [790, 545] width 156 height 37
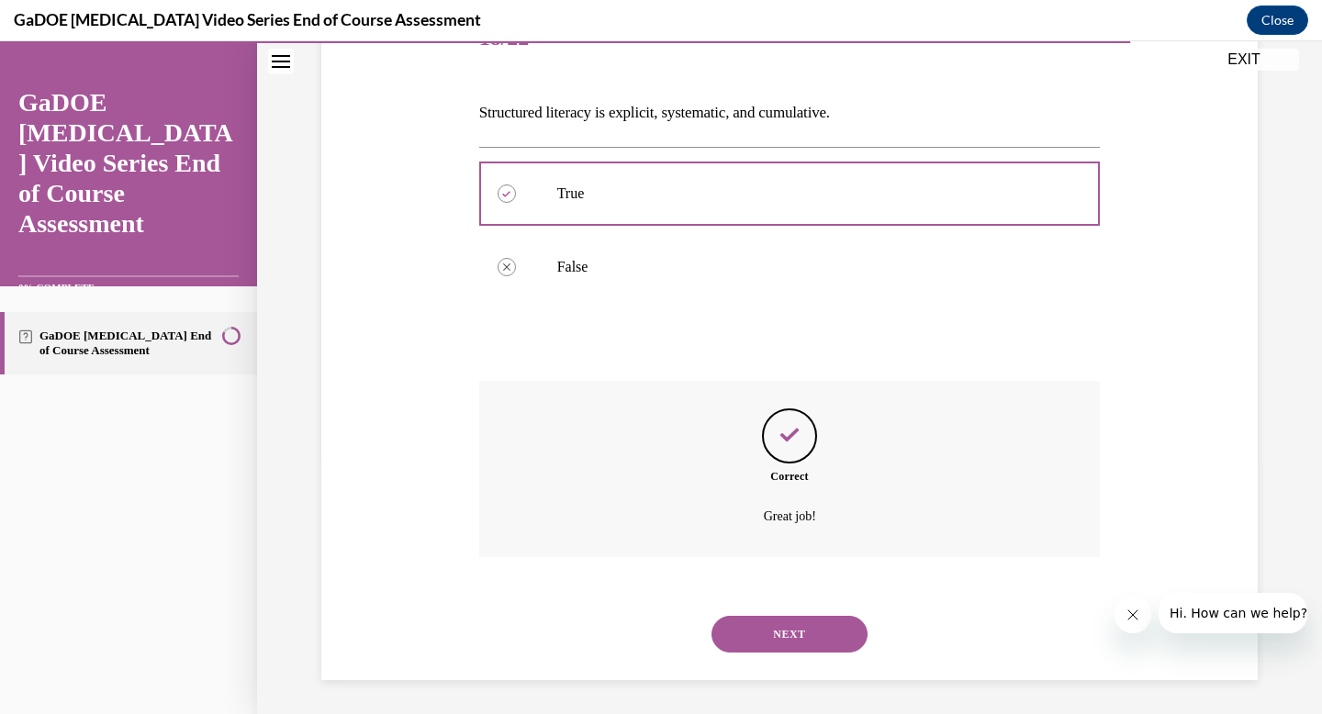
scroll to position [255, 0]
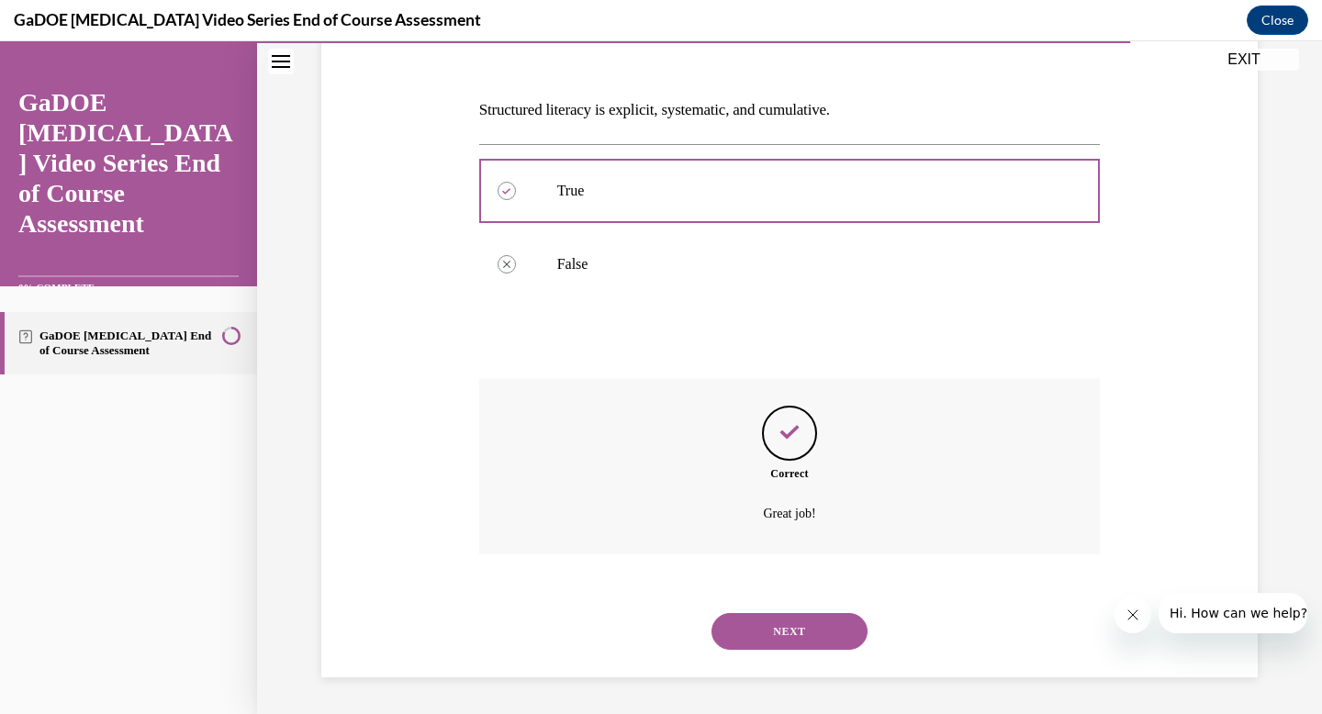
click at [765, 633] on button "NEXT" at bounding box center [790, 631] width 156 height 37
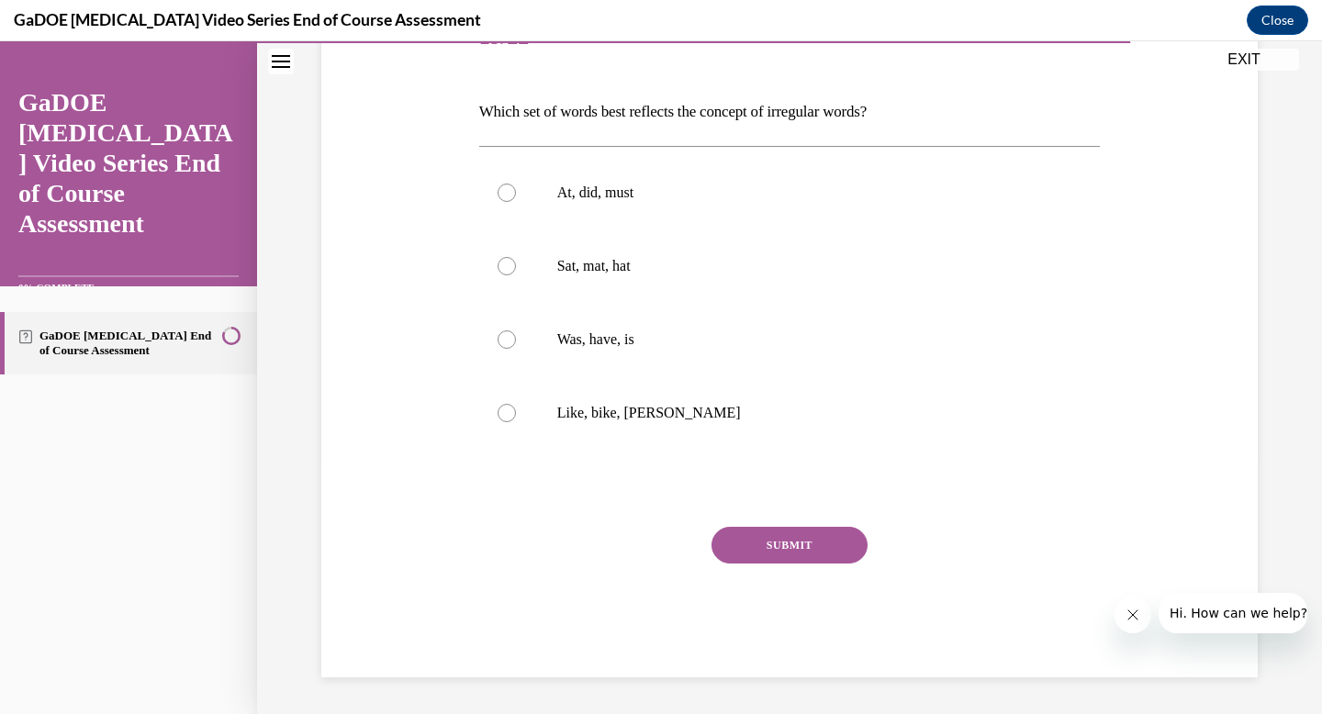
scroll to position [204, 0]
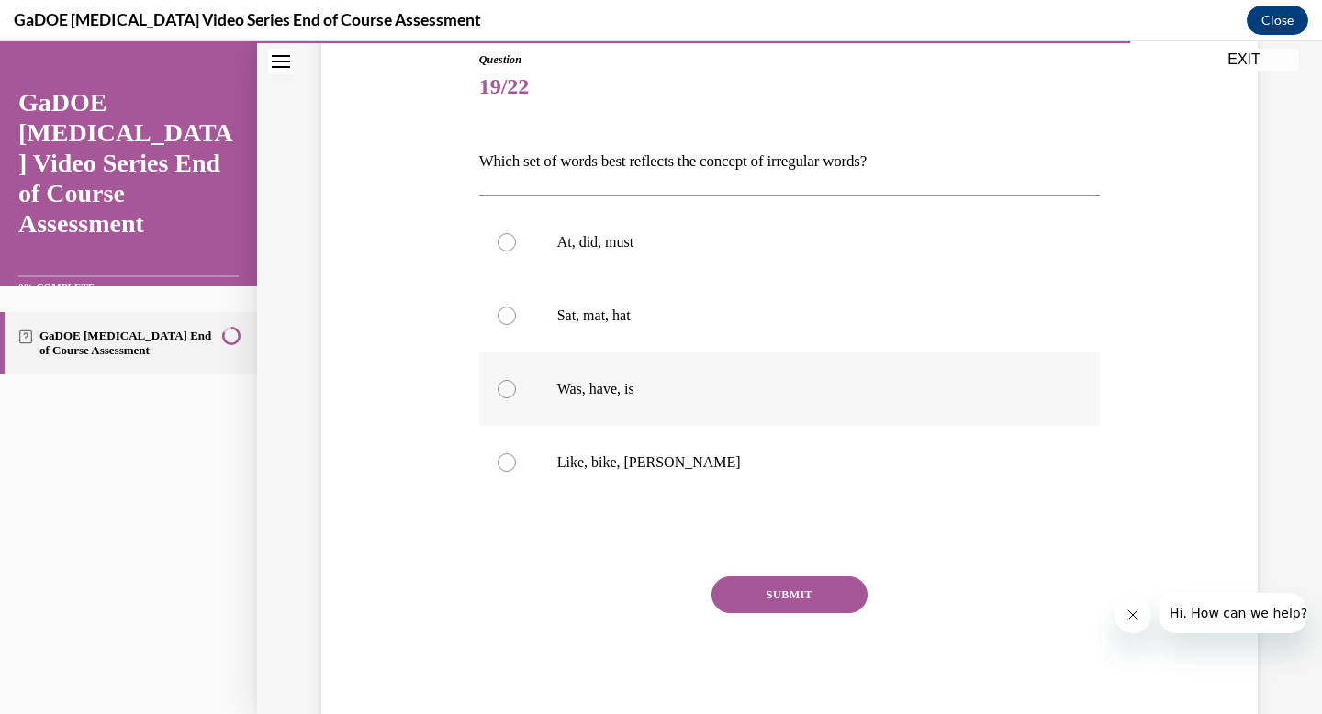
click at [519, 373] on label "Was, have, is" at bounding box center [790, 389] width 622 height 73
click at [516, 380] on input "Was, have, is" at bounding box center [507, 389] width 18 height 18
radio input "true"
click at [756, 594] on button "SUBMIT" at bounding box center [790, 595] width 156 height 37
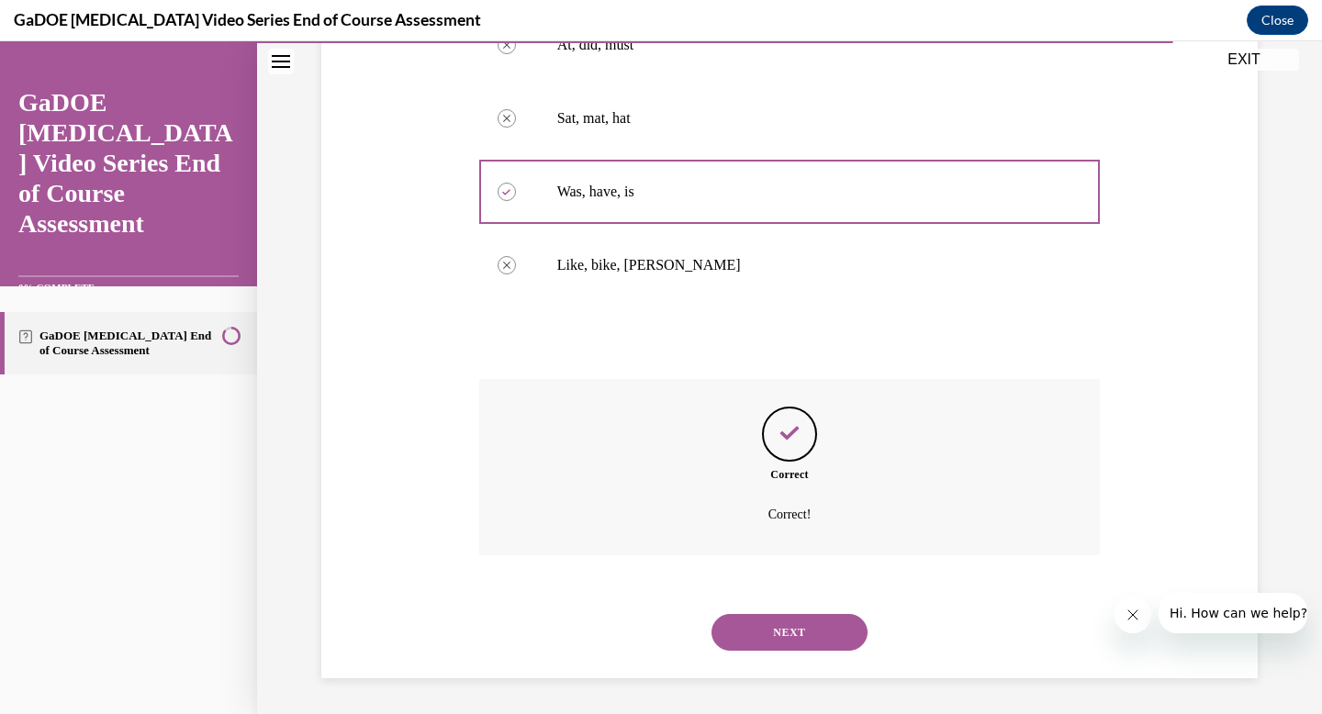
scroll to position [402, 0]
click at [775, 628] on button "NEXT" at bounding box center [790, 631] width 156 height 37
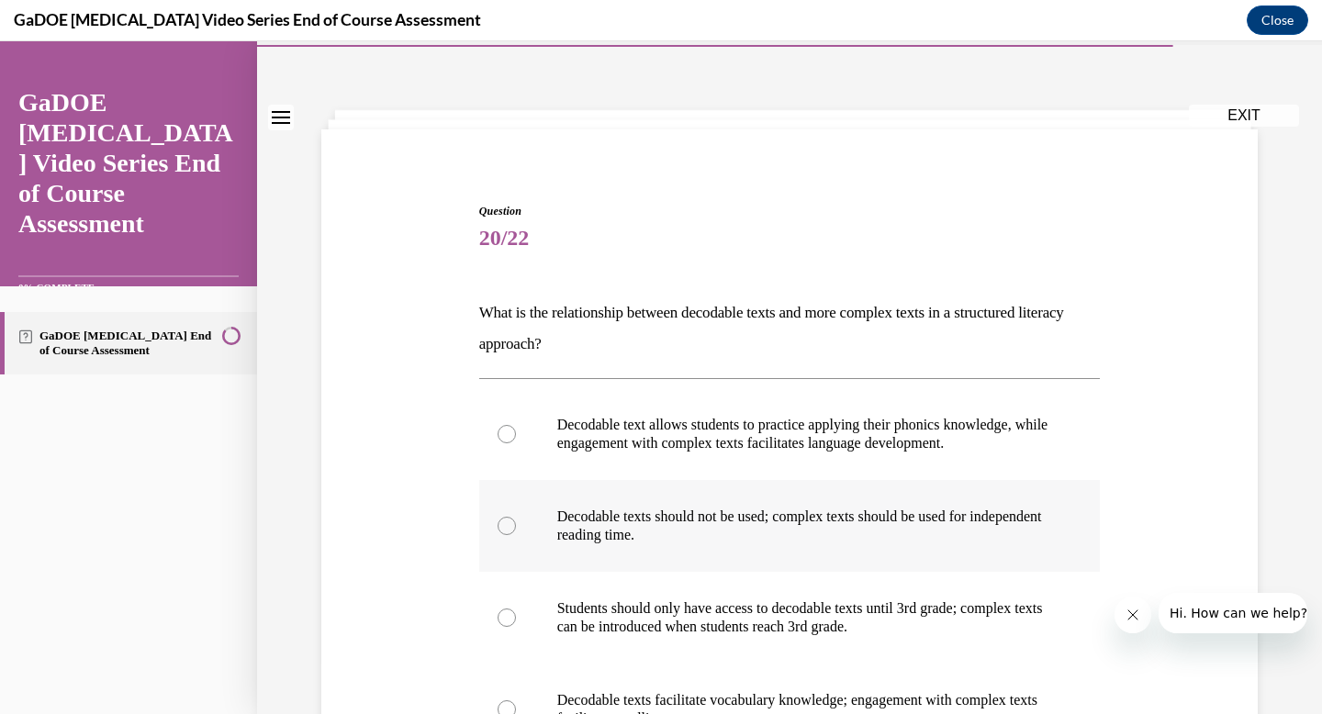
scroll to position [59, 0]
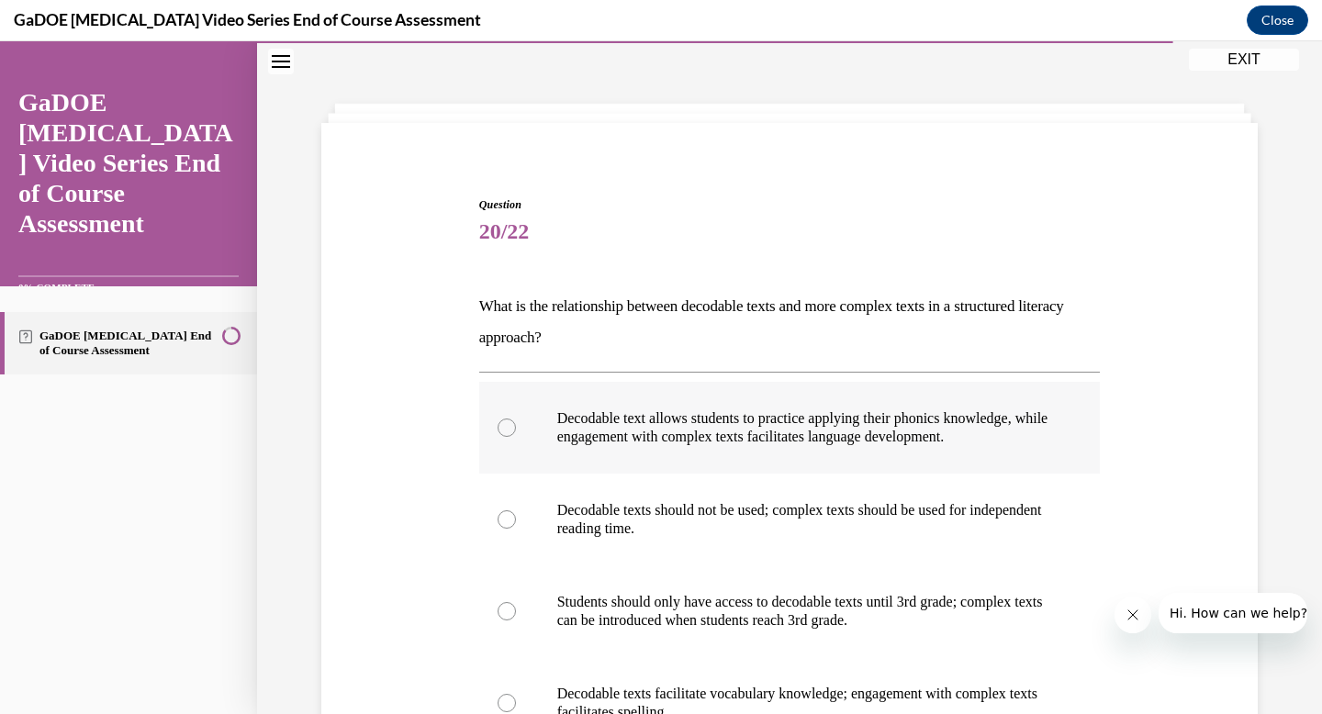
click at [506, 430] on div at bounding box center [507, 428] width 18 height 18
click at [506, 430] on input "Decodable text allows students to practice applying their phonics knowledge, wh…" at bounding box center [507, 428] width 18 height 18
radio input "true"
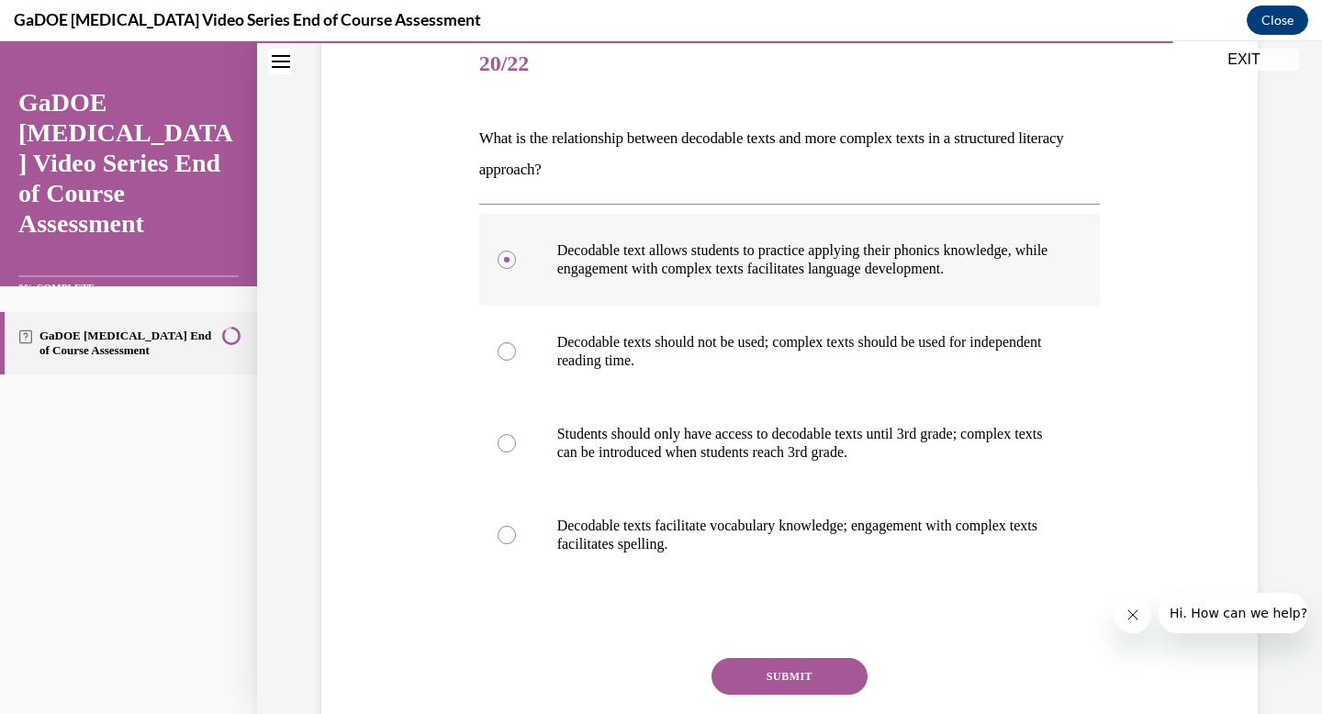
scroll to position [232, 0]
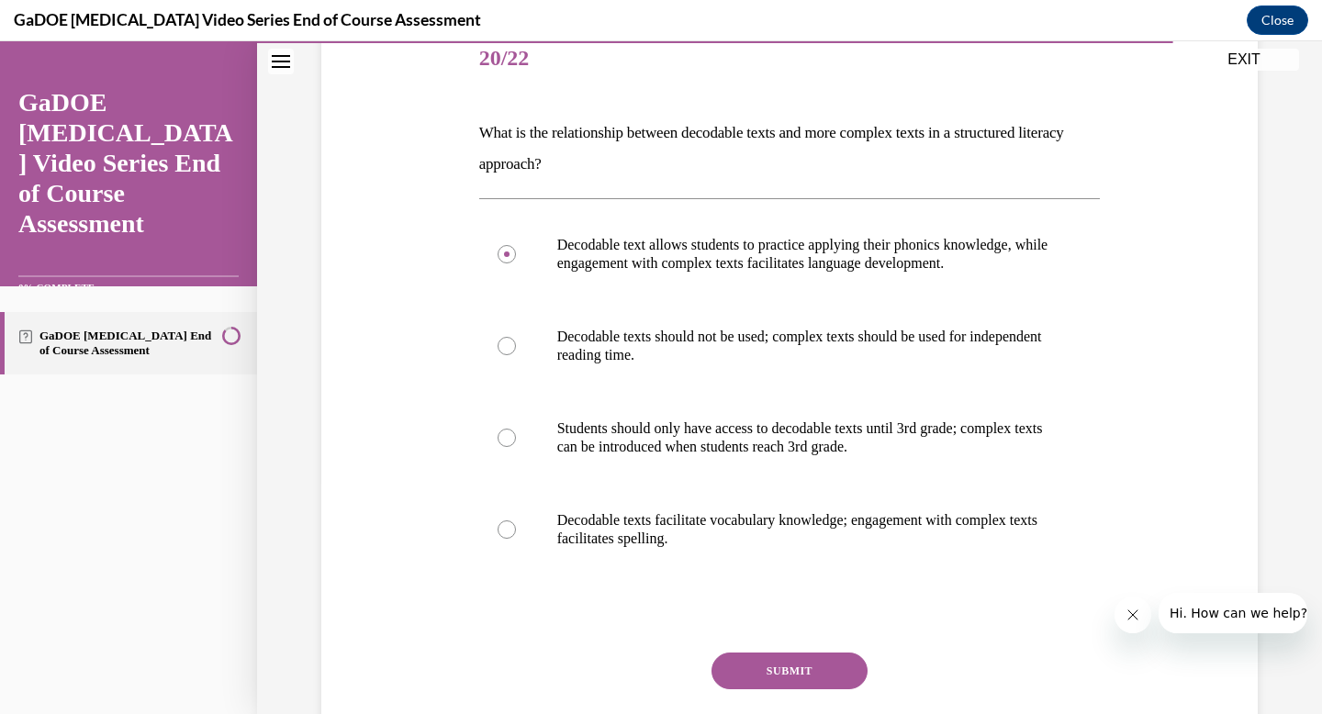
click at [738, 659] on button "SUBMIT" at bounding box center [790, 671] width 156 height 37
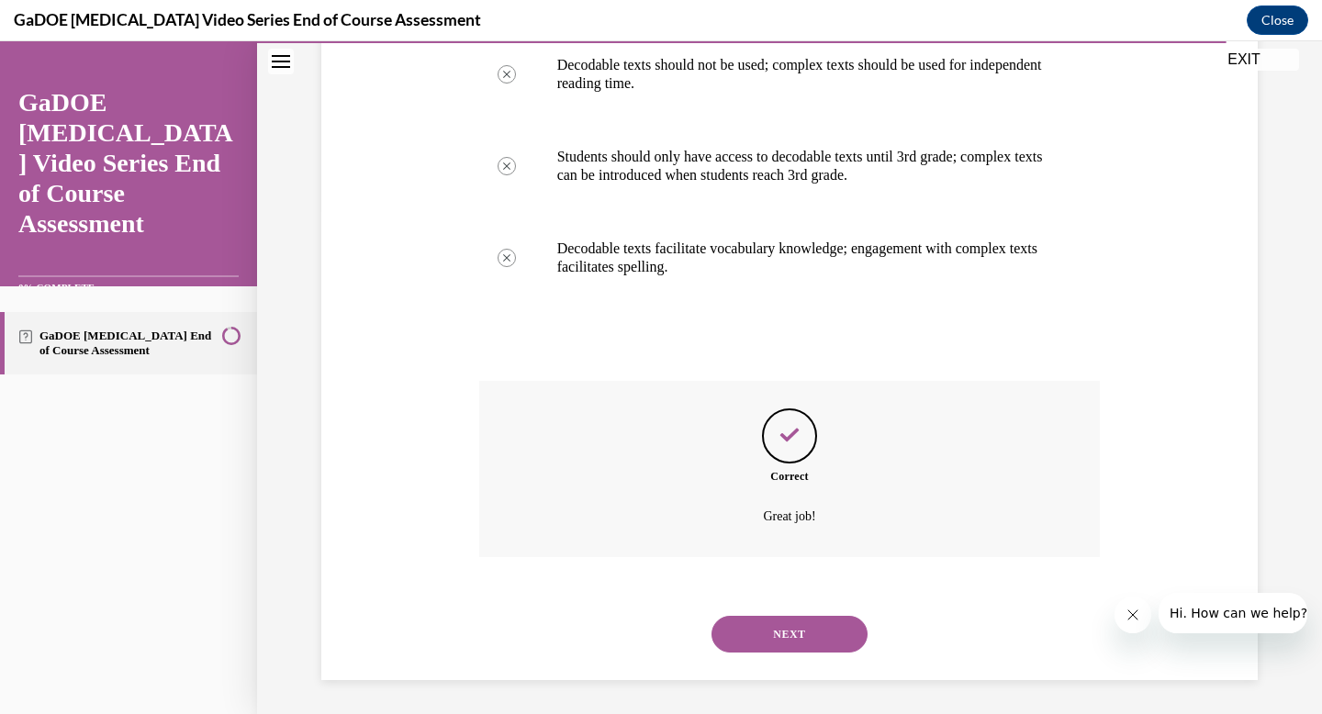
scroll to position [507, 0]
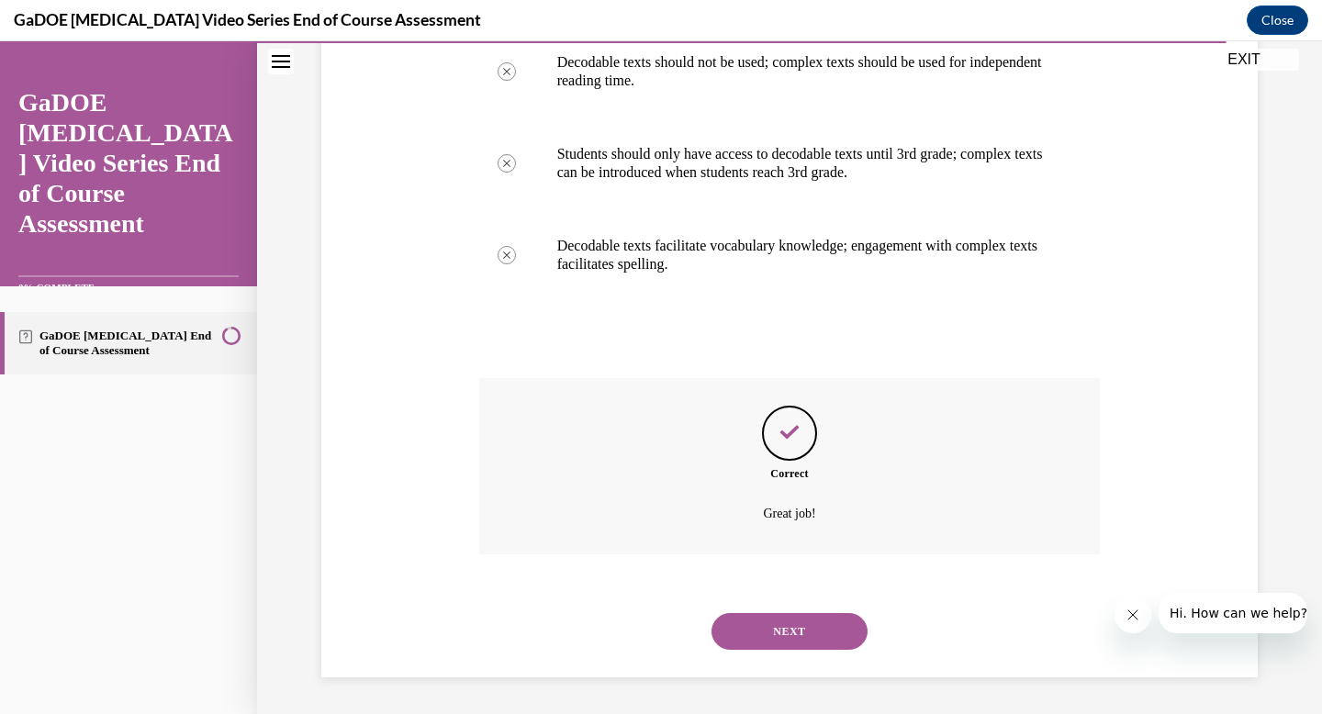
click at [802, 627] on button "NEXT" at bounding box center [790, 631] width 156 height 37
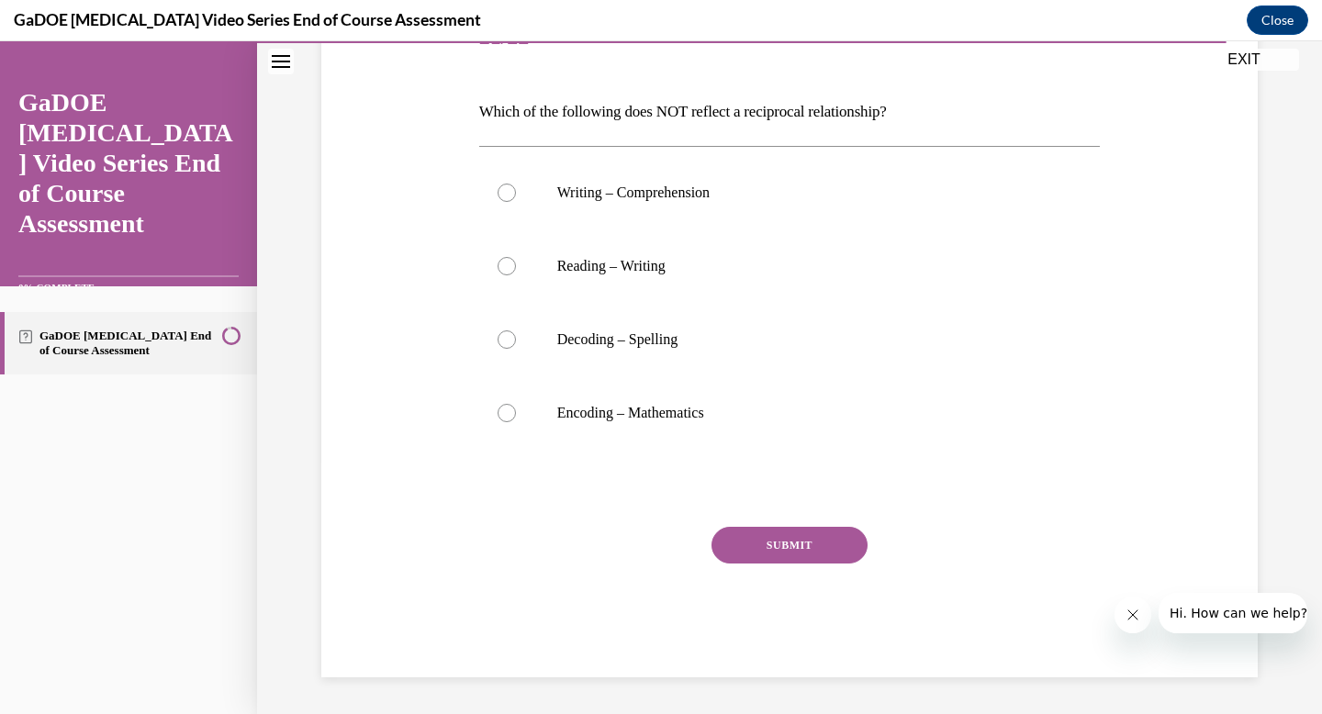
scroll to position [204, 0]
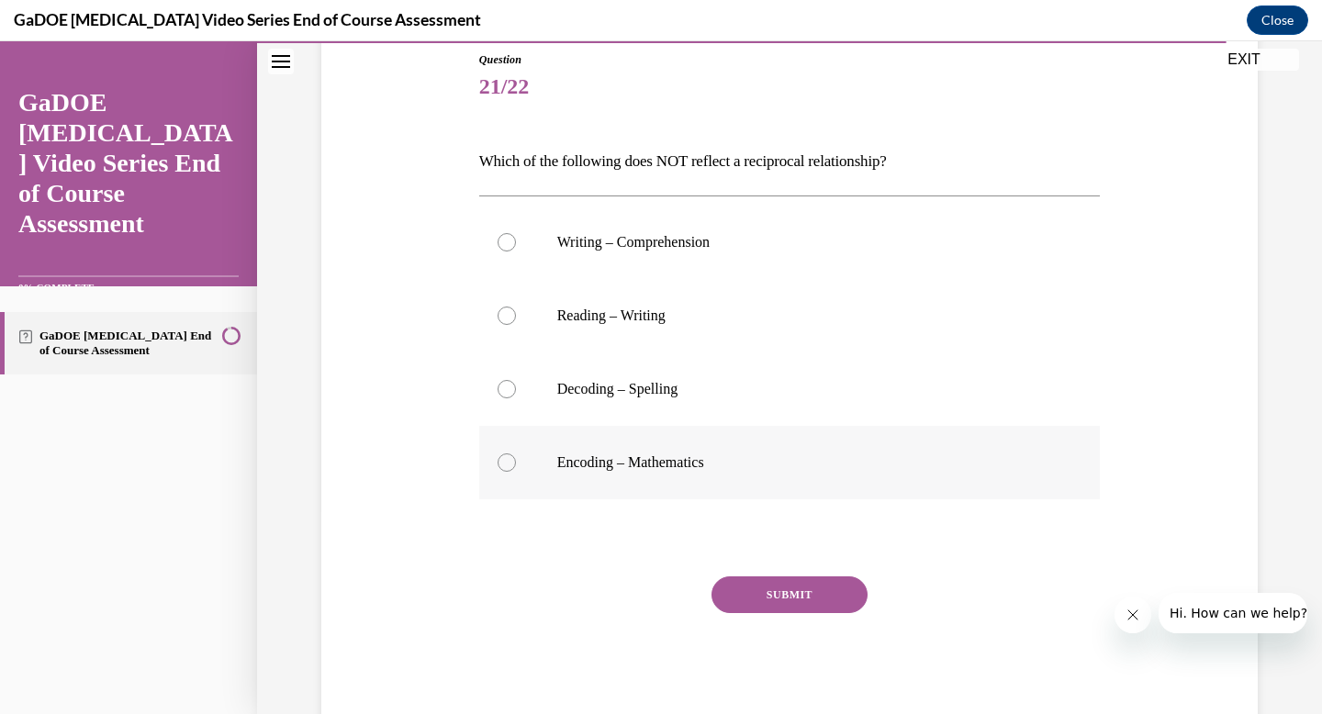
click at [692, 478] on label "Encoding – Mathematics" at bounding box center [790, 462] width 622 height 73
click at [516, 472] on input "Encoding – Mathematics" at bounding box center [507, 463] width 18 height 18
radio input "true"
click at [773, 589] on button "SUBMIT" at bounding box center [790, 595] width 156 height 37
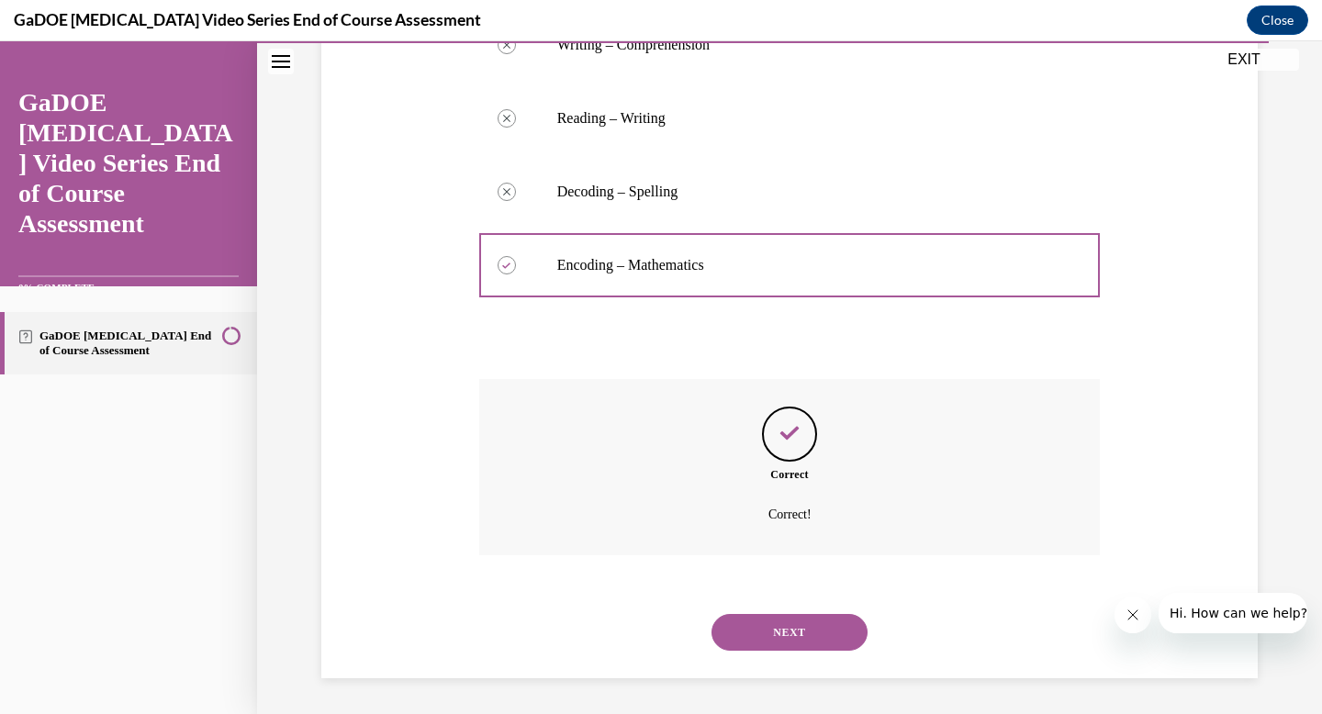
scroll to position [402, 0]
click at [783, 637] on button "NEXT" at bounding box center [790, 631] width 156 height 37
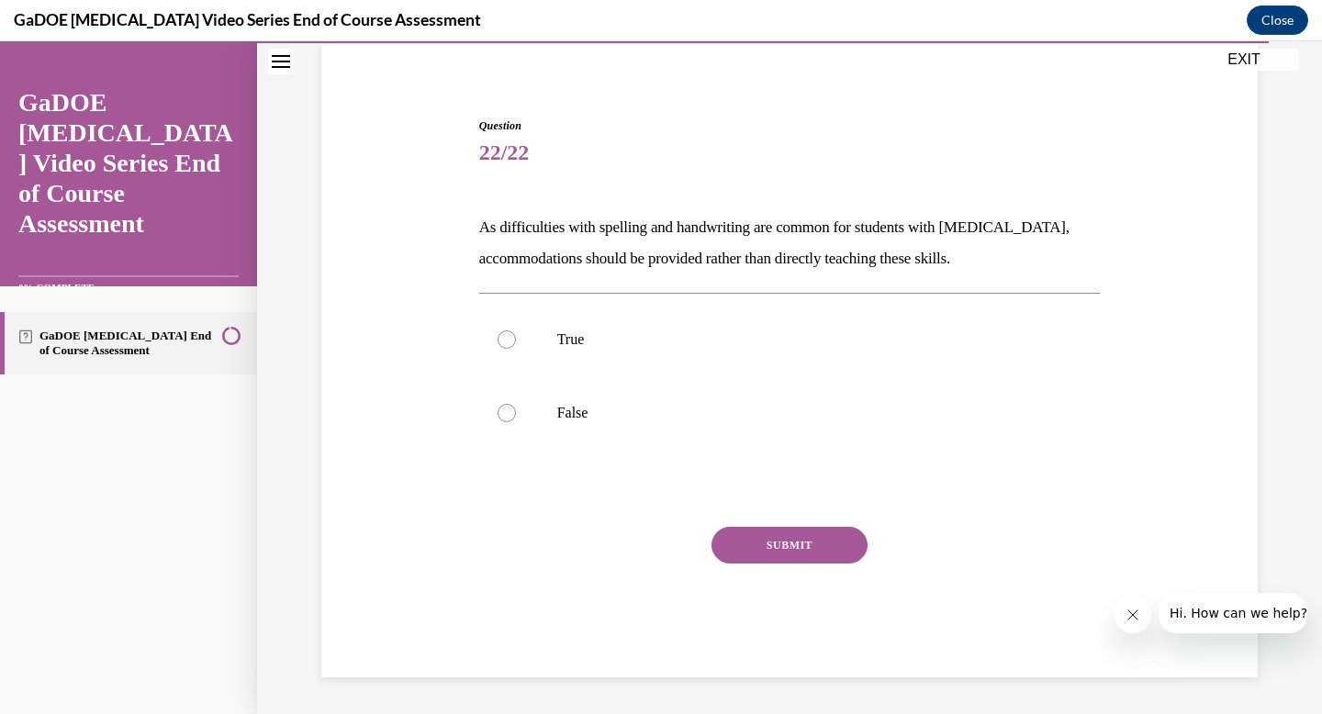
scroll to position [138, 0]
click at [502, 410] on div at bounding box center [507, 413] width 18 height 18
click at [502, 410] on input "False" at bounding box center [507, 413] width 18 height 18
radio input "true"
click at [741, 552] on button "SUBMIT" at bounding box center [790, 545] width 156 height 37
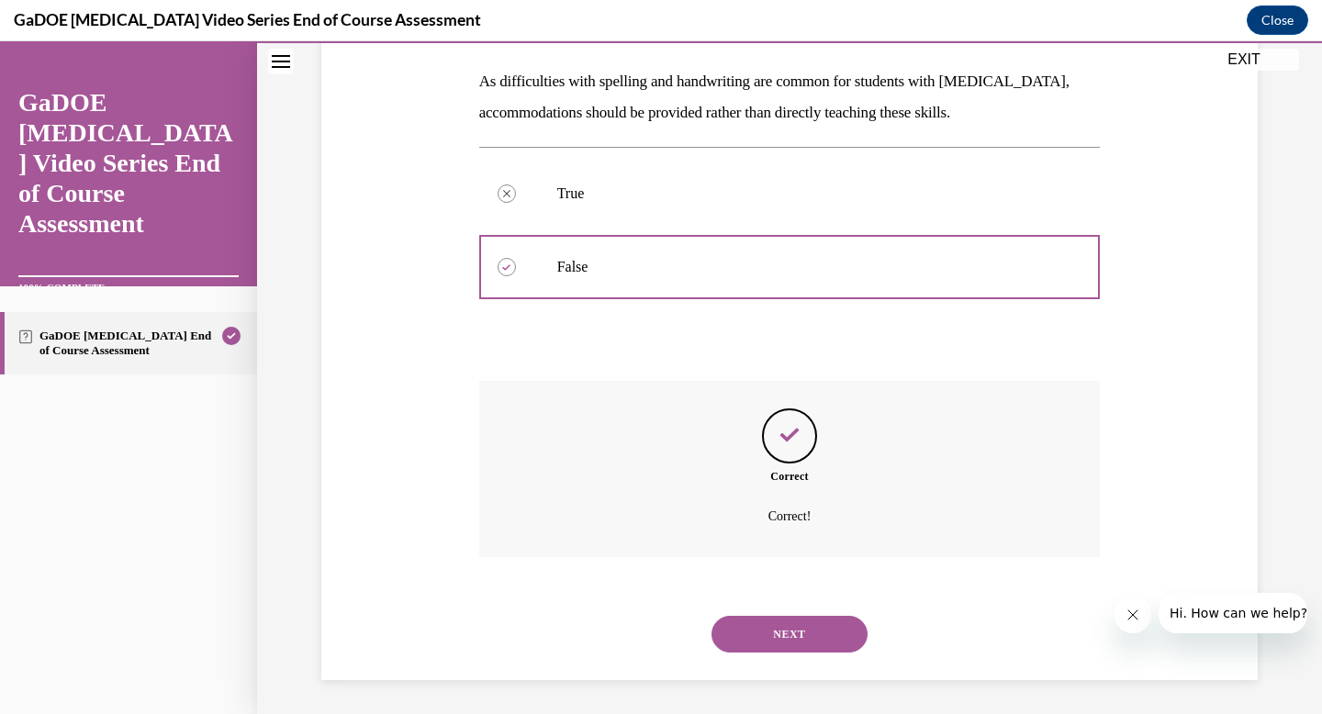
scroll to position [286, 0]
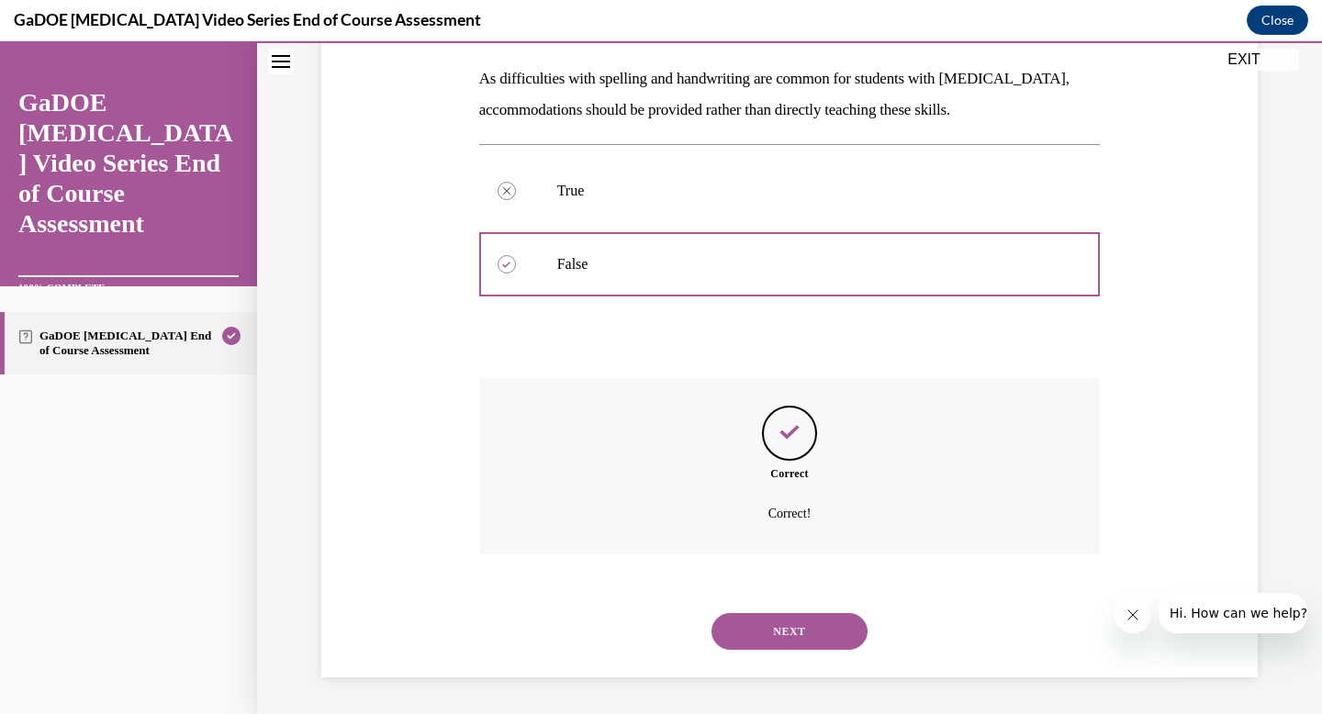
click at [787, 648] on button "NEXT" at bounding box center [790, 631] width 156 height 37
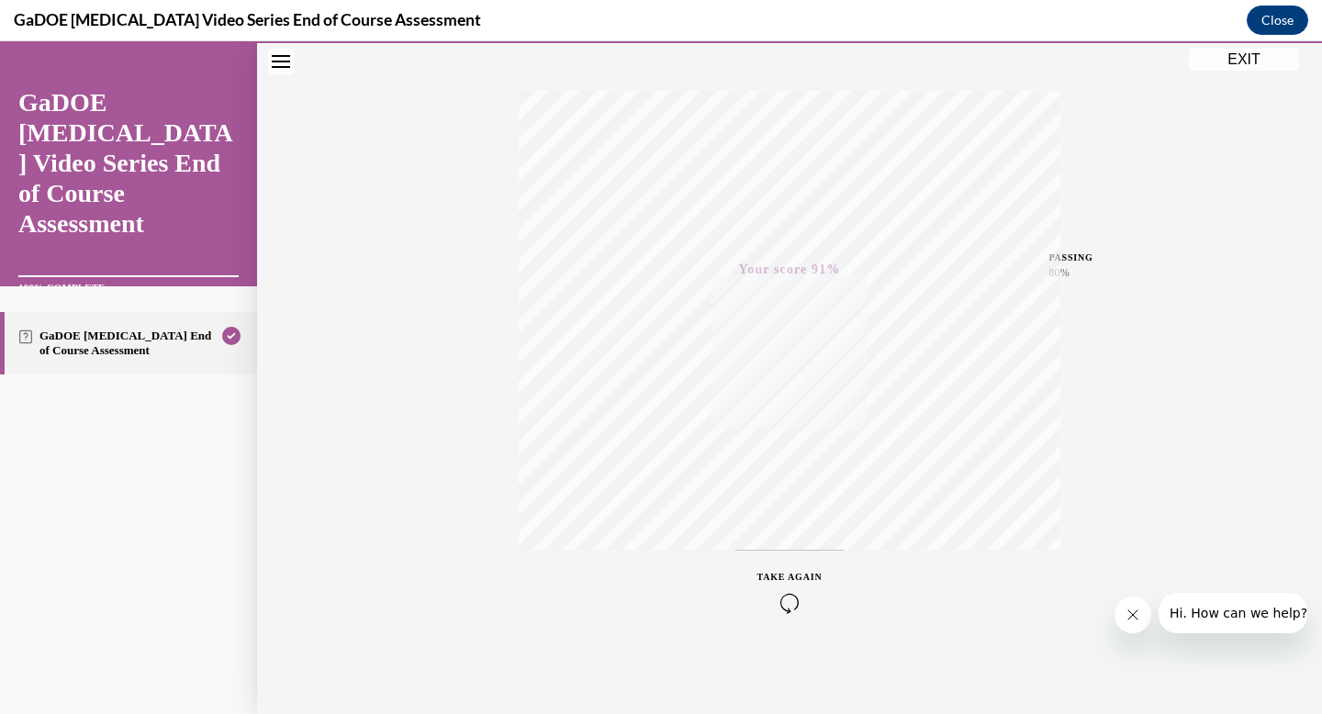
scroll to position [268, 0]
click at [1276, 27] on button "Close" at bounding box center [1278, 20] width 62 height 29
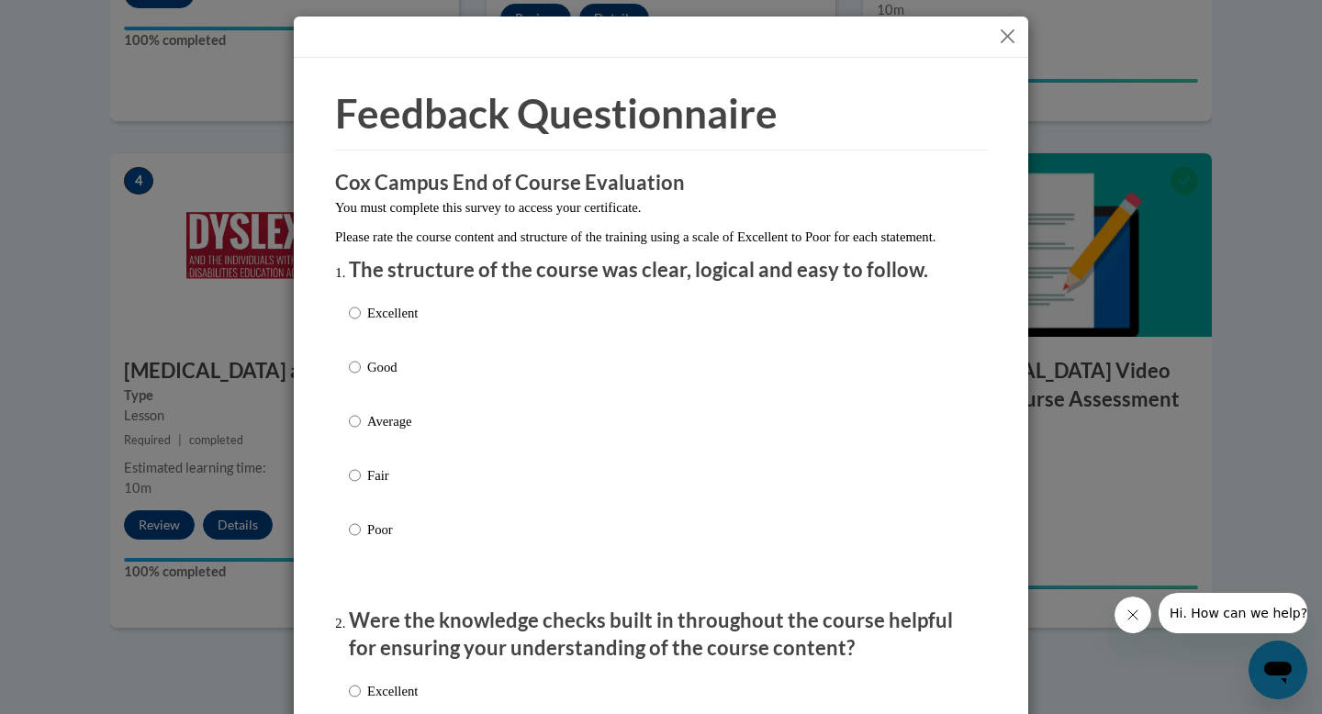
scroll to position [39, 0]
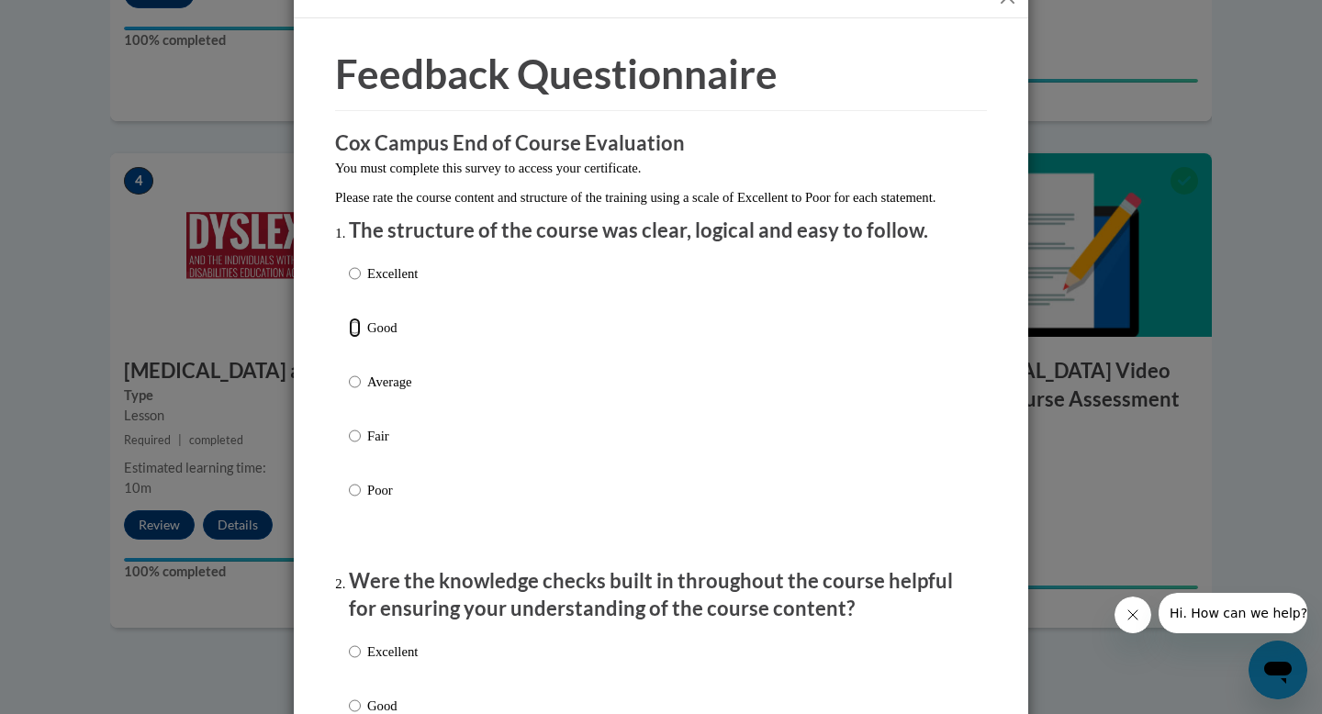
click at [354, 338] on input "Good" at bounding box center [355, 328] width 12 height 20
radio input "true"
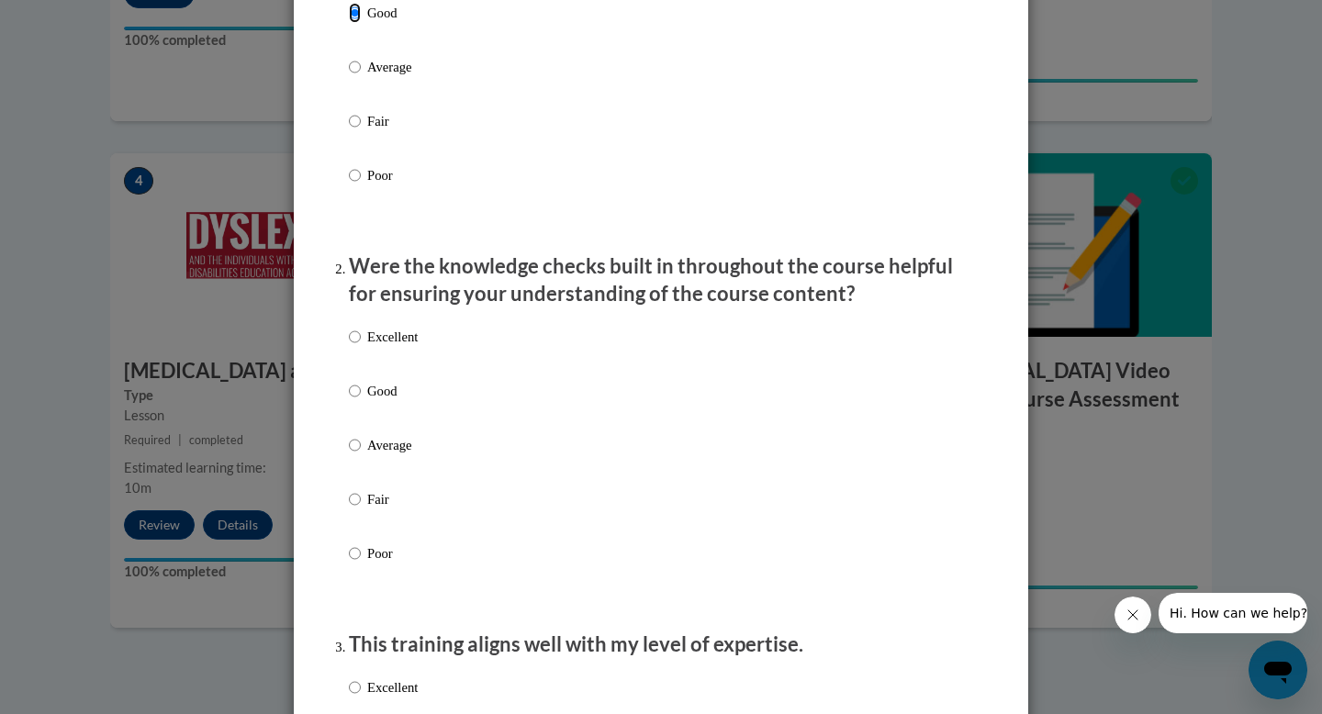
scroll to position [361, 0]
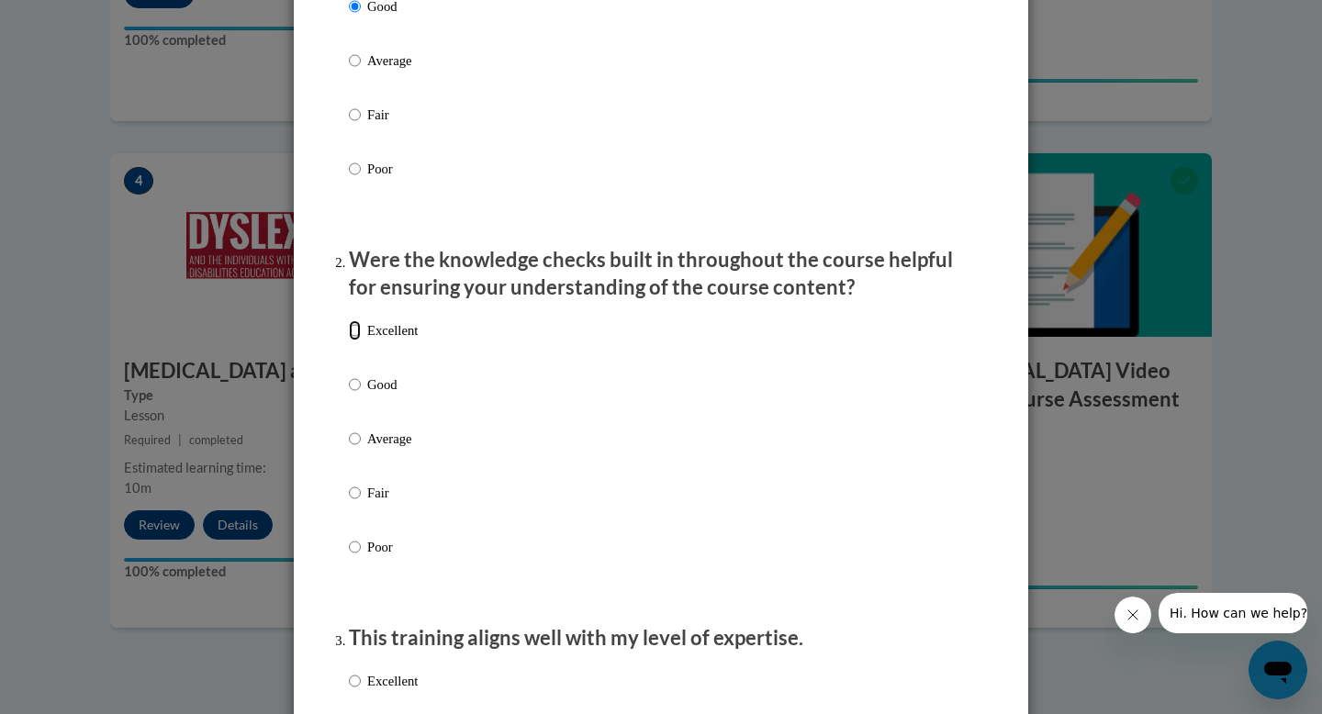
click at [353, 341] on input "Excellent" at bounding box center [355, 330] width 12 height 20
radio input "true"
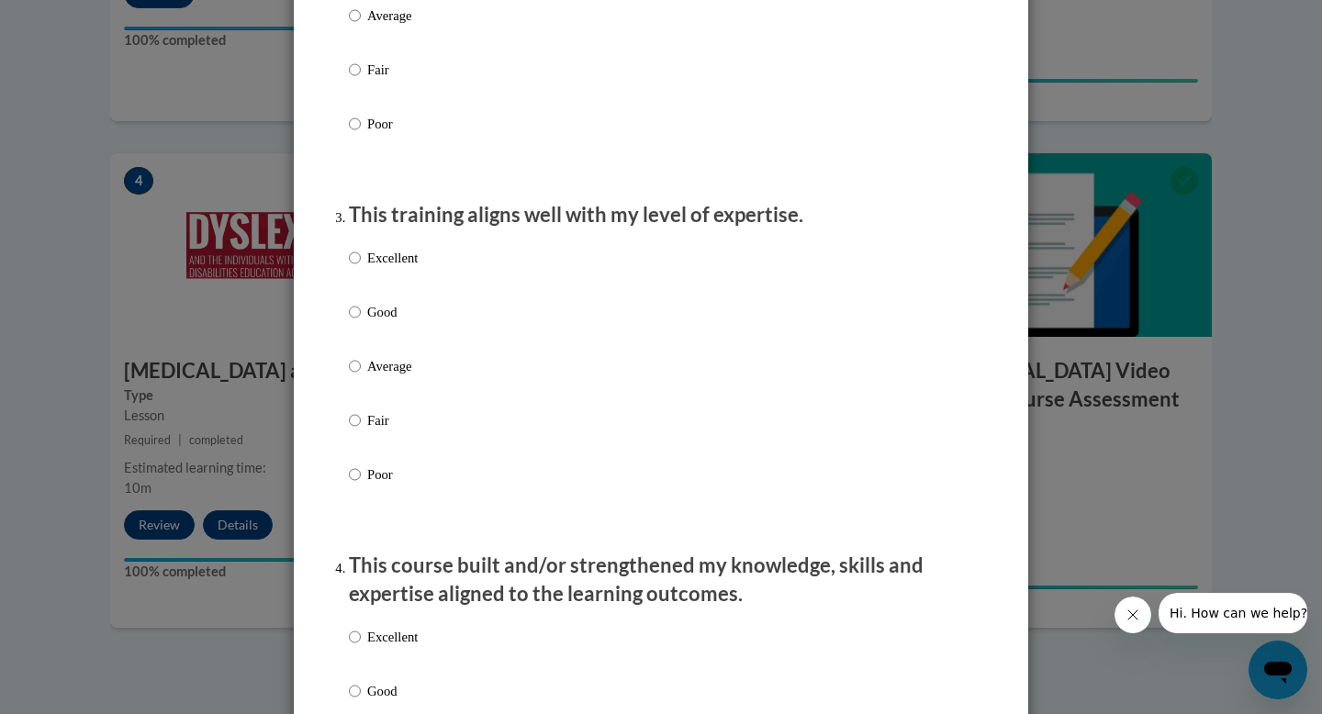
scroll to position [787, 0]
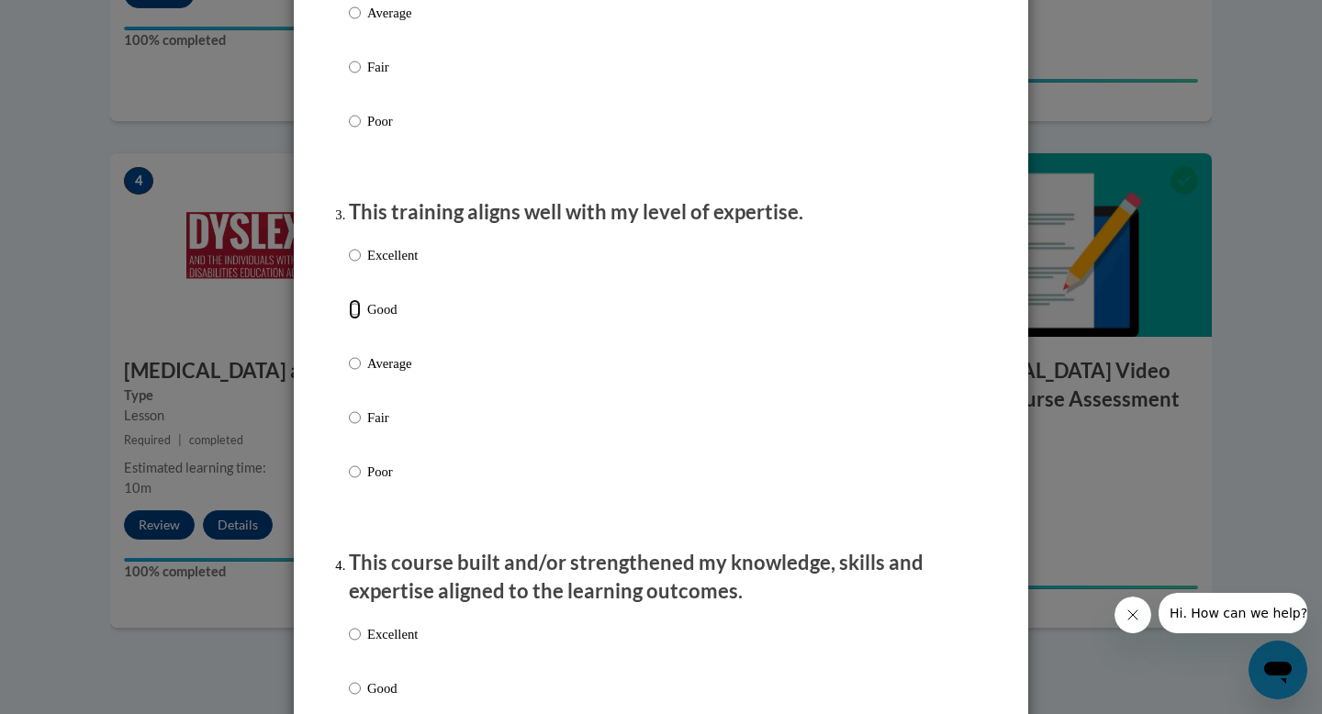
click at [353, 320] on input "Good" at bounding box center [355, 309] width 12 height 20
radio input "true"
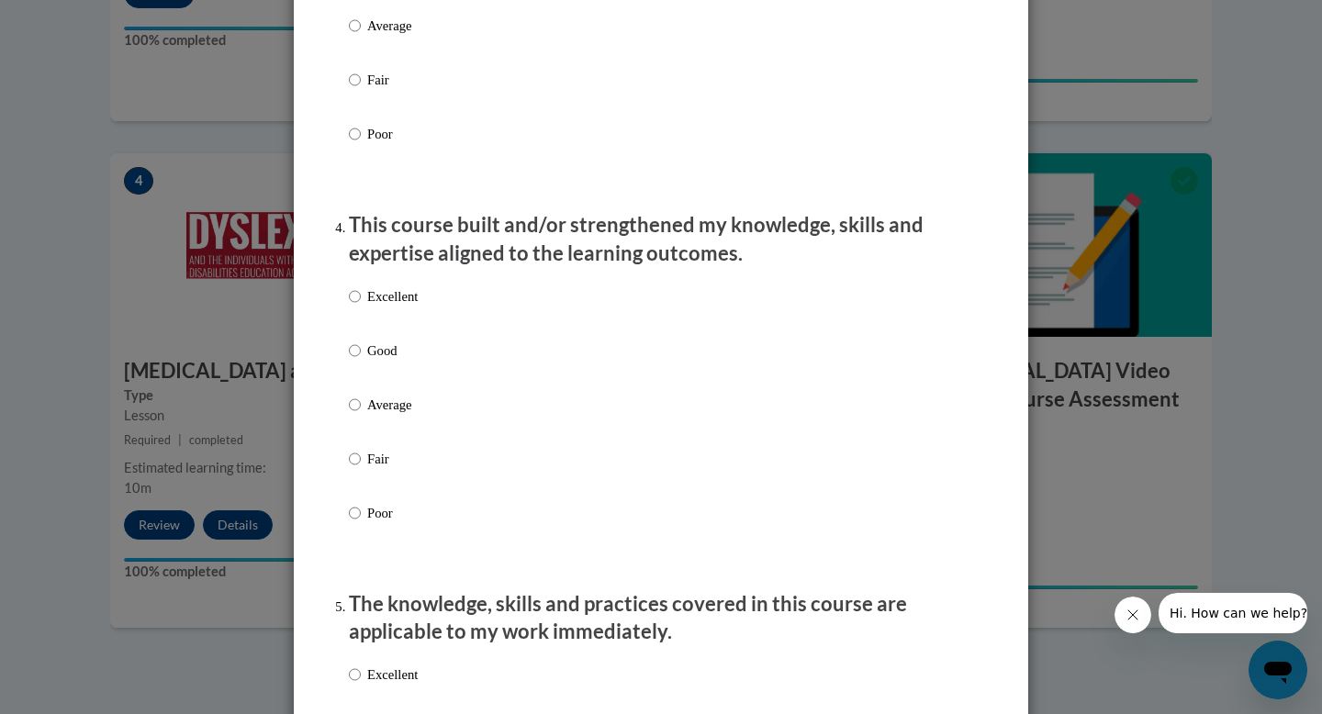
scroll to position [1145, 0]
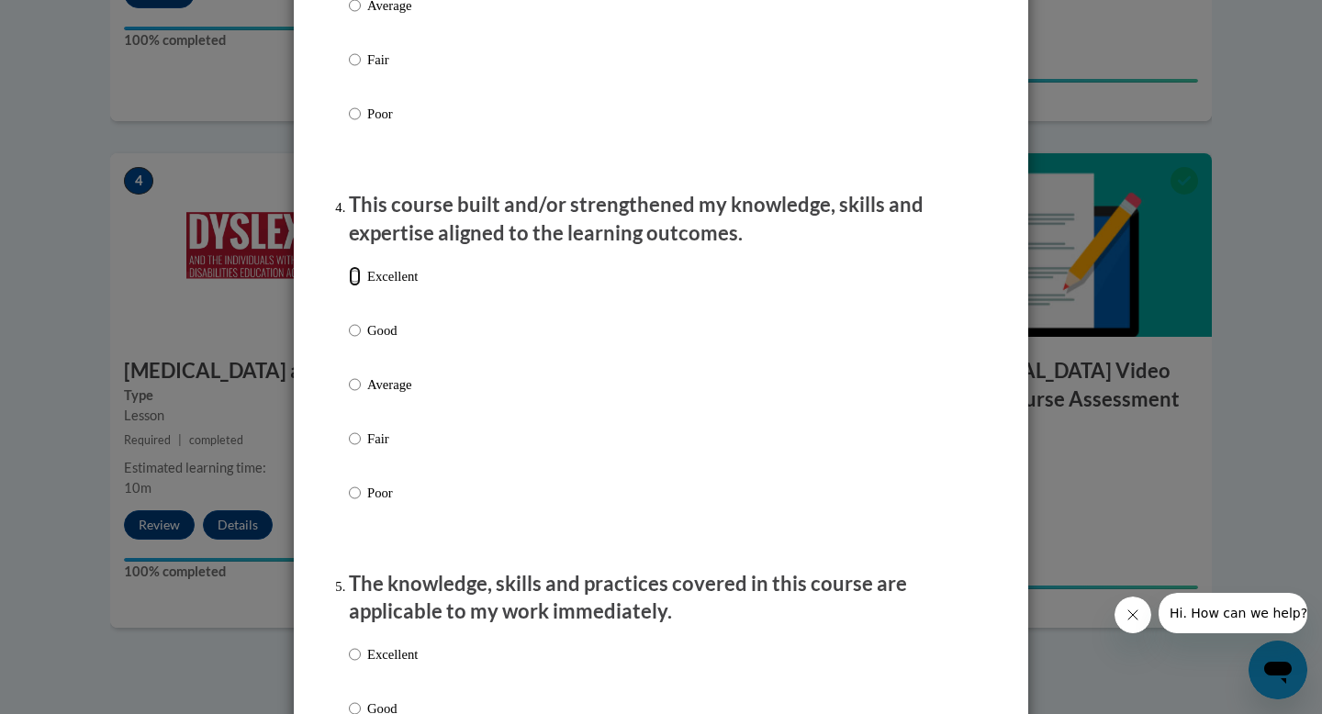
click at [354, 286] on input "Excellent" at bounding box center [355, 276] width 12 height 20
radio input "true"
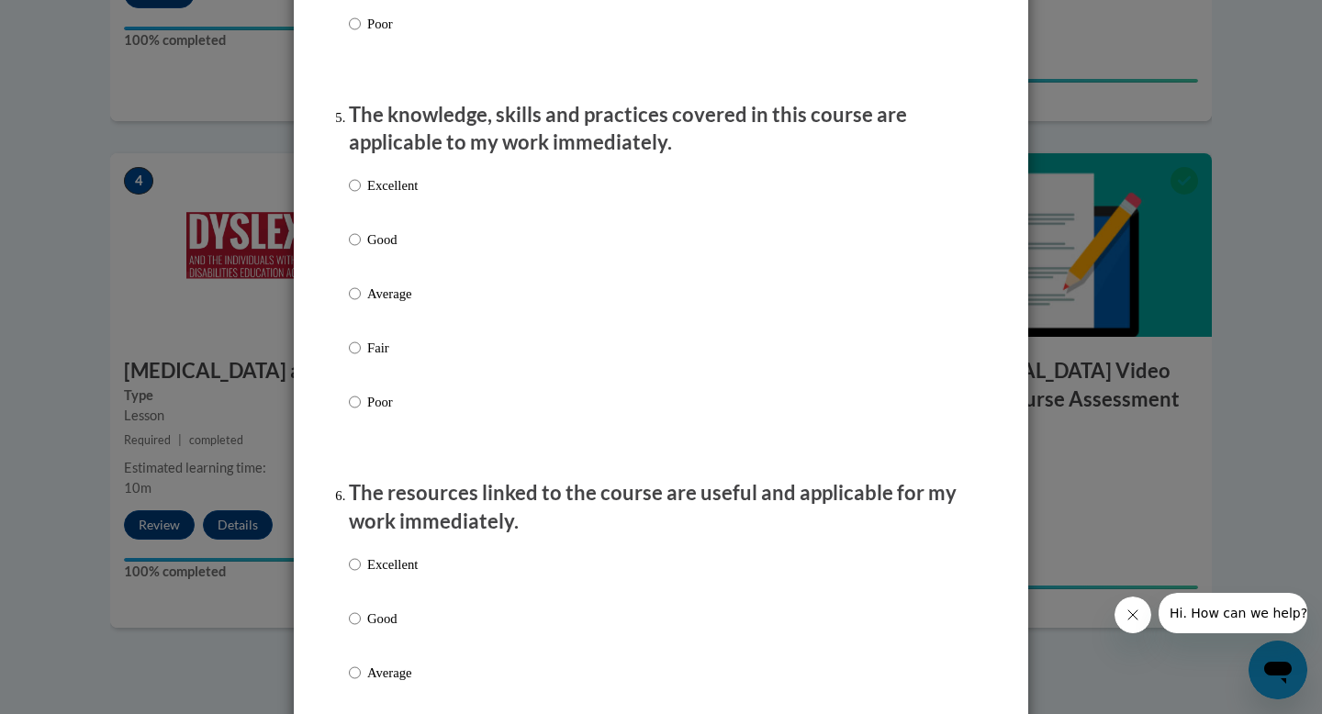
scroll to position [1629, 0]
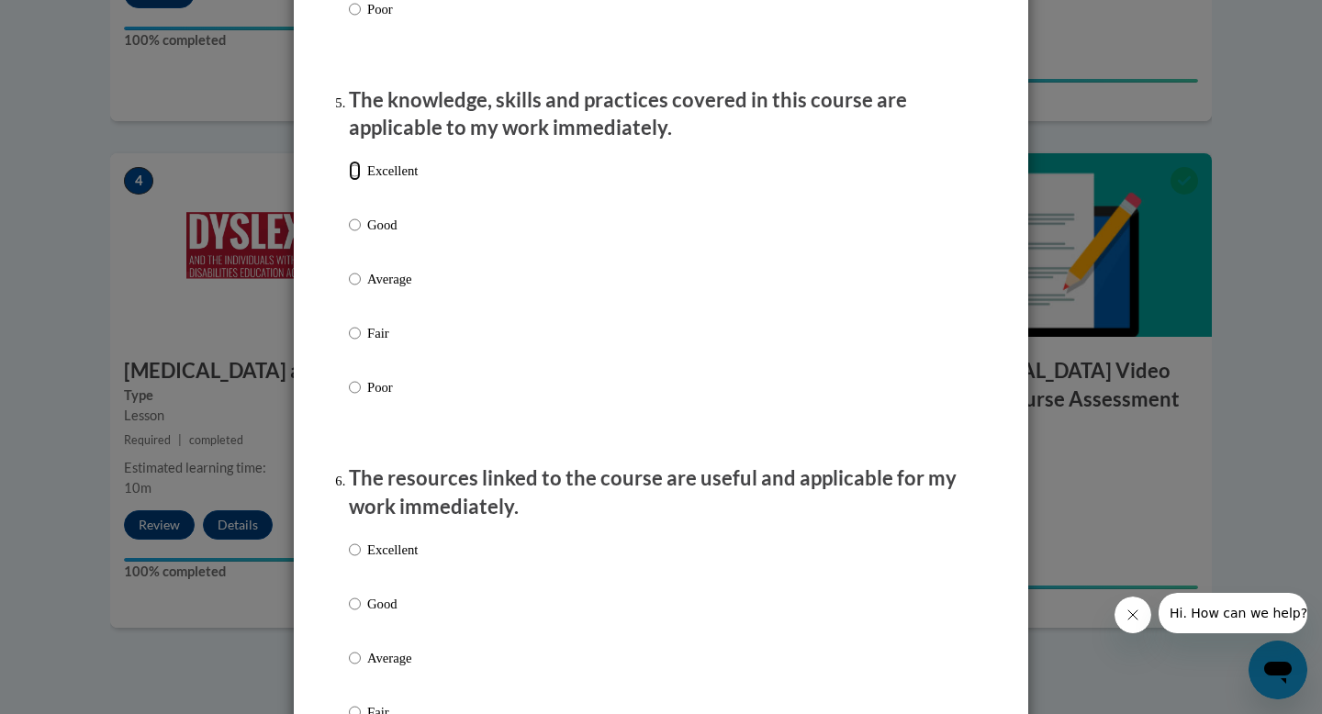
click at [358, 181] on input "Excellent" at bounding box center [355, 171] width 12 height 20
radio input "true"
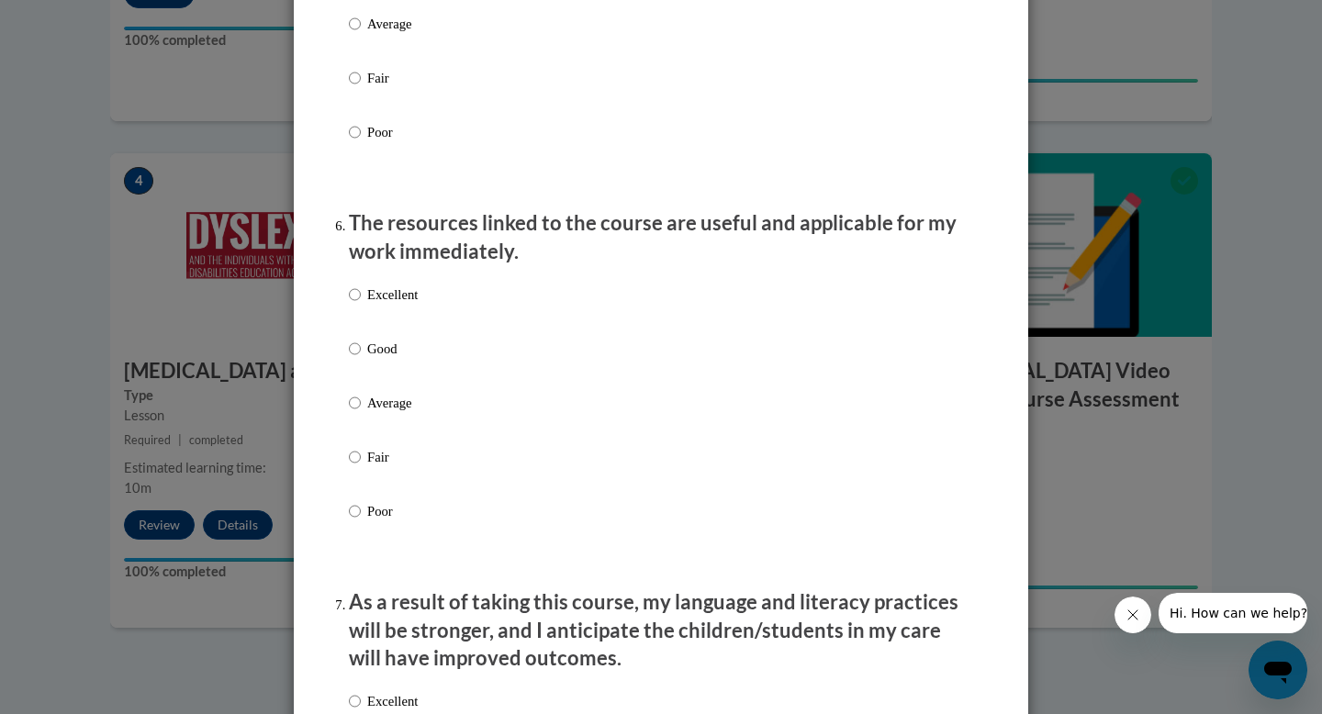
scroll to position [1892, 0]
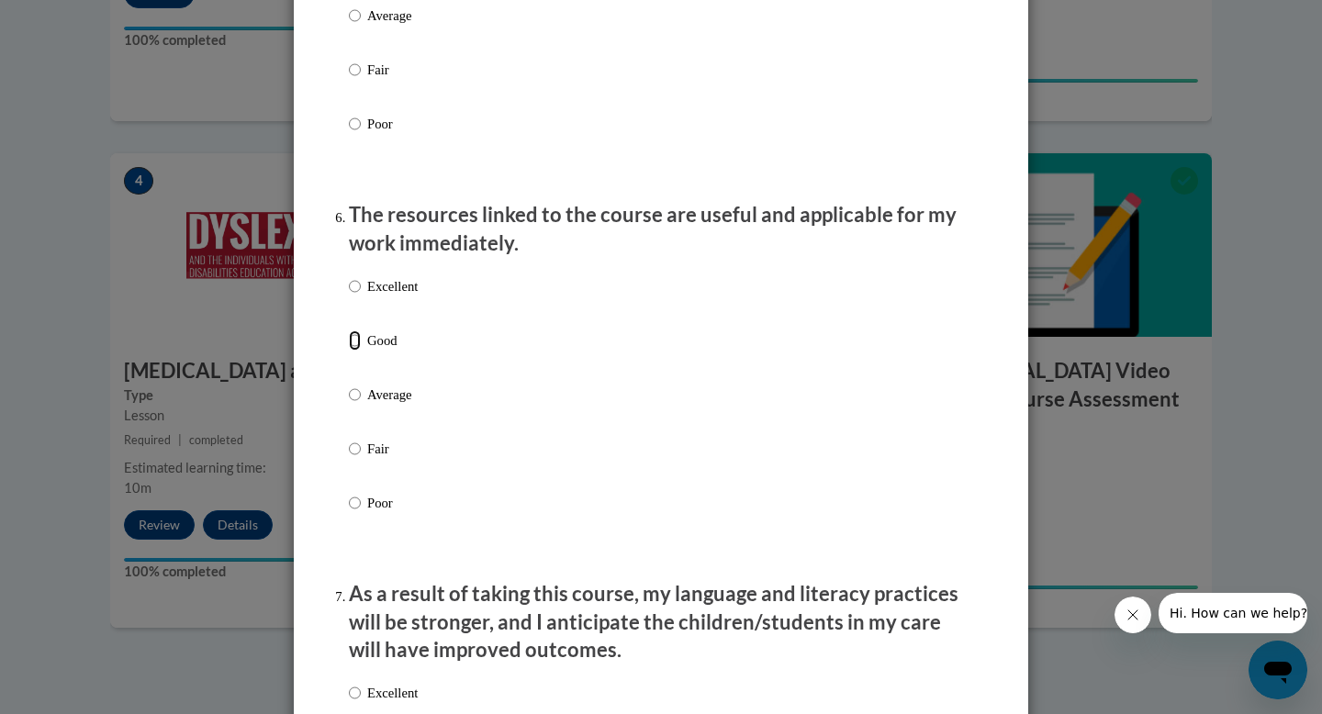
click at [354, 351] on input "Good" at bounding box center [355, 341] width 12 height 20
radio input "true"
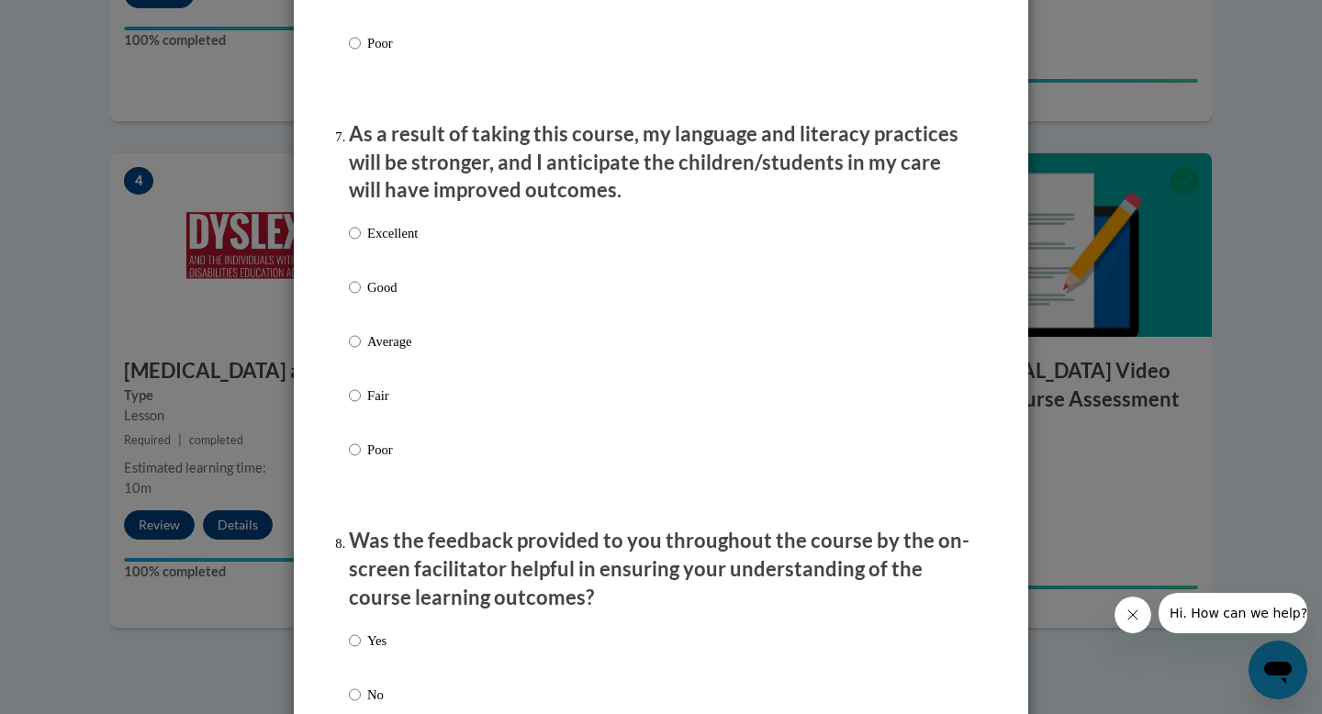
scroll to position [2356, 0]
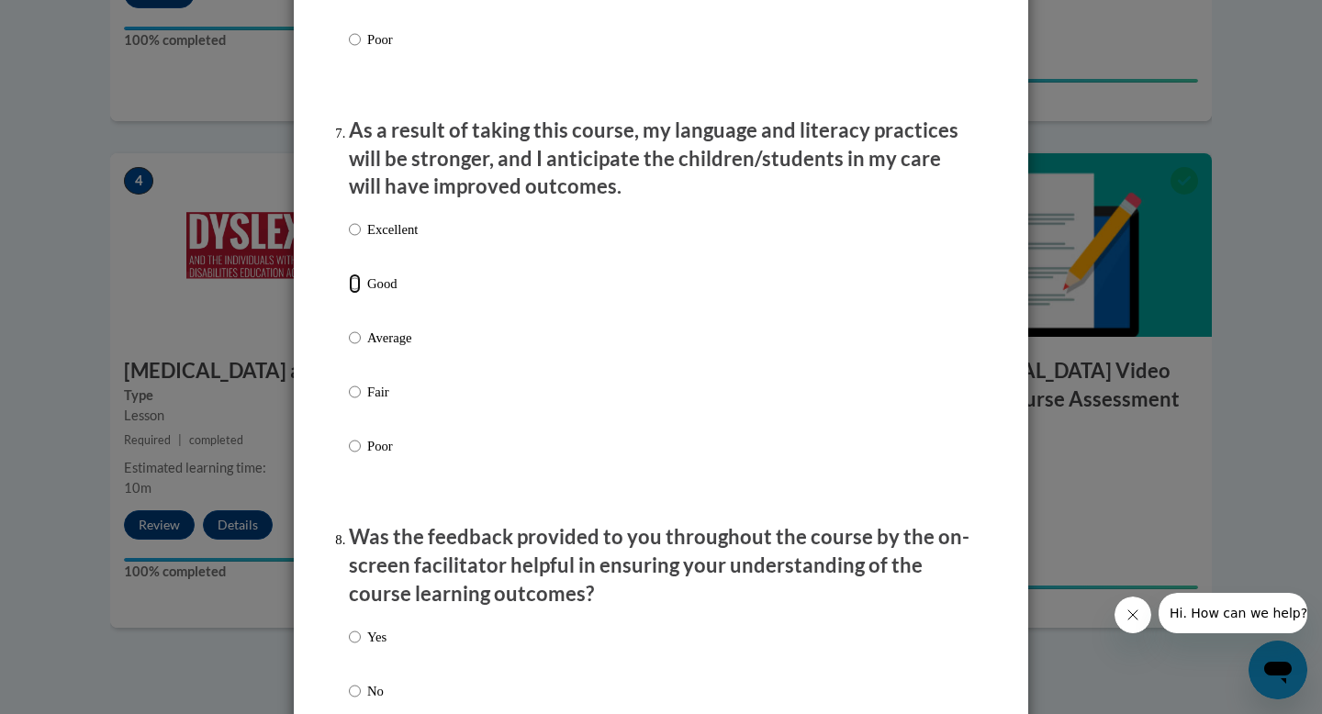
click at [353, 294] on input "Good" at bounding box center [355, 284] width 12 height 20
radio input "true"
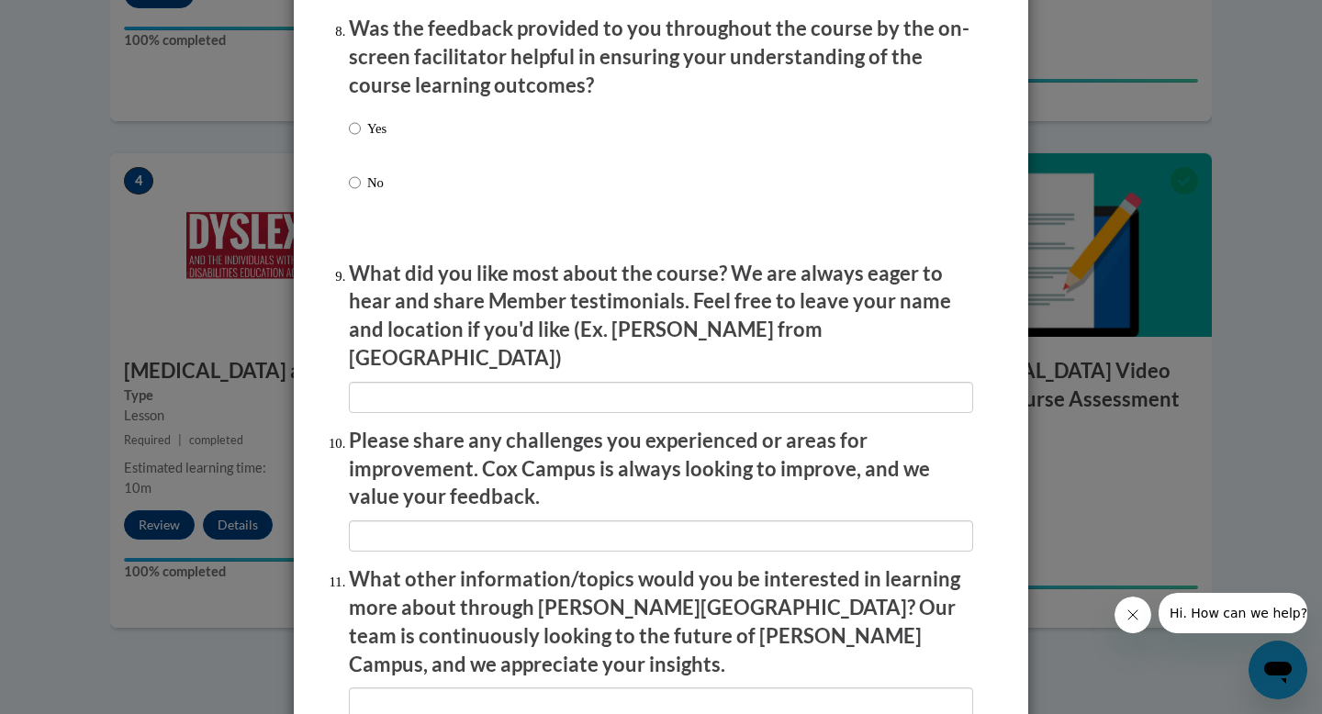
scroll to position [2870, 0]
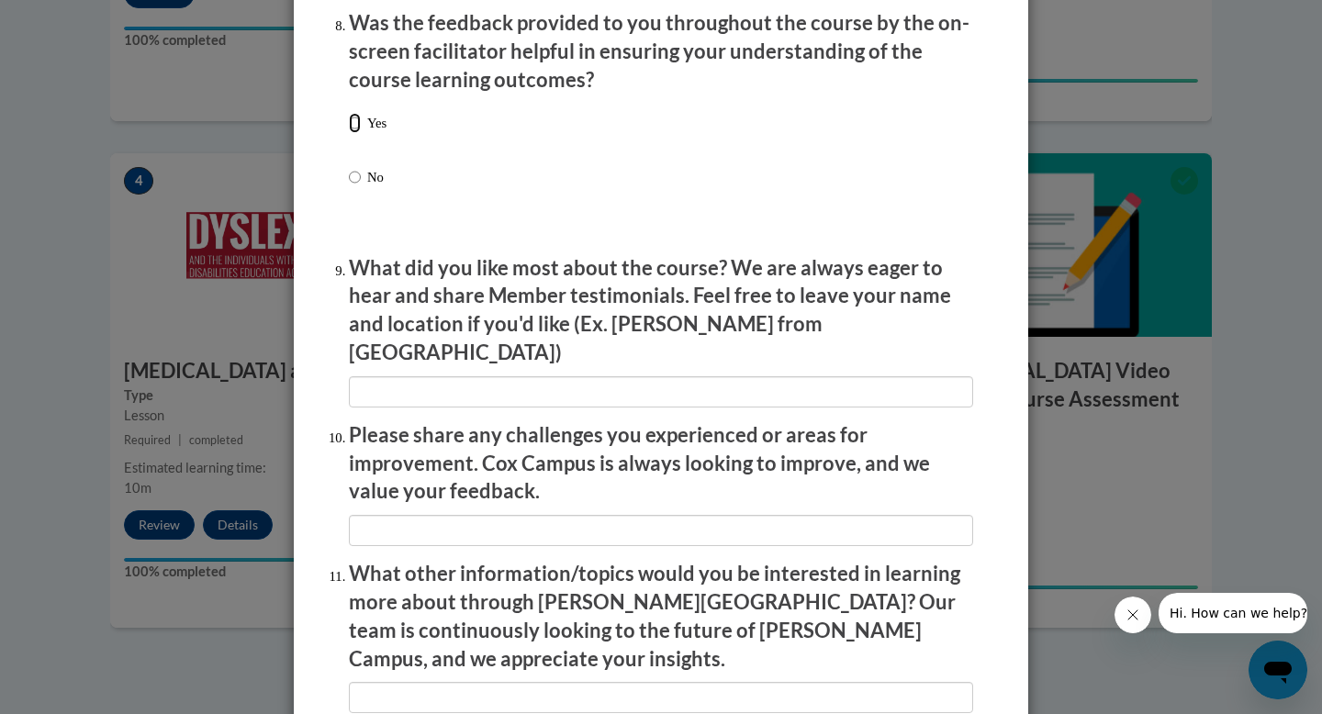
click at [357, 133] on input "Yes" at bounding box center [355, 123] width 12 height 20
radio input "true"
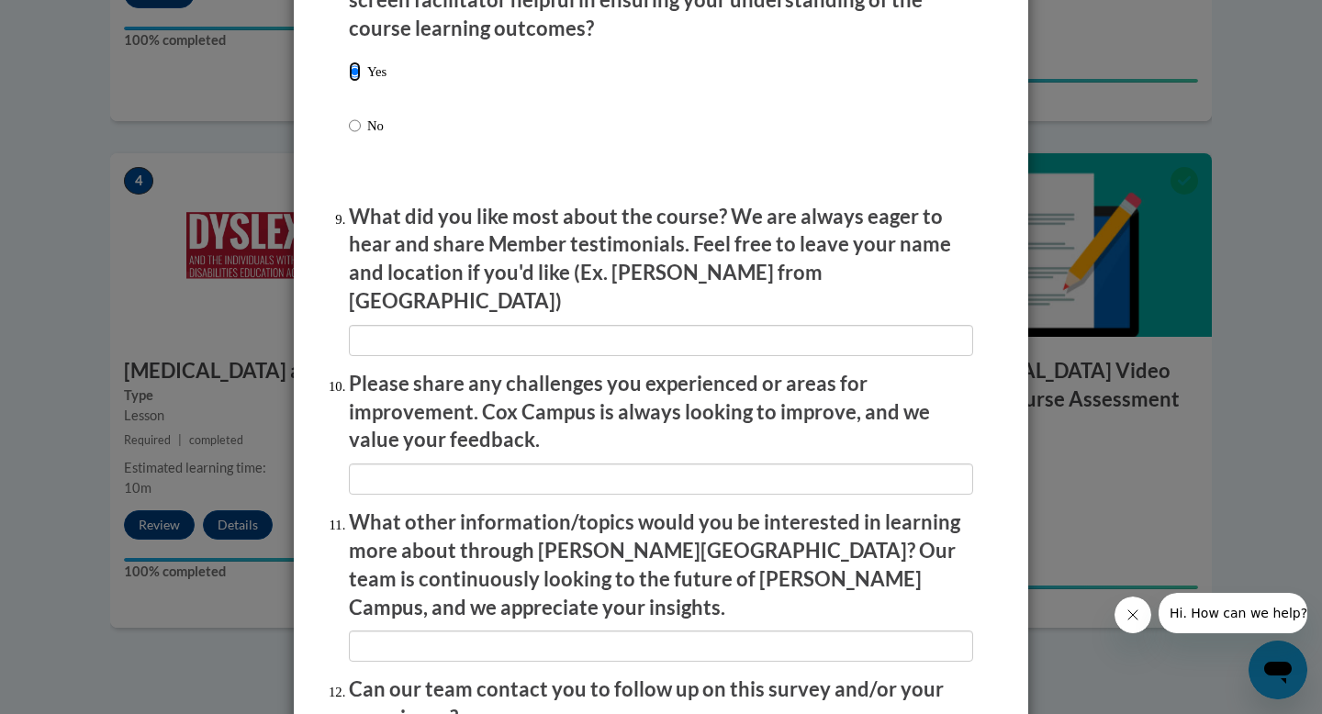
scroll to position [2929, 0]
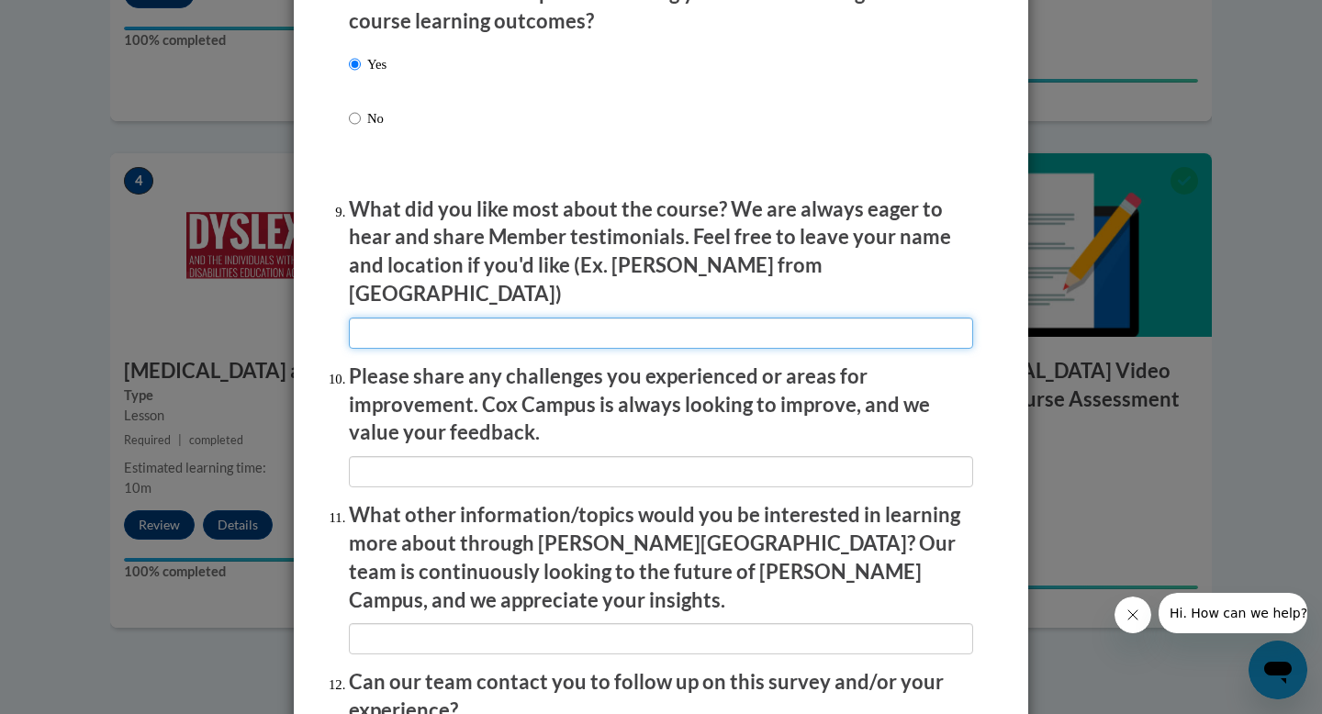
click at [379, 320] on input "textbox" at bounding box center [661, 333] width 624 height 31
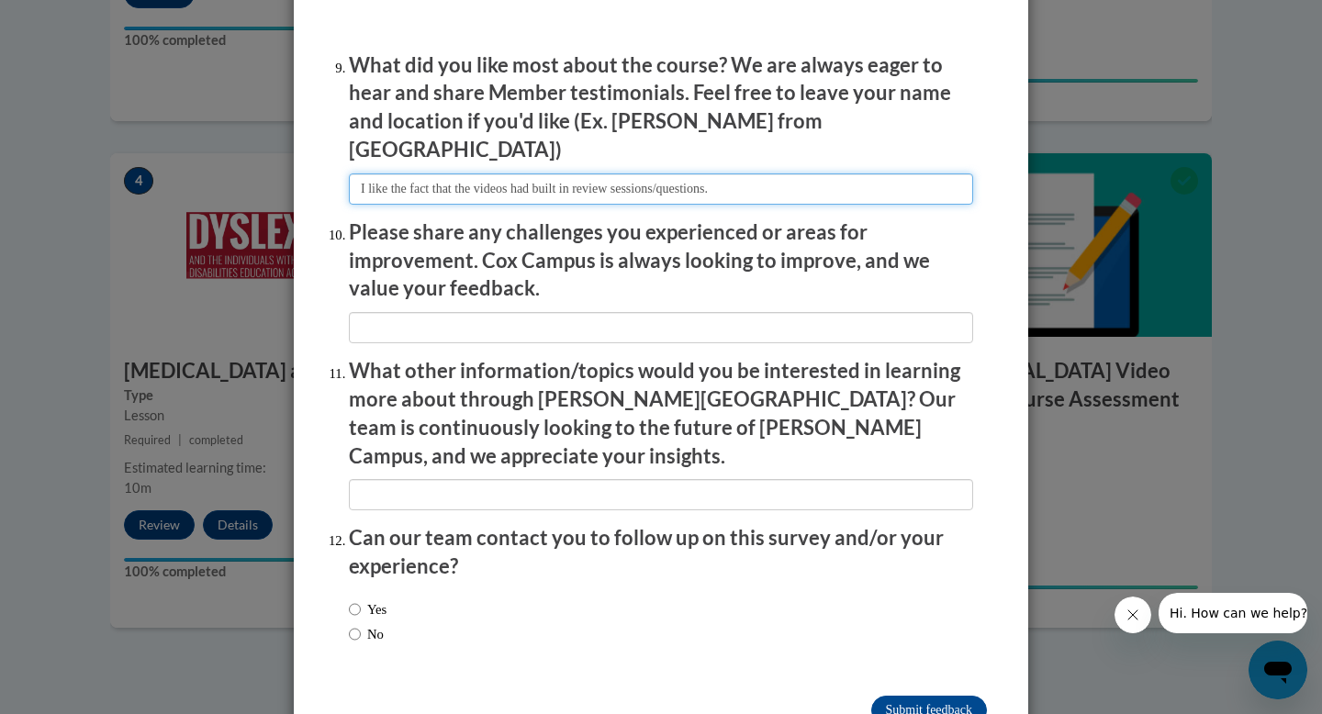
scroll to position [3105, 0]
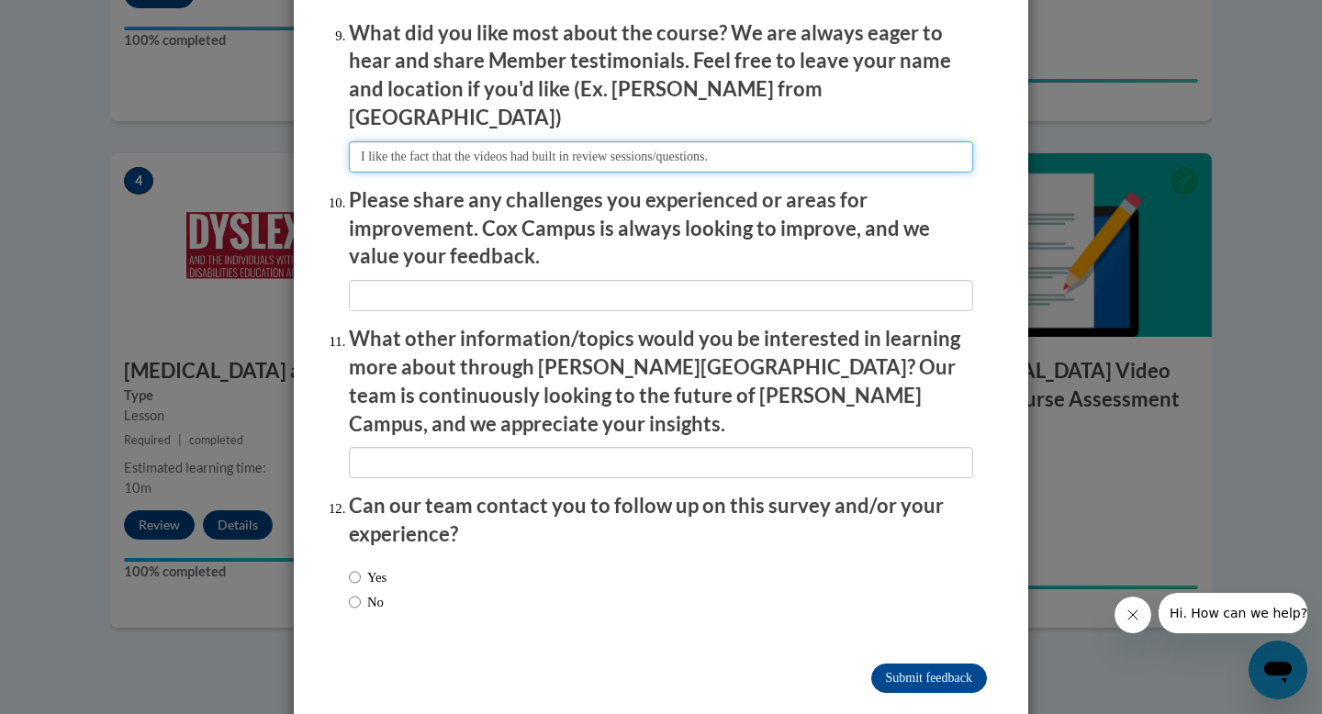
type input "I like the fact that the videos had built in review sessions/questions."
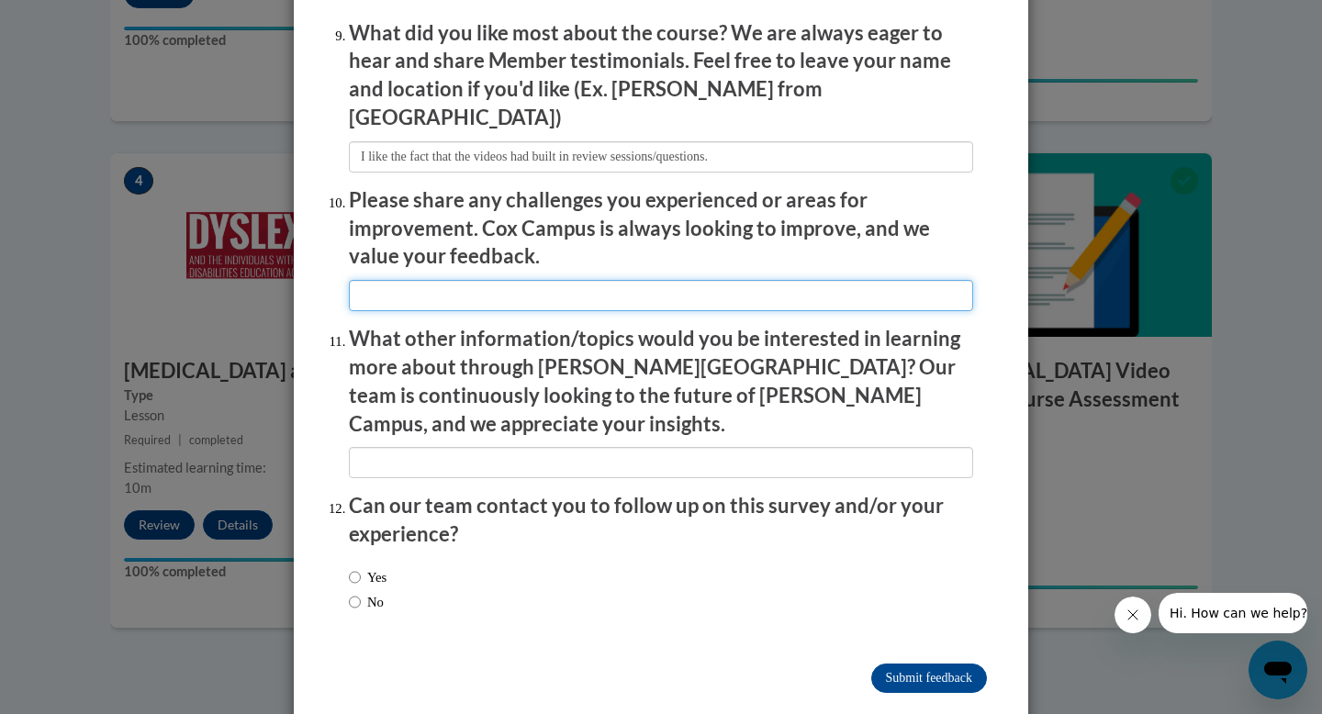
click at [414, 292] on input "textbox" at bounding box center [661, 295] width 624 height 31
type input "I look forward to checking out more of the resources when I am able."
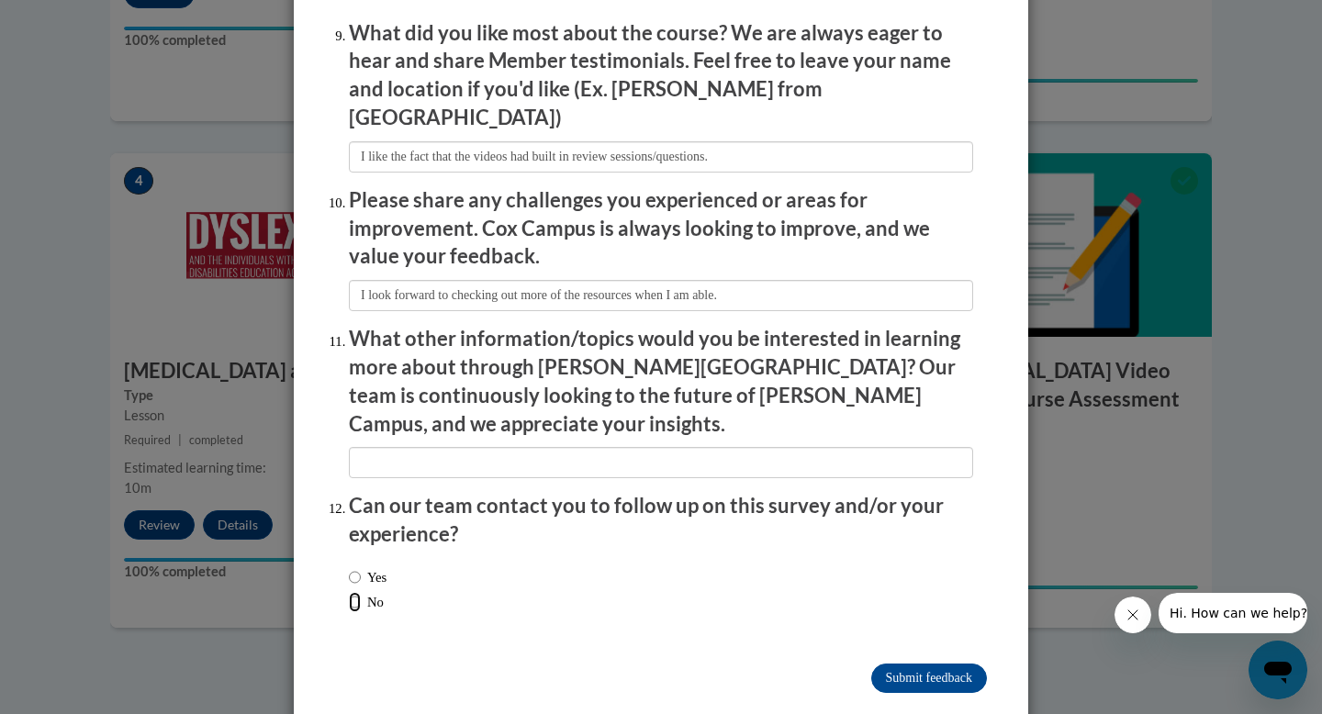
click at [360, 592] on input "No" at bounding box center [355, 602] width 12 height 20
radio input "true"
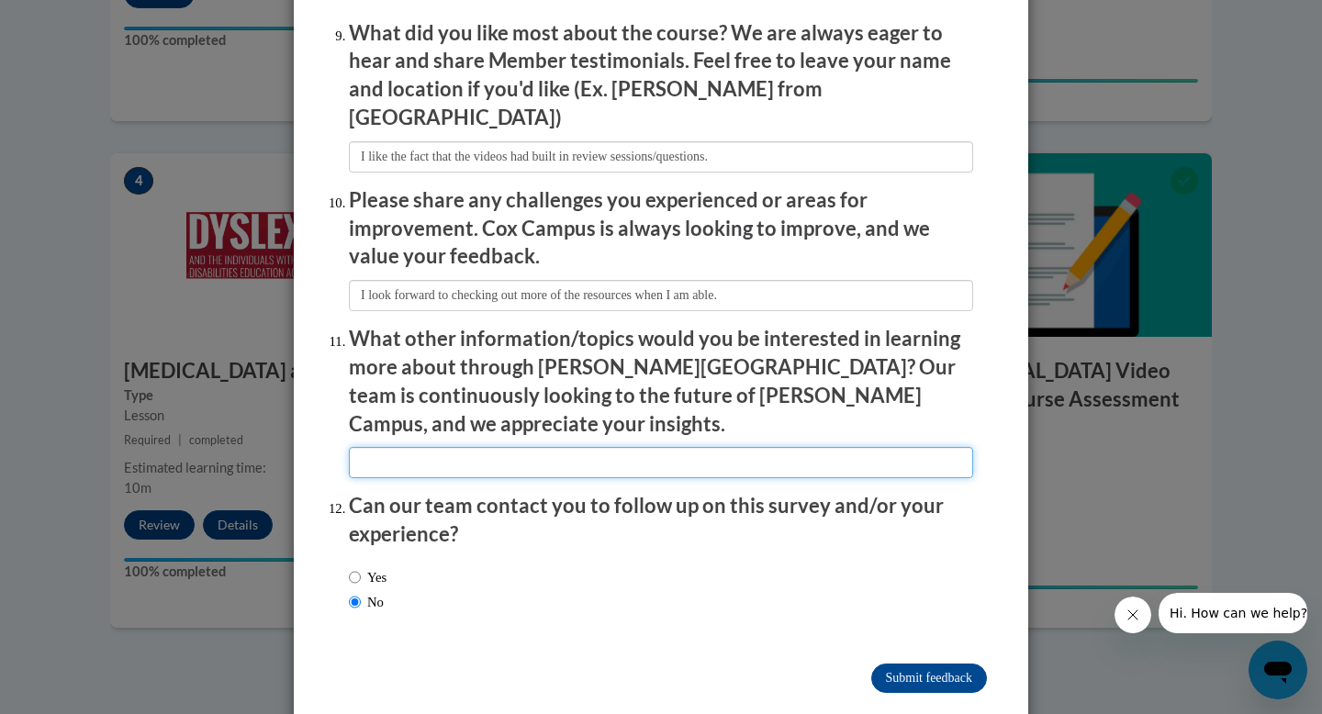
click at [419, 447] on input "textbox" at bounding box center [661, 462] width 624 height 31
type input "n/a"
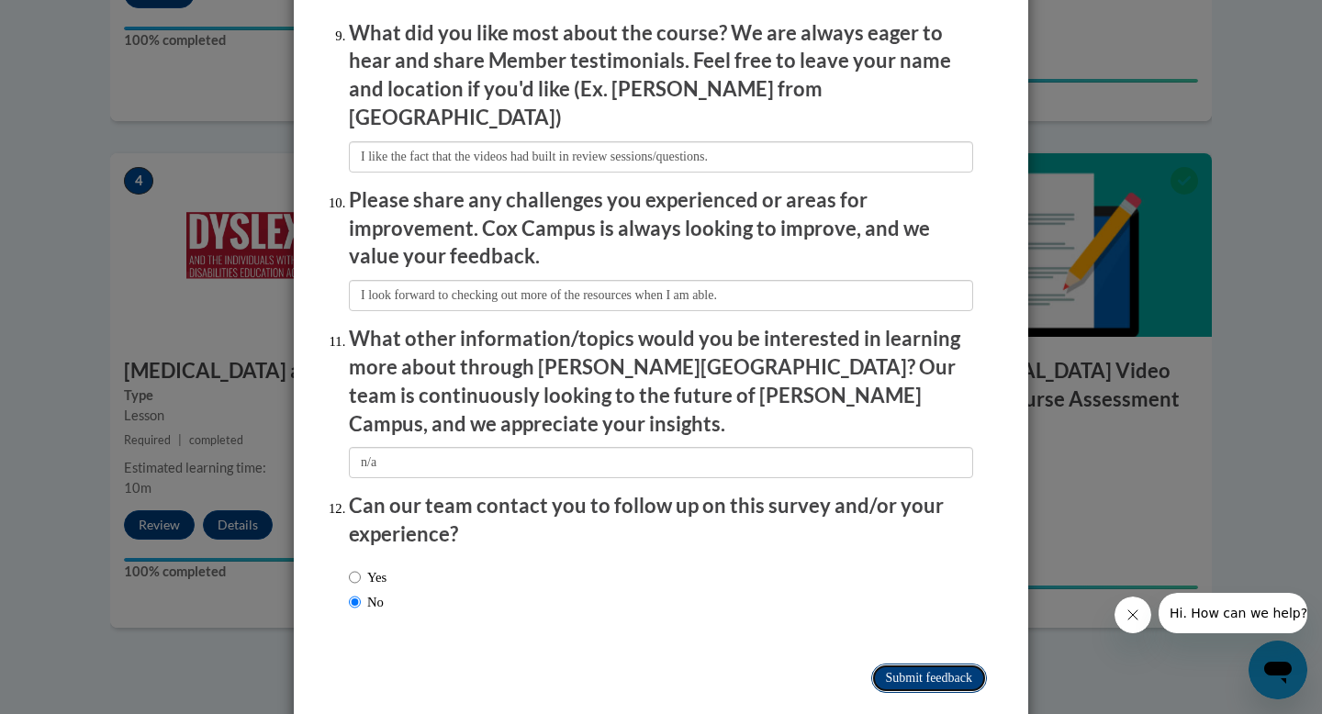
click at [890, 664] on input "Submit feedback" at bounding box center [929, 678] width 116 height 29
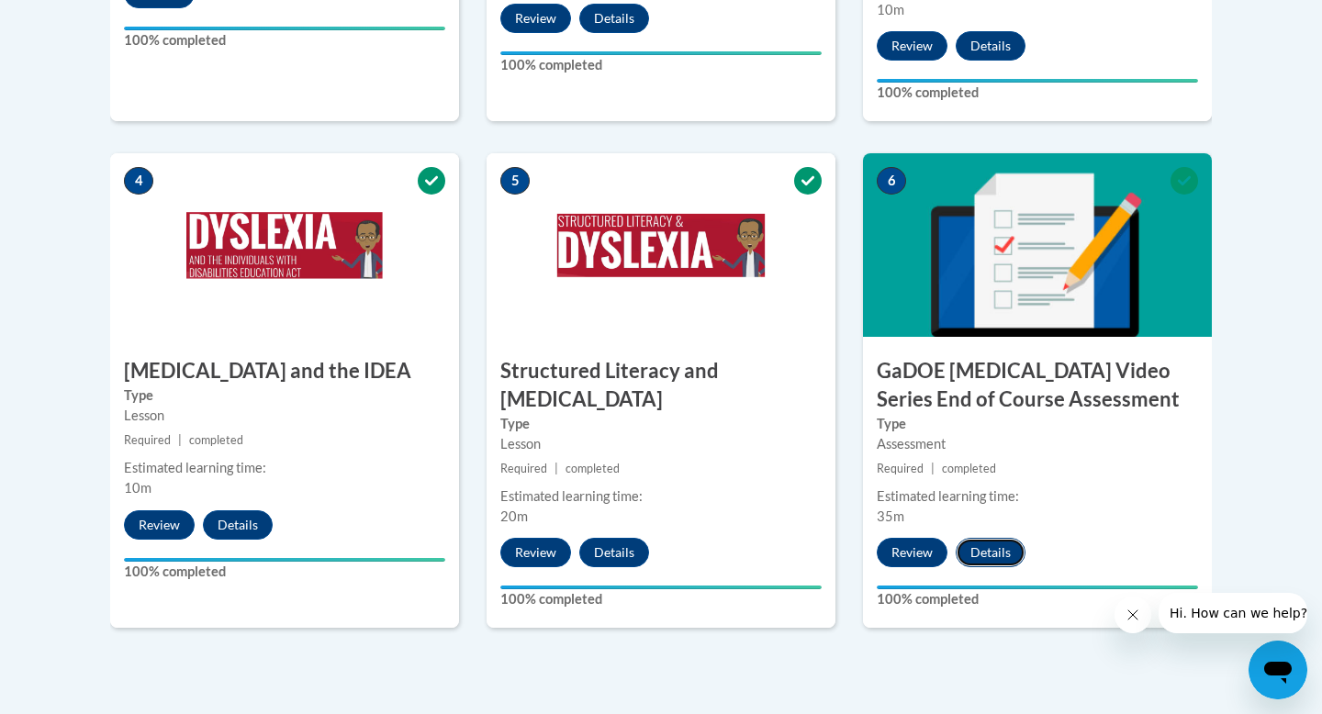
click at [989, 538] on button "Details" at bounding box center [991, 552] width 70 height 29
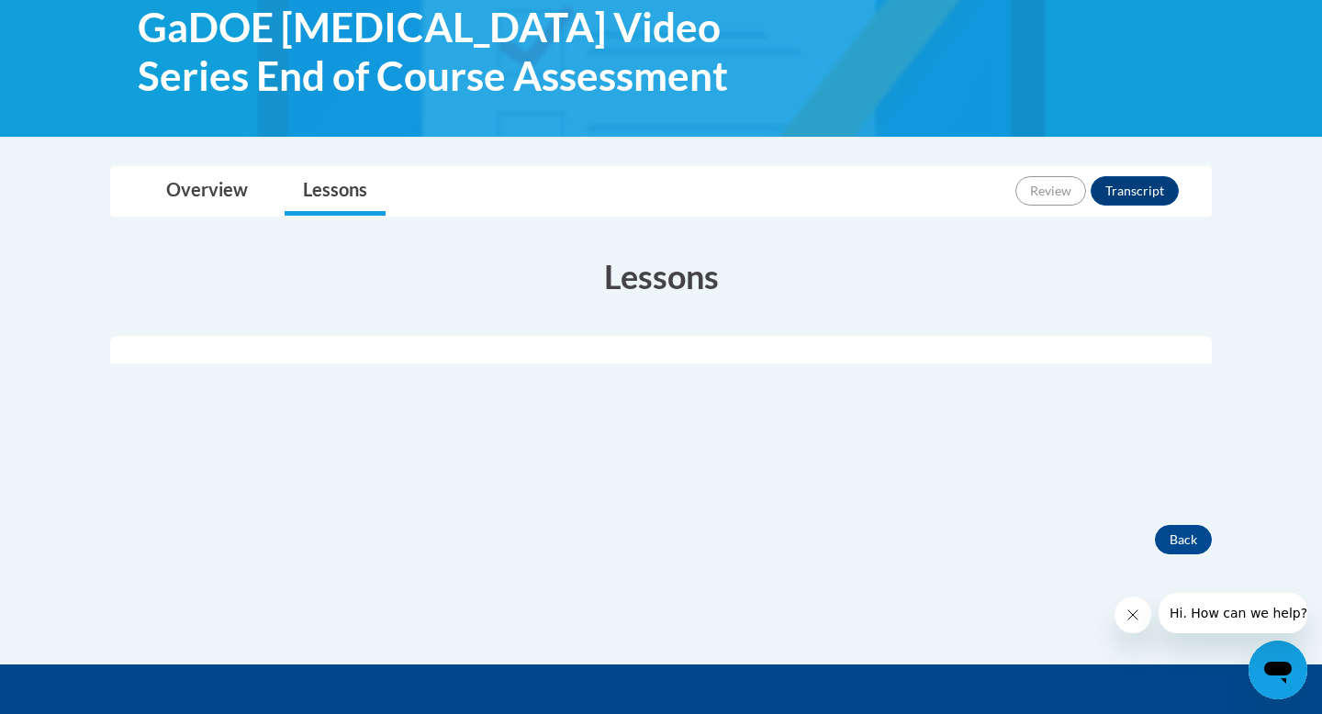
scroll to position [291, 0]
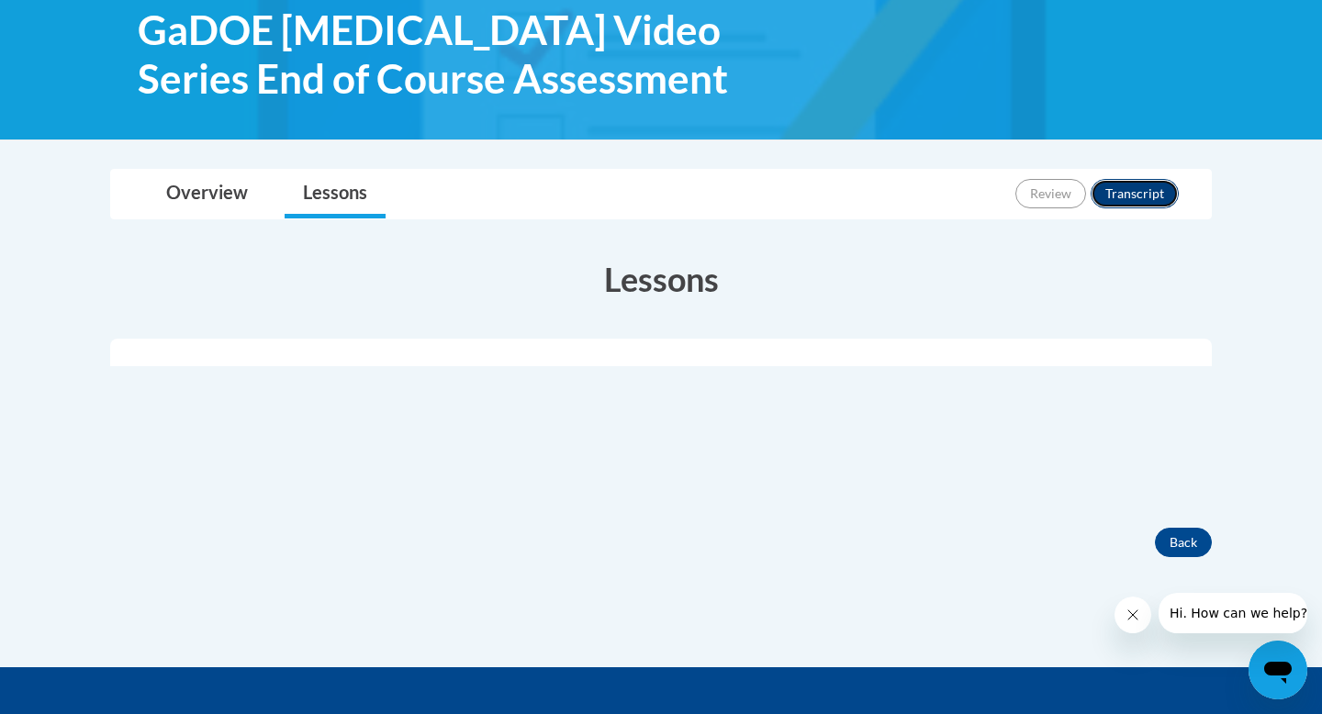
click at [1109, 192] on button "Transcript" at bounding box center [1135, 193] width 88 height 29
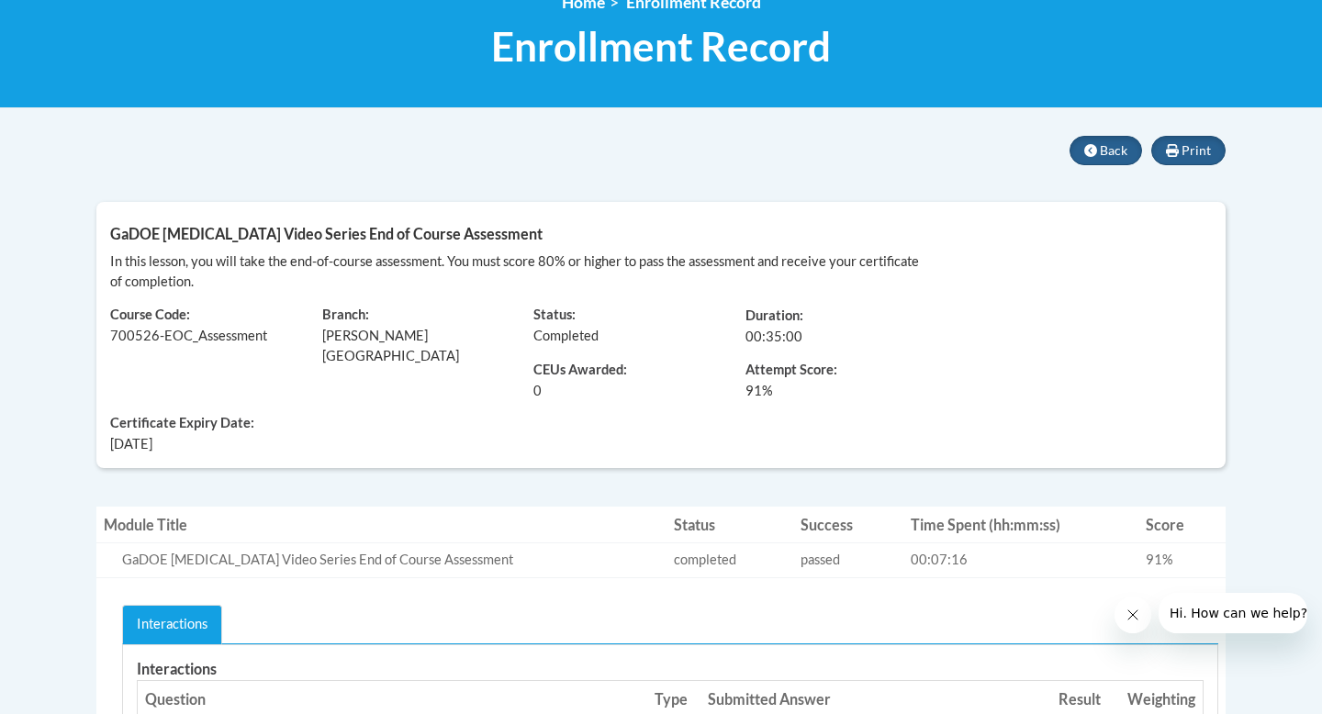
scroll to position [270, 0]
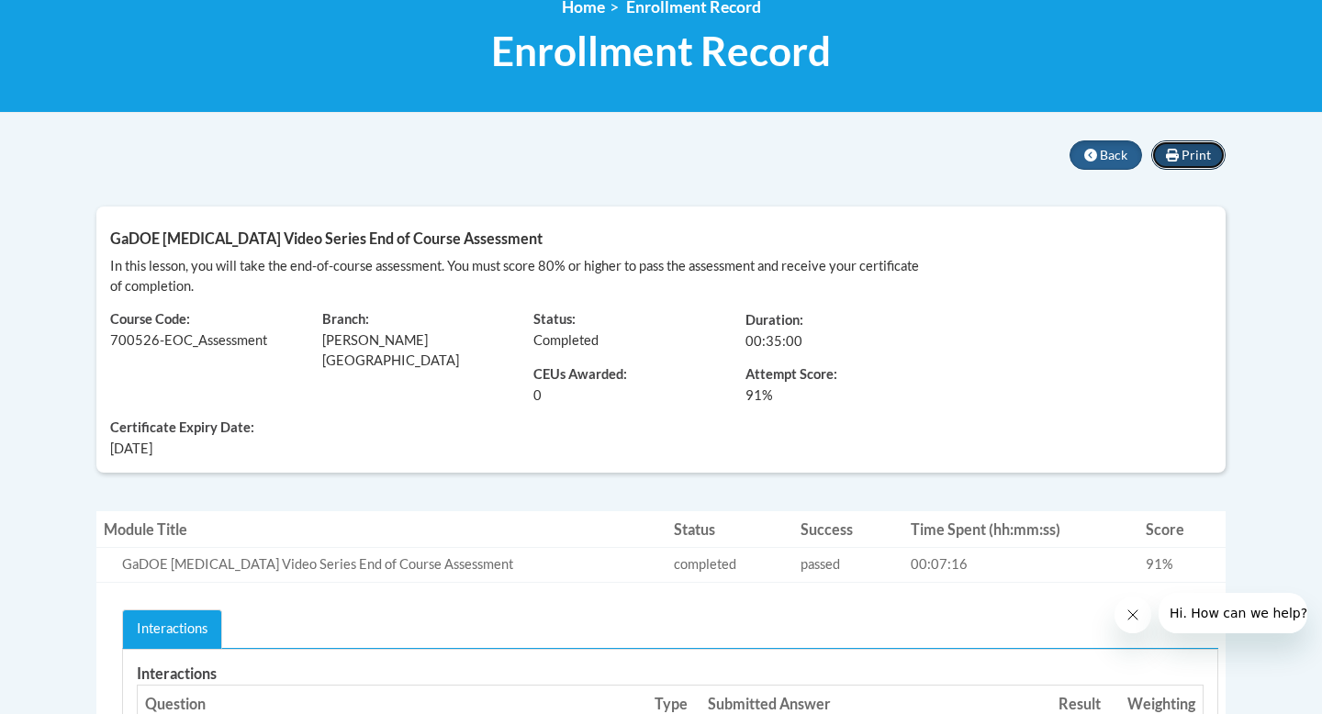
click at [1191, 158] on span "Print" at bounding box center [1196, 155] width 29 height 16
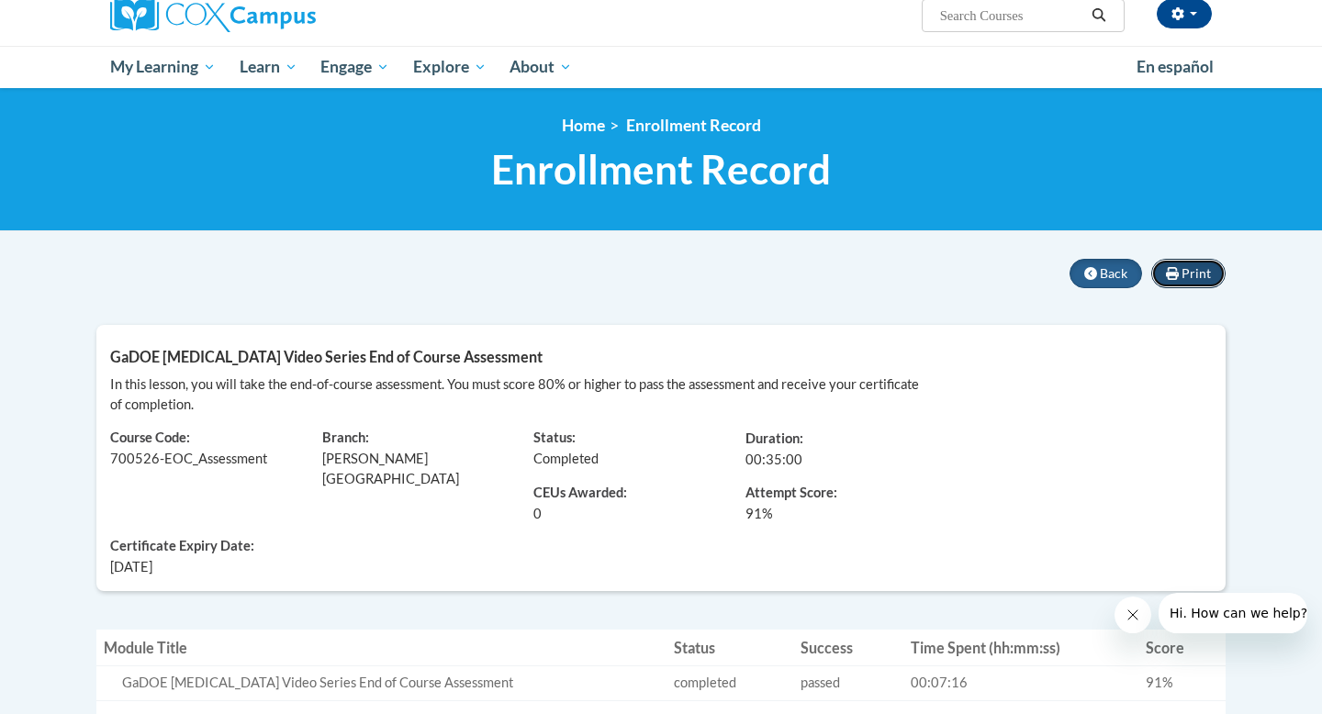
scroll to position [102, 0]
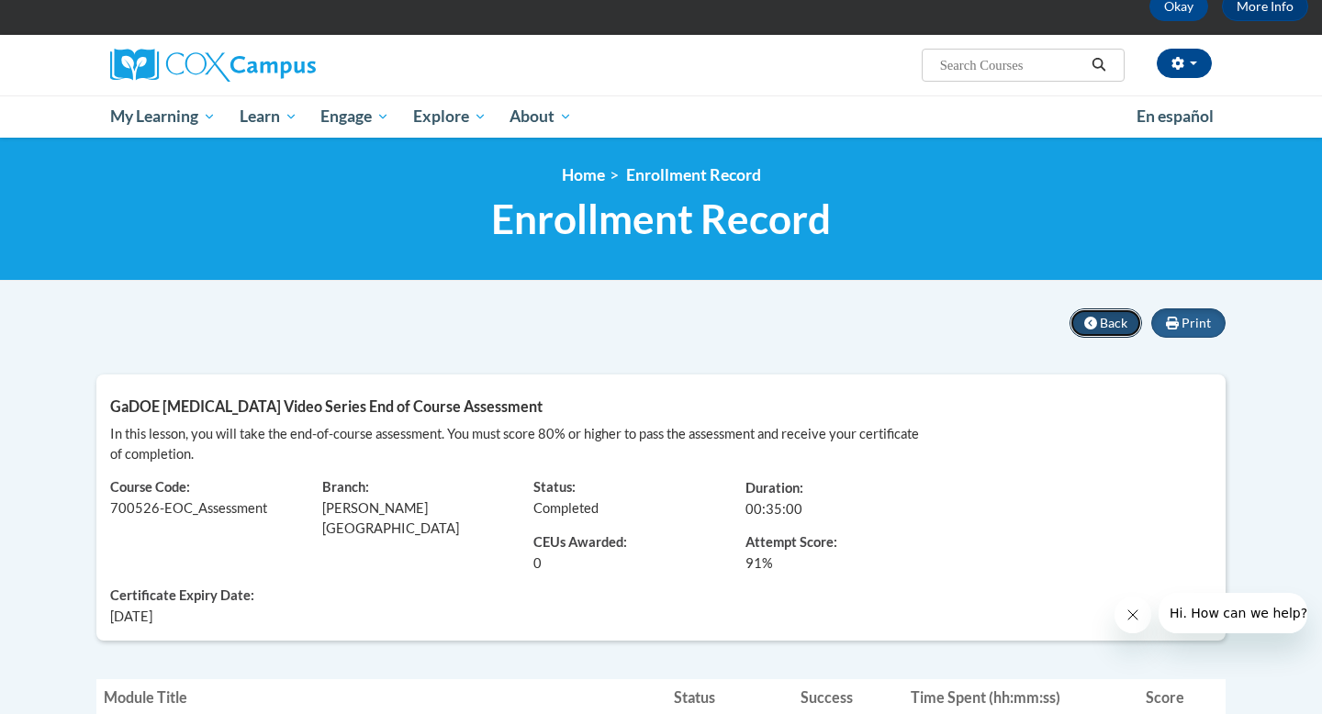
click at [1104, 326] on span "Back" at bounding box center [1114, 323] width 28 height 16
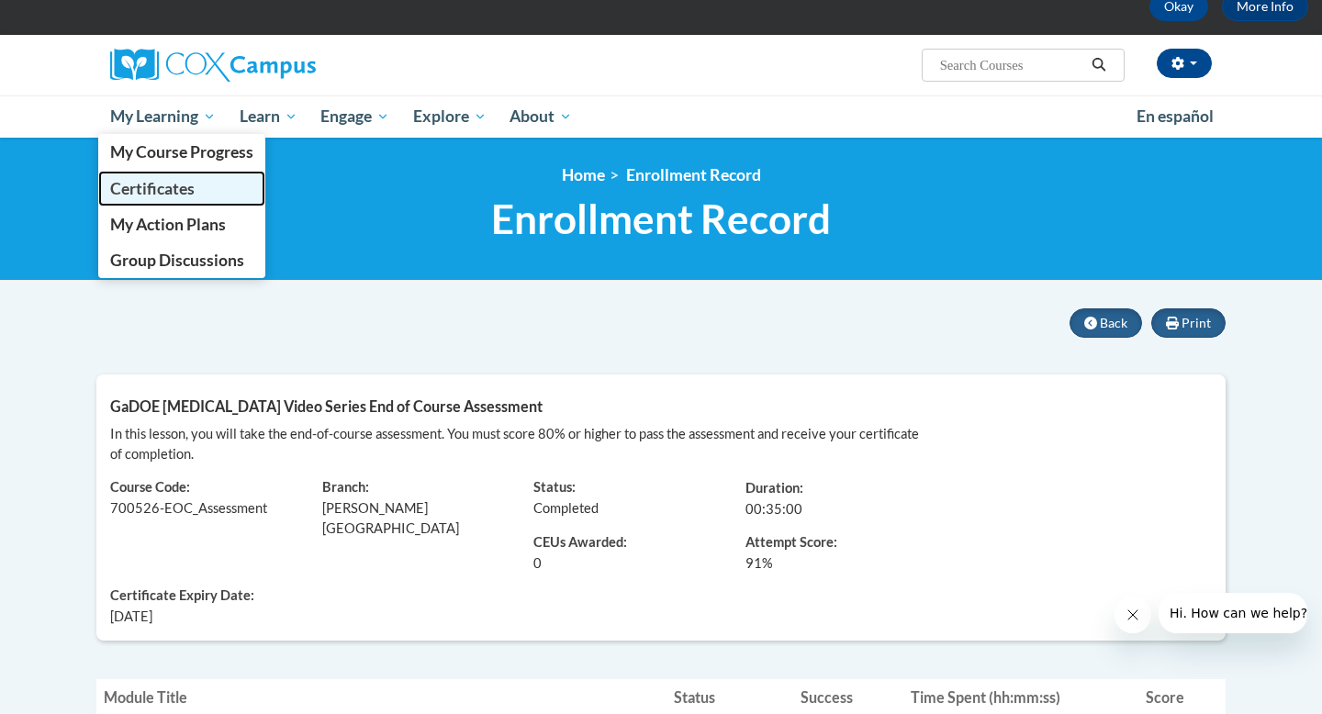
click at [178, 183] on span "Certificates" at bounding box center [152, 188] width 84 height 19
click at [176, 193] on span "Certificates" at bounding box center [152, 188] width 84 height 19
click at [160, 184] on span "Certificates" at bounding box center [152, 188] width 84 height 19
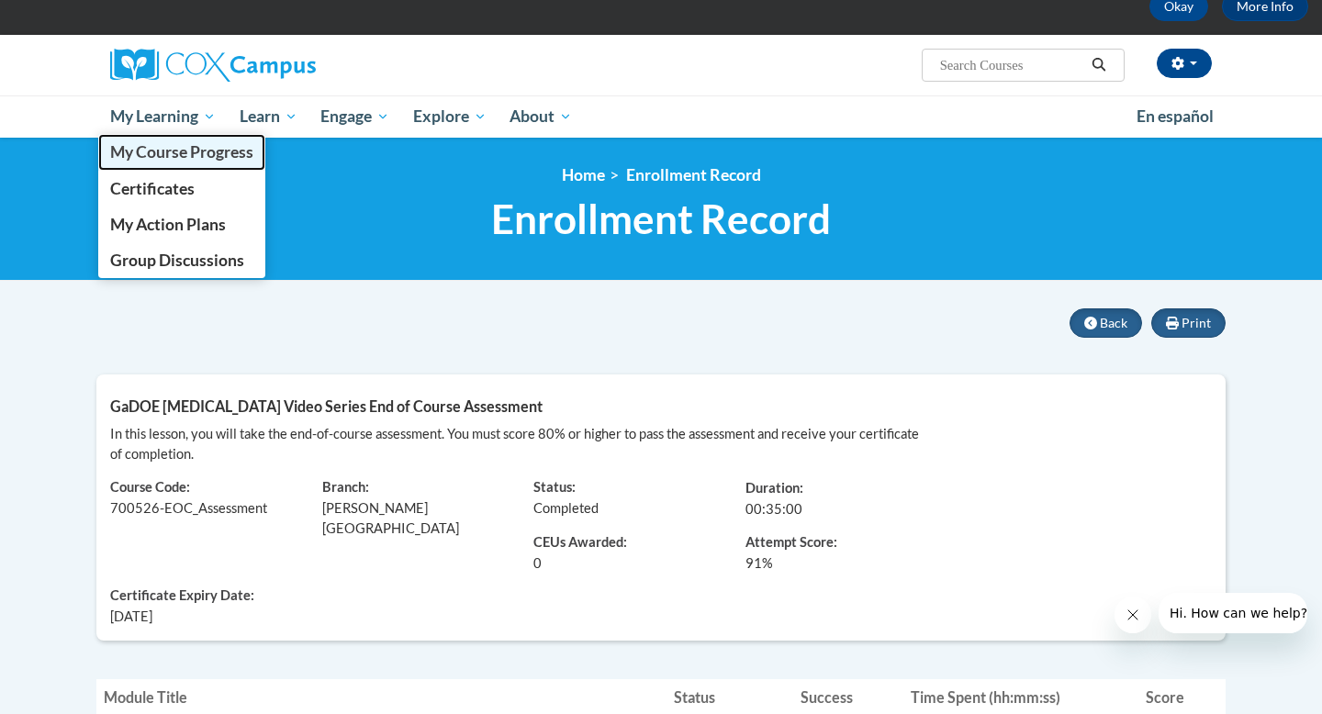
click at [154, 162] on link "My Course Progress" at bounding box center [181, 152] width 167 height 36
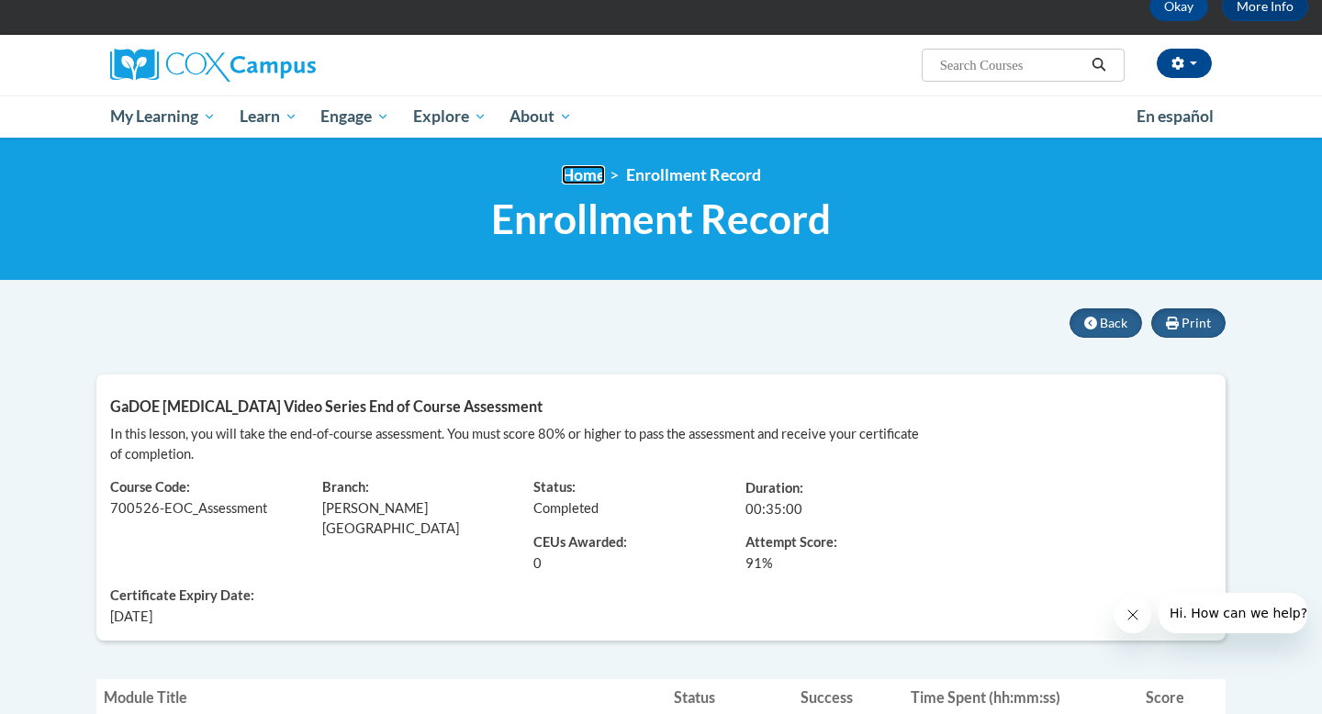
click at [587, 178] on link "Home" at bounding box center [583, 174] width 43 height 19
